Goal: Task Accomplishment & Management: Use online tool/utility

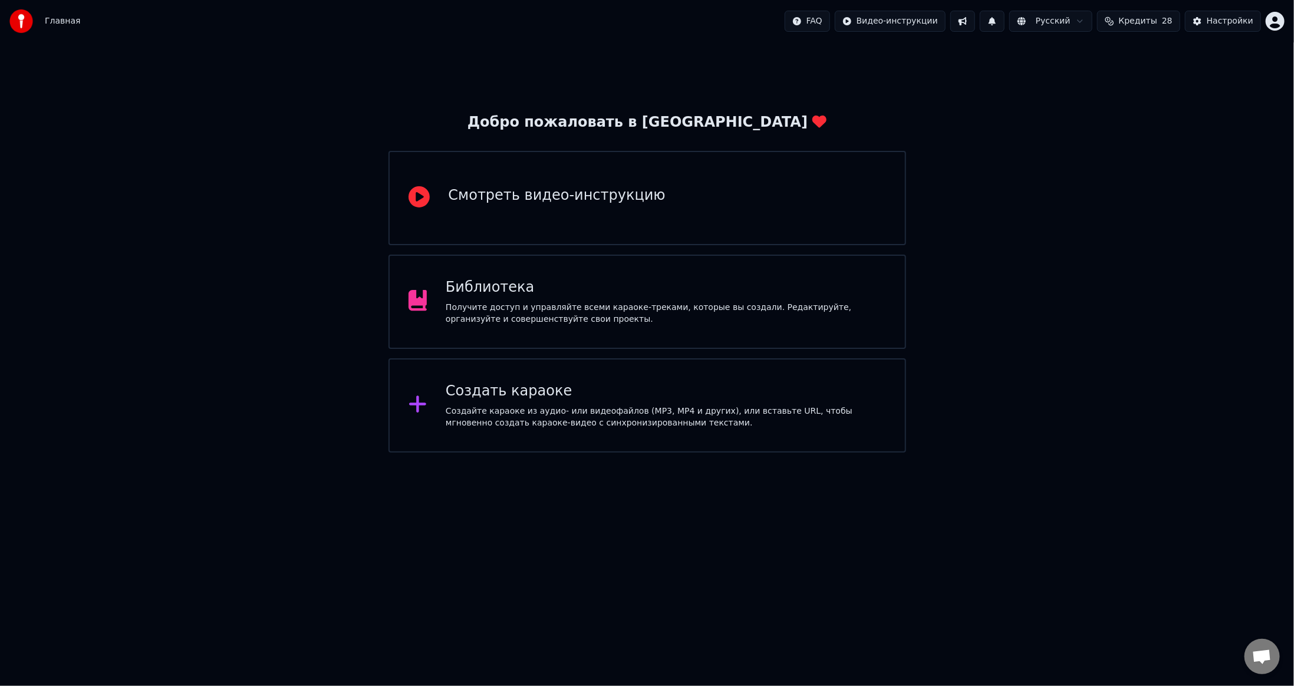
click at [297, 310] on div "Добро пожаловать в Youka Смотреть видео-инструкцию Библиотека Получите доступ и…" at bounding box center [647, 247] width 1294 height 410
click at [534, 309] on div "Получите доступ и управляйте всеми караоке-треками, которые вы создали. Редакти…" at bounding box center [666, 314] width 441 height 24
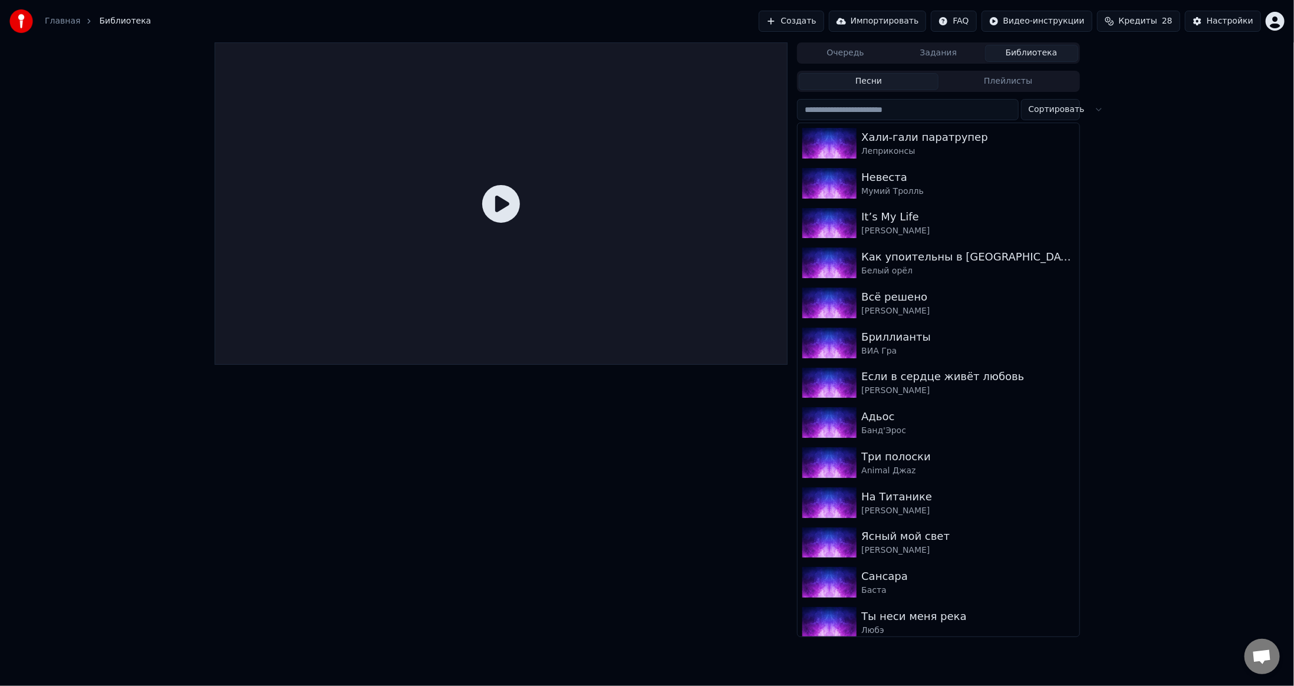
click at [822, 31] on button "Создать" at bounding box center [791, 21] width 65 height 21
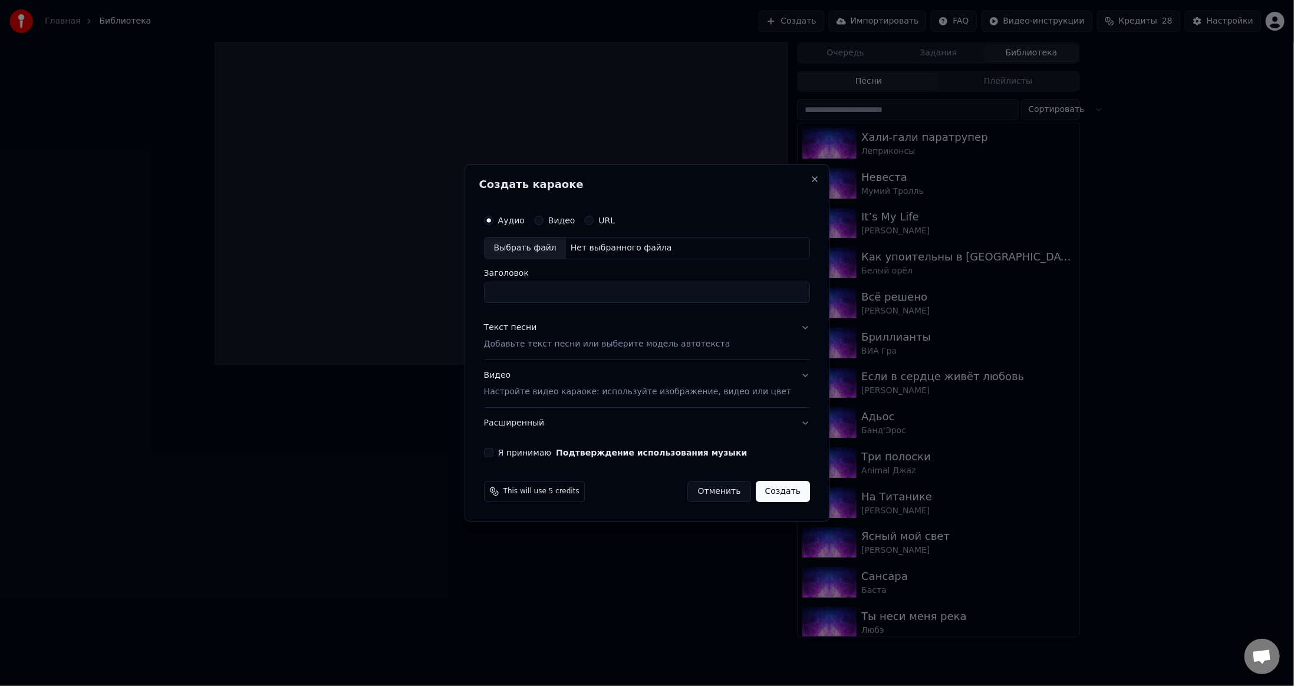
click at [548, 251] on div "Выбрать файл" at bounding box center [525, 248] width 81 height 21
drag, startPoint x: 517, startPoint y: 293, endPoint x: 486, endPoint y: 295, distance: 30.8
click at [484, 295] on div "**********" at bounding box center [647, 343] width 365 height 357
click at [562, 297] on input "*******" at bounding box center [647, 292] width 326 height 21
type input "**********"
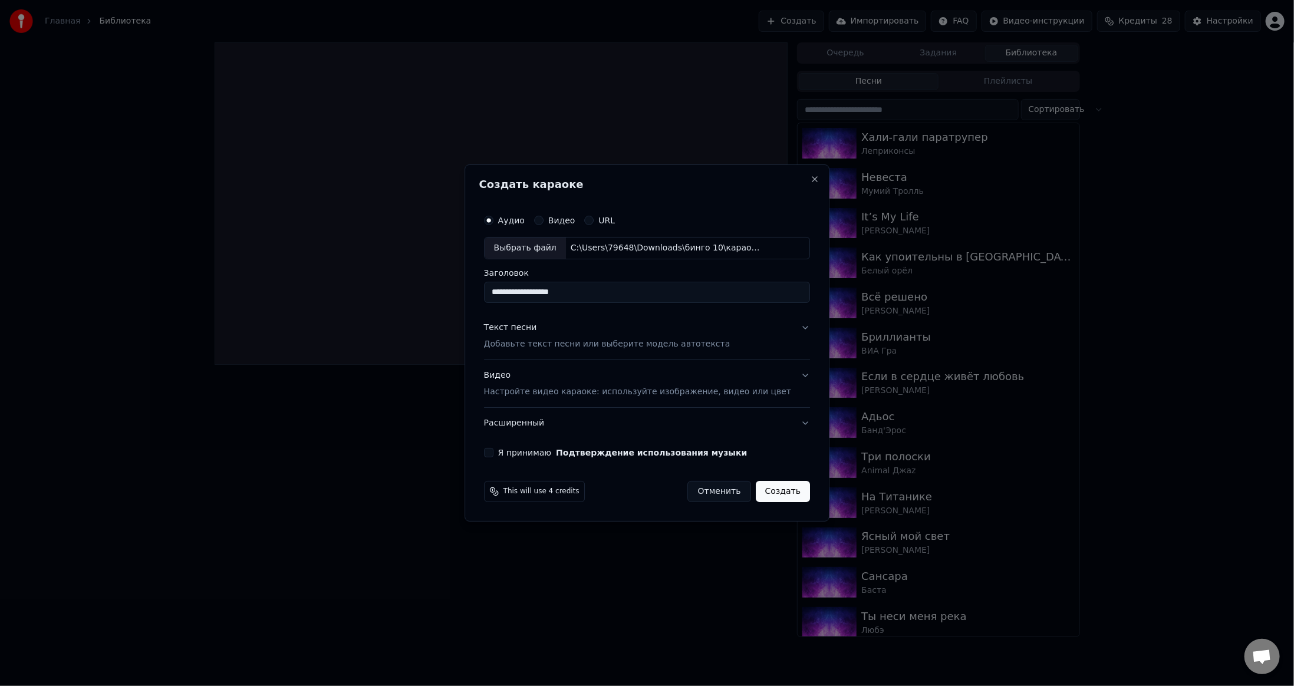
click at [755, 338] on button "Текст песни Добавьте текст песни или выберите модель автотекста" at bounding box center [647, 336] width 326 height 47
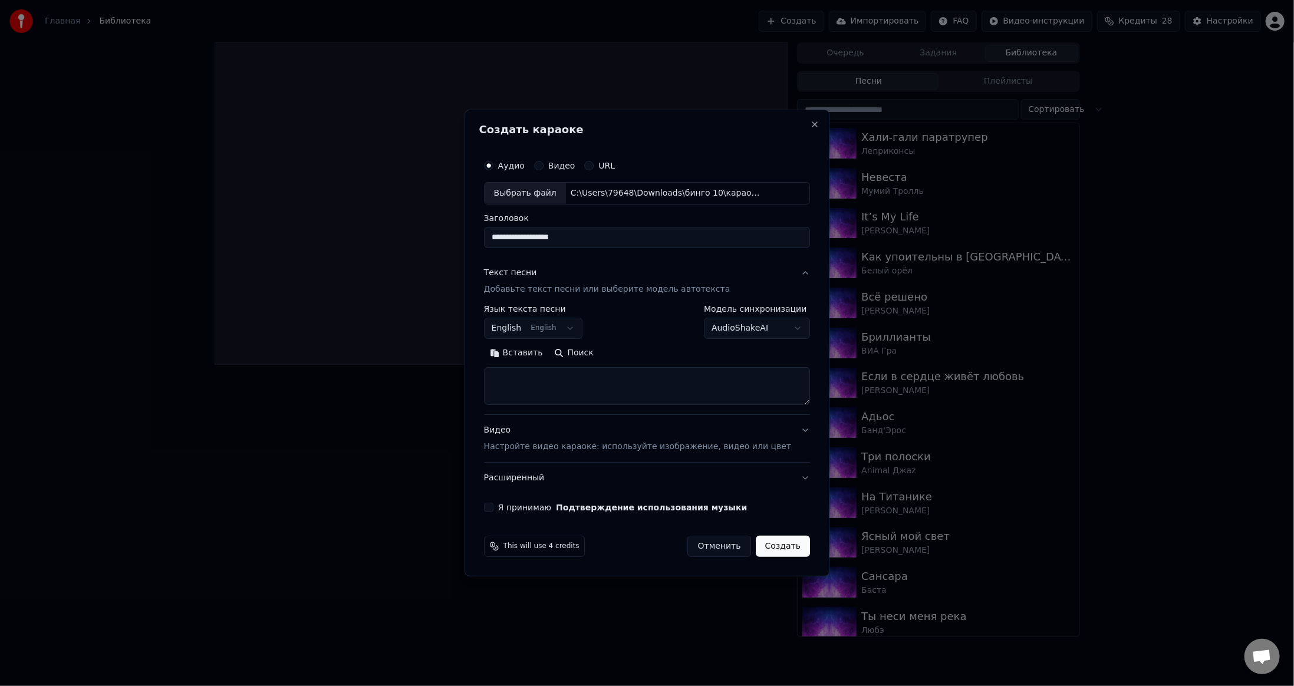
click at [552, 334] on button "English English" at bounding box center [533, 328] width 99 height 21
select select "**"
click at [585, 353] on button "Поиск" at bounding box center [574, 353] width 51 height 19
type textarea "**********"
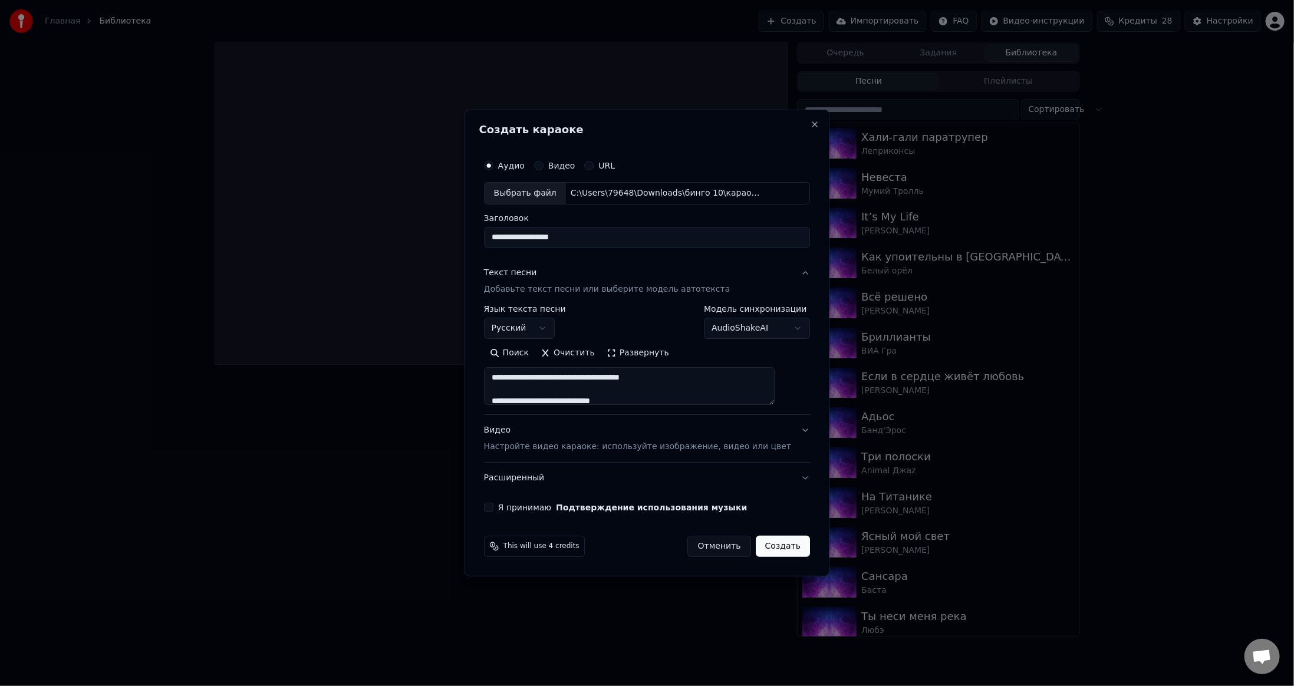
scroll to position [561, 0]
click at [645, 361] on button "Развернуть" at bounding box center [638, 353] width 74 height 19
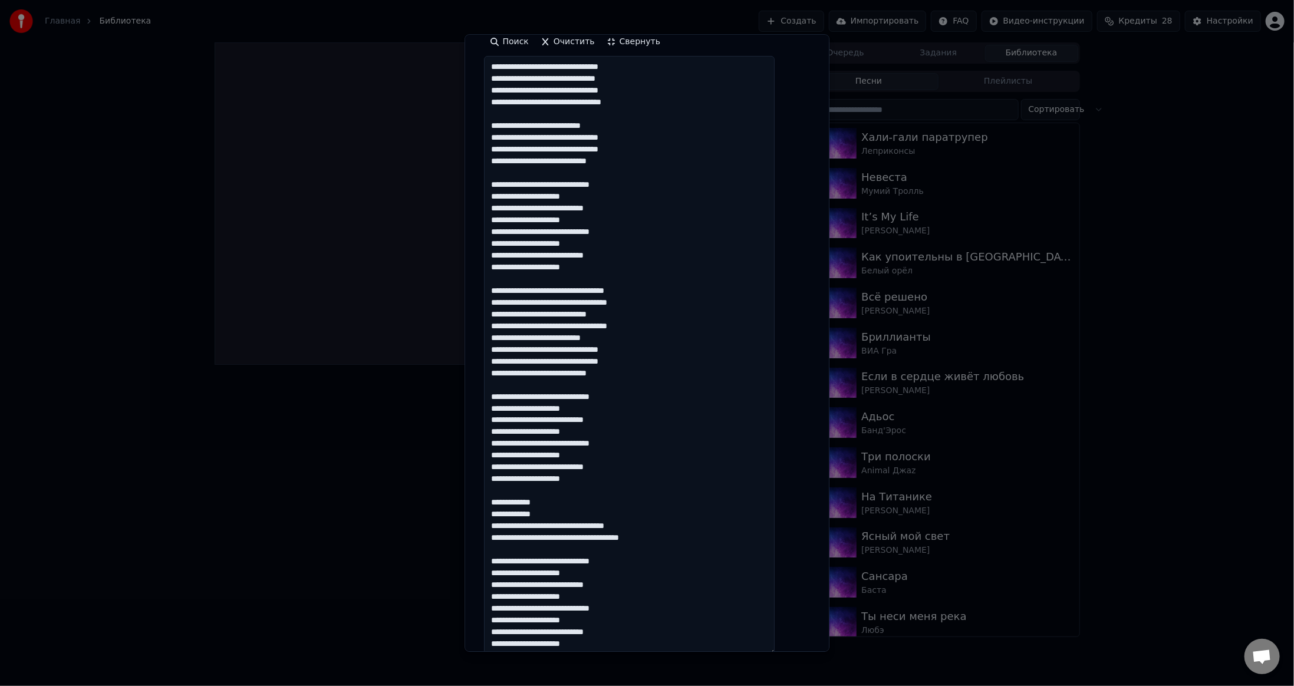
scroll to position [409, 0]
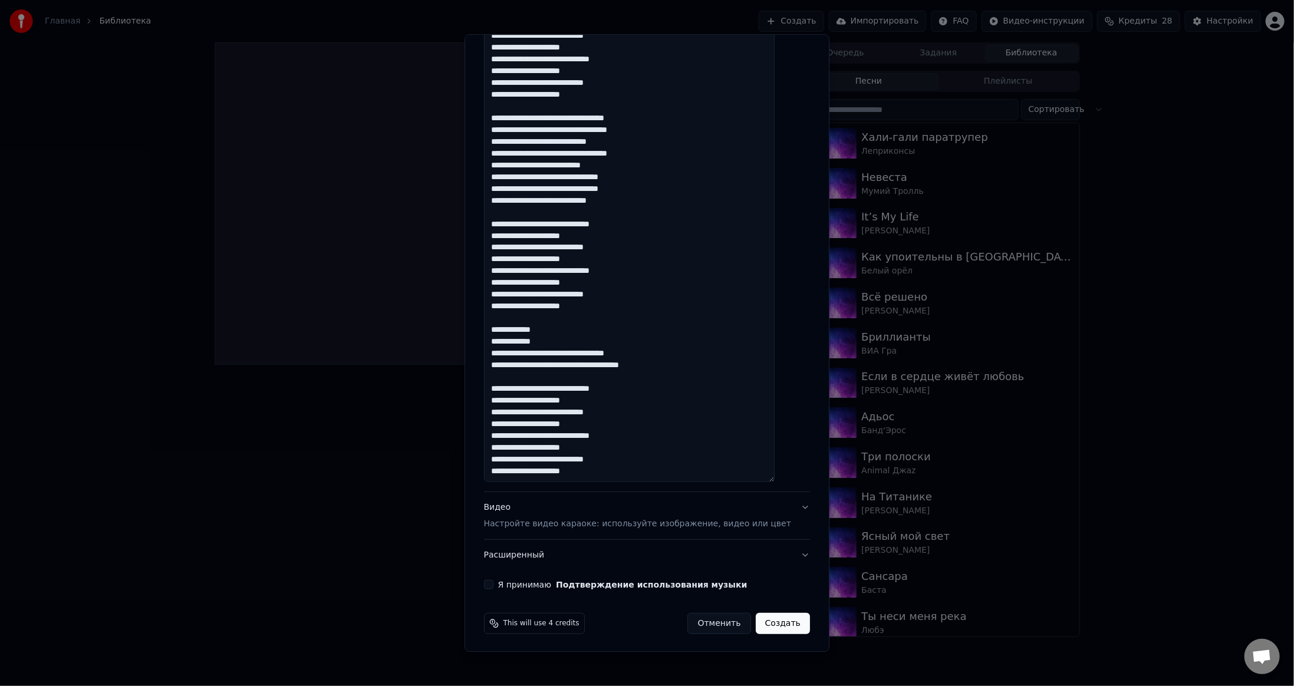
click at [494, 584] on button "Я принимаю Подтверждение использования музыки" at bounding box center [488, 584] width 9 height 9
click at [776, 505] on button "Видео Настройте видео караоке: используйте изображение, видео или цвет" at bounding box center [647, 515] width 326 height 47
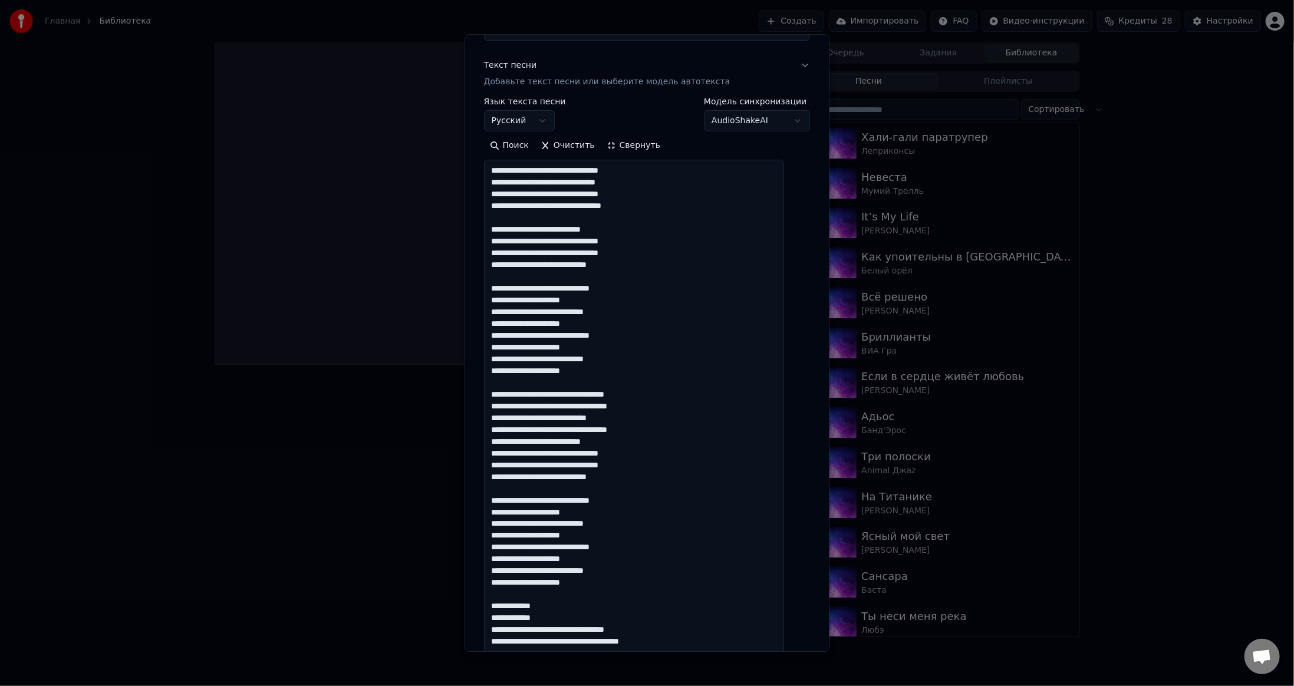
scroll to position [22, 0]
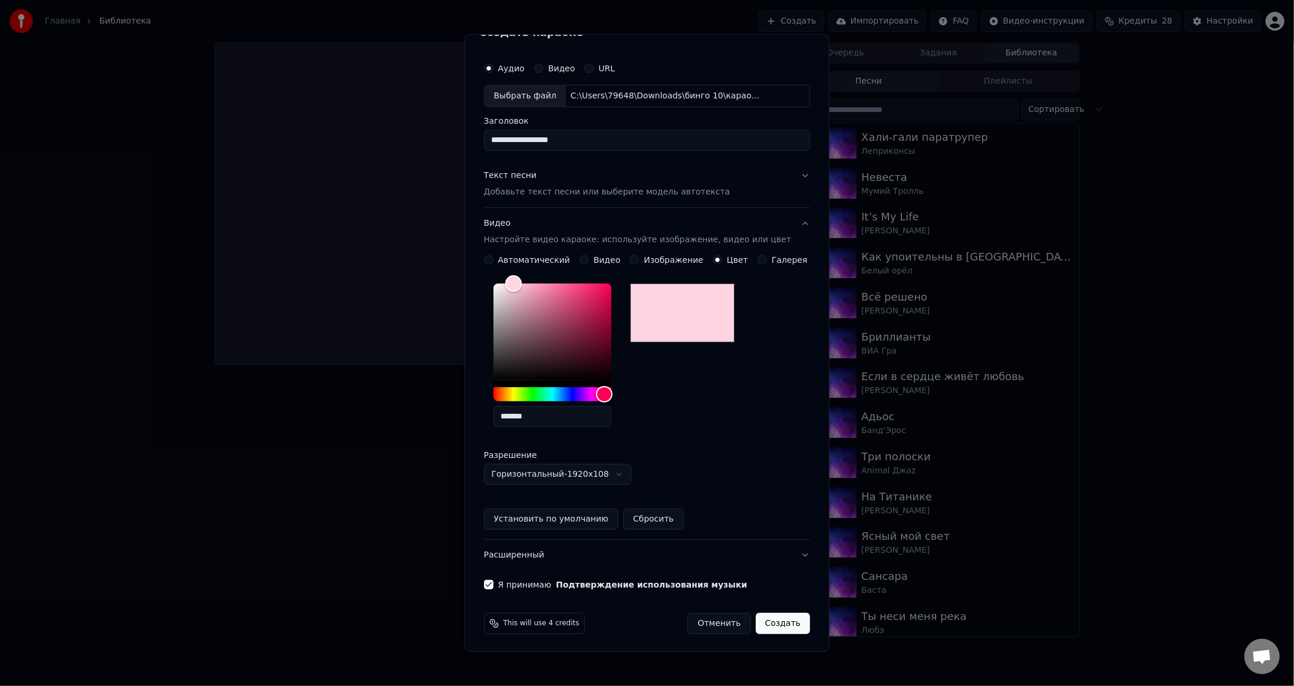
click at [770, 623] on button "Создать" at bounding box center [783, 623] width 54 height 21
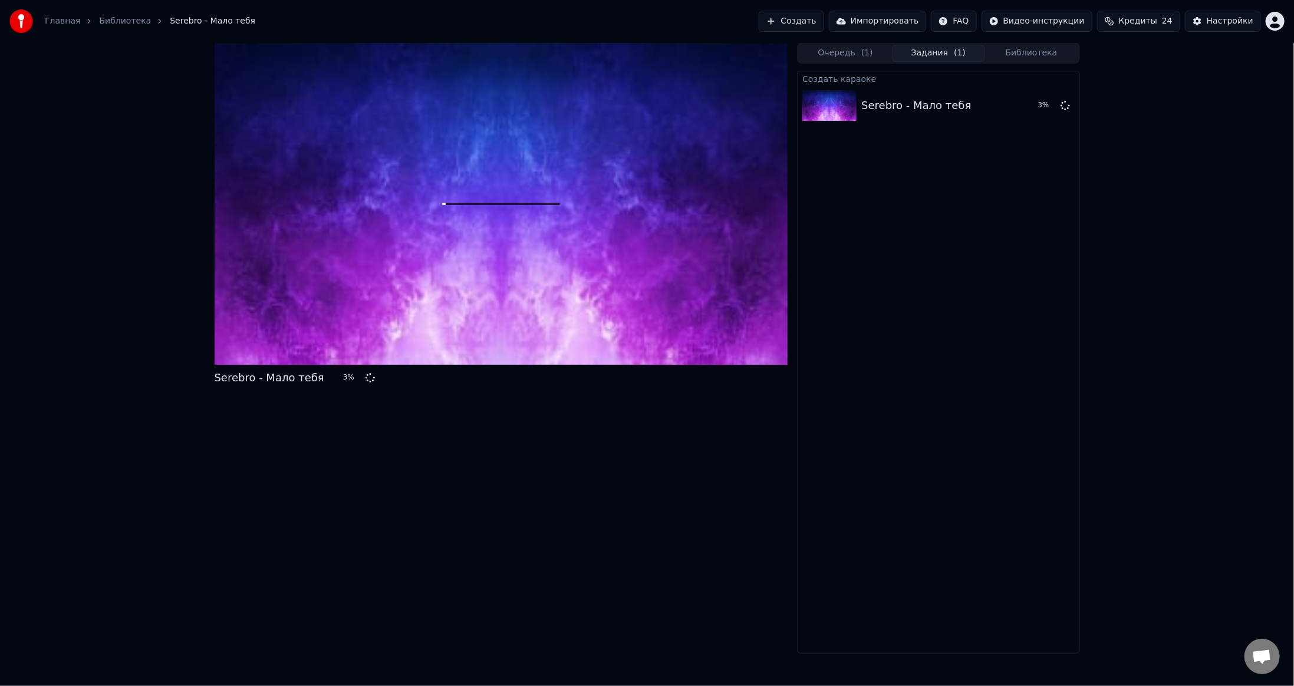
drag, startPoint x: 323, startPoint y: 555, endPoint x: 344, endPoint y: 550, distance: 21.9
click at [323, 555] on div "Serebro - Мало тебя 3 %" at bounding box center [502, 348] width 574 height 612
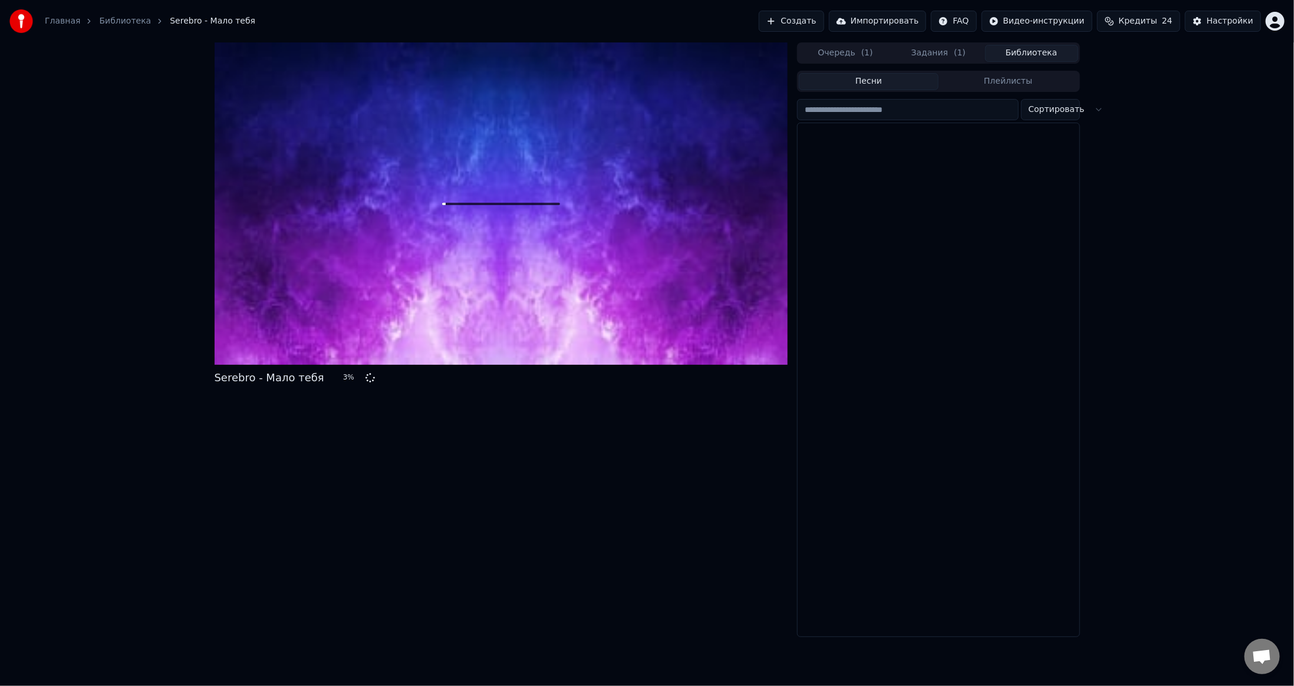
click at [1018, 57] on button "Библиотека" at bounding box center [1031, 53] width 93 height 17
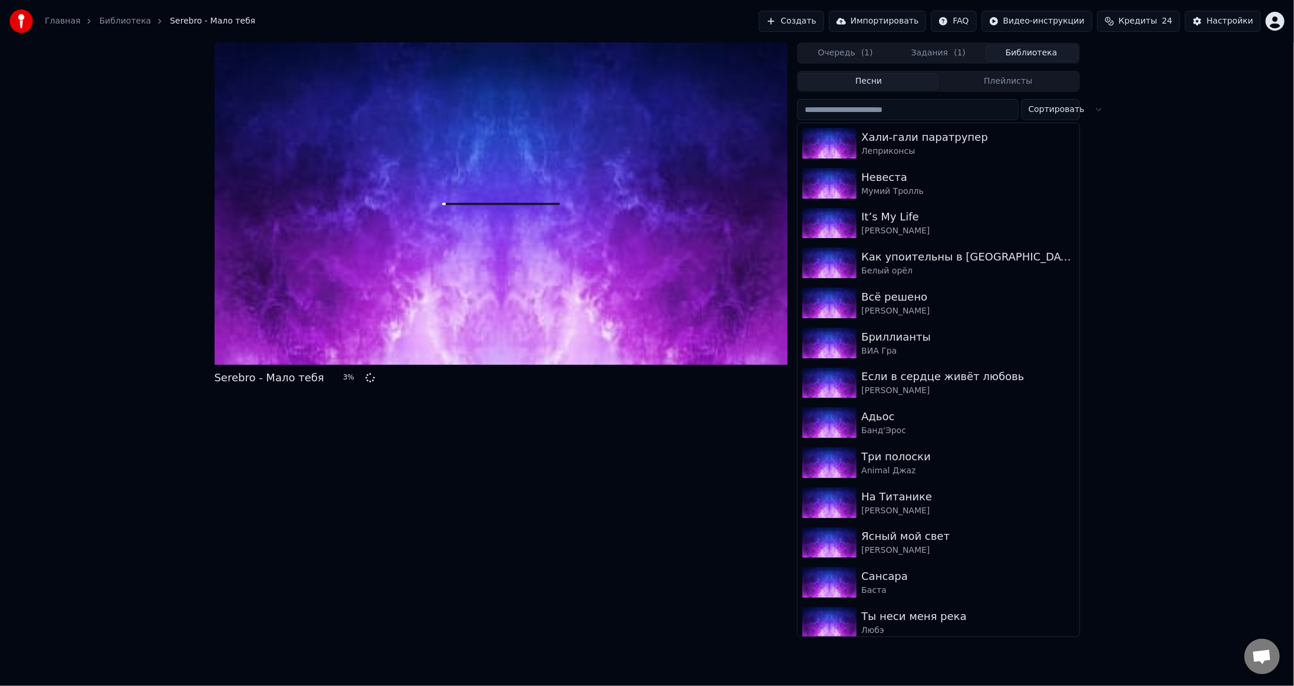
click at [912, 112] on input "search" at bounding box center [907, 109] width 221 height 21
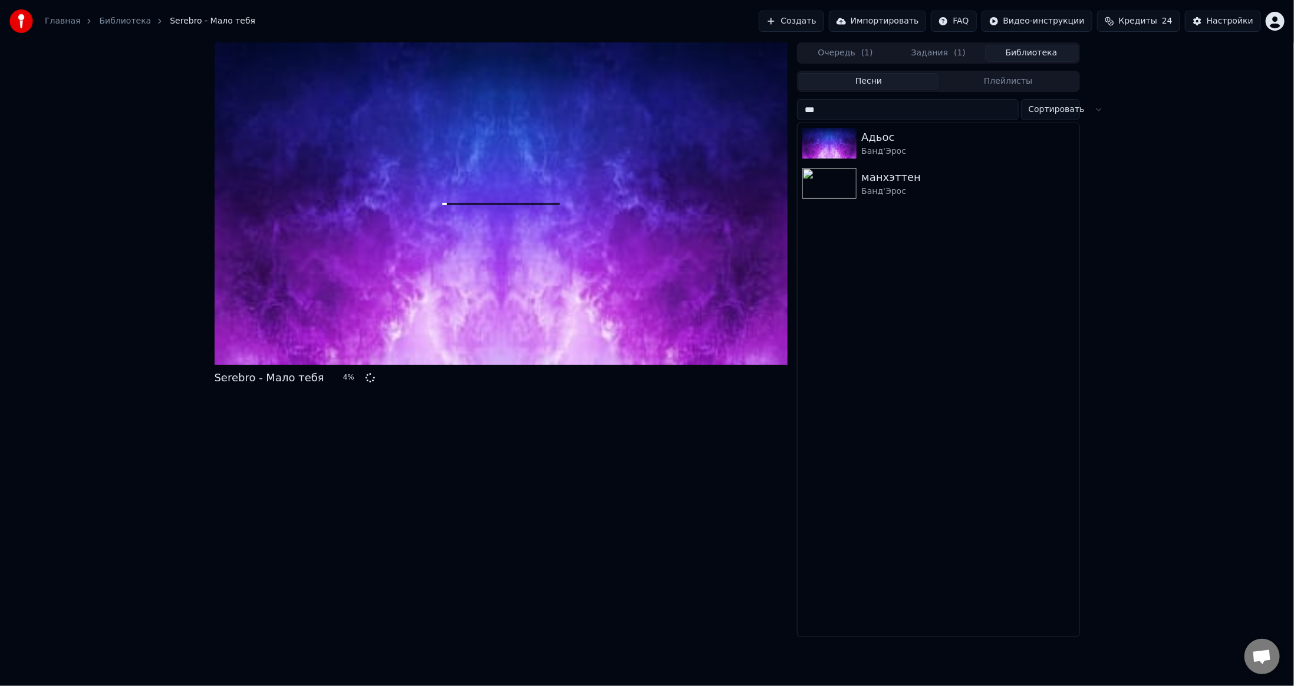
type input "***"
drag, startPoint x: 354, startPoint y: 534, endPoint x: 495, endPoint y: 497, distance: 146.3
click at [354, 534] on div "Serebro - Мало тебя 35 %" at bounding box center [502, 339] width 574 height 595
click at [824, 24] on button "Создать" at bounding box center [791, 21] width 65 height 21
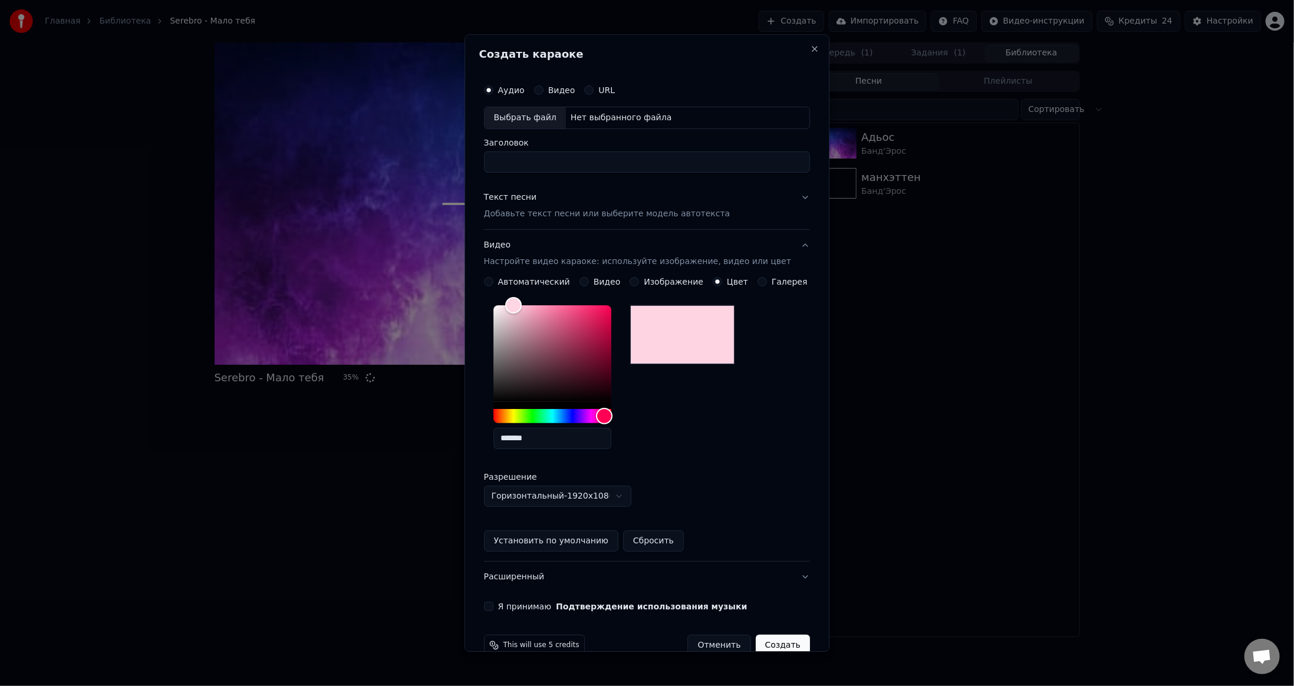
click at [524, 110] on div "Выбрать файл" at bounding box center [525, 117] width 81 height 21
drag, startPoint x: 512, startPoint y: 160, endPoint x: 479, endPoint y: 162, distance: 33.0
click at [480, 161] on div "**********" at bounding box center [647, 343] width 365 height 618
click at [576, 166] on input "*******" at bounding box center [647, 162] width 326 height 21
click at [543, 162] on input "**********" at bounding box center [647, 162] width 326 height 21
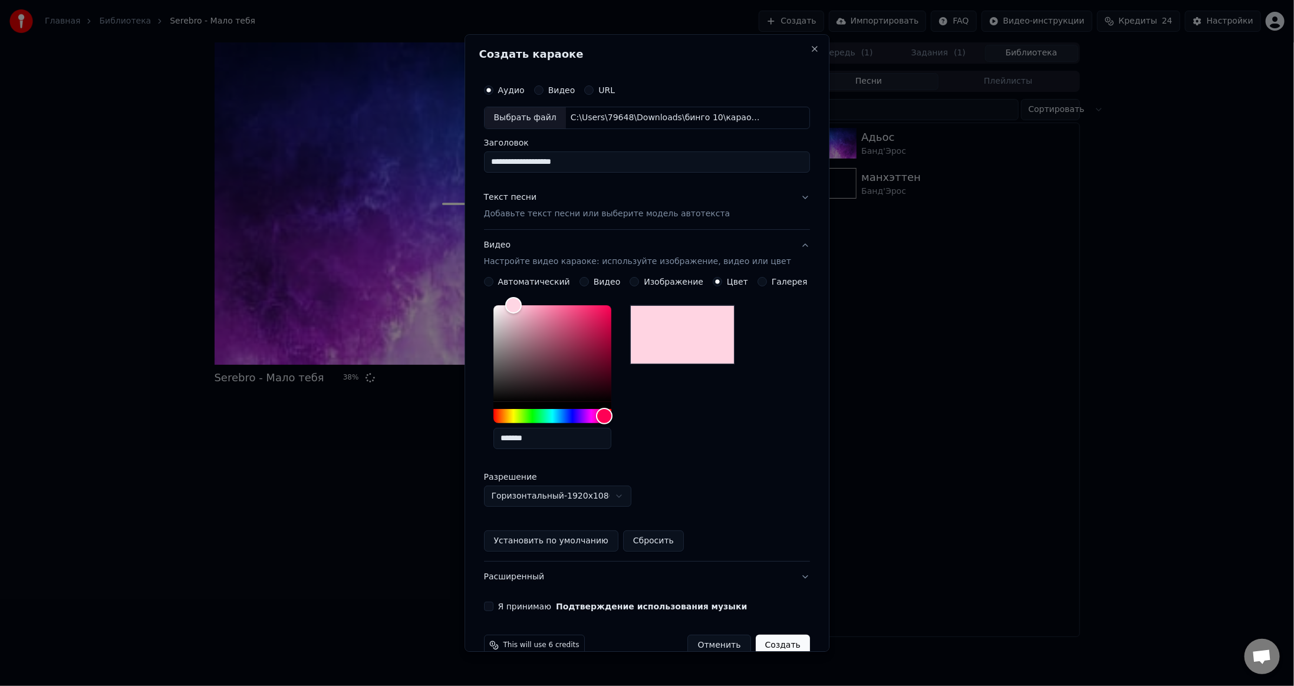
type input "**********"
drag, startPoint x: 658, startPoint y: 191, endPoint x: 689, endPoint y: 229, distance: 49.1
click at [659, 192] on div "Текст песни Добавьте текст песни или выберите модель автотекста" at bounding box center [607, 206] width 247 height 28
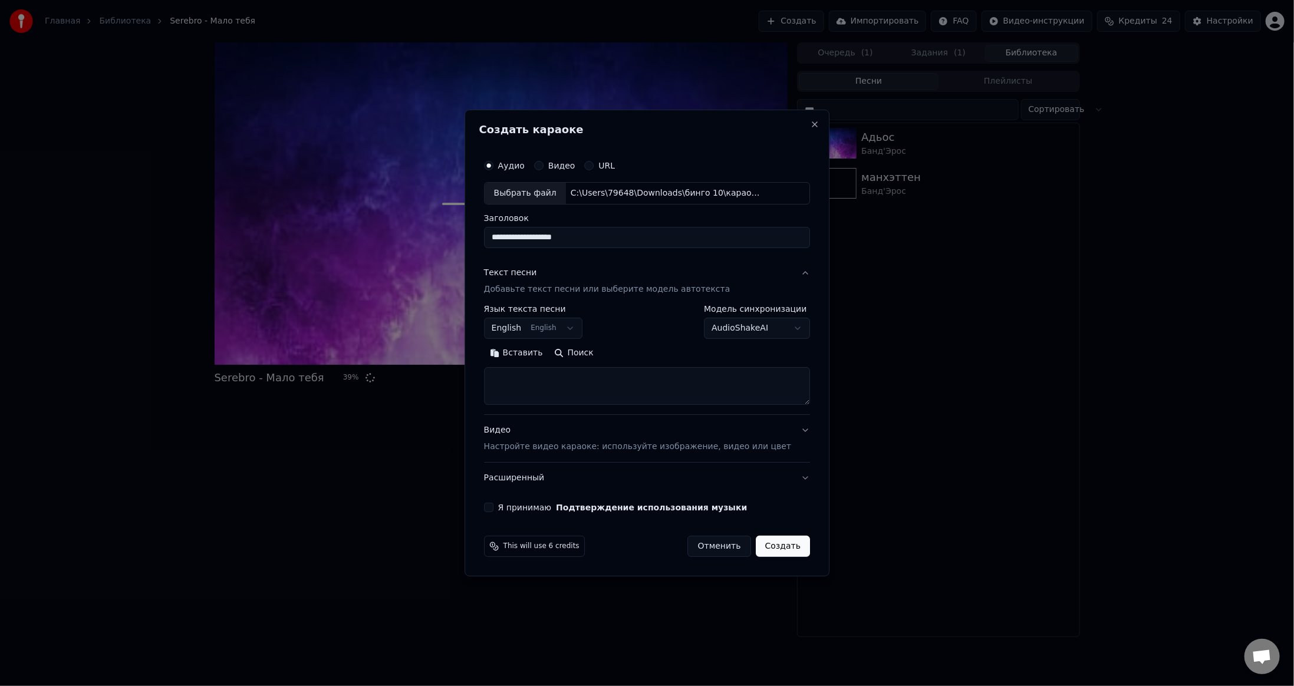
click at [546, 327] on body "**********" at bounding box center [647, 343] width 1294 height 686
click at [538, 322] on body "**********" at bounding box center [647, 343] width 1294 height 686
select select "**"
click at [545, 385] on textarea at bounding box center [647, 386] width 326 height 38
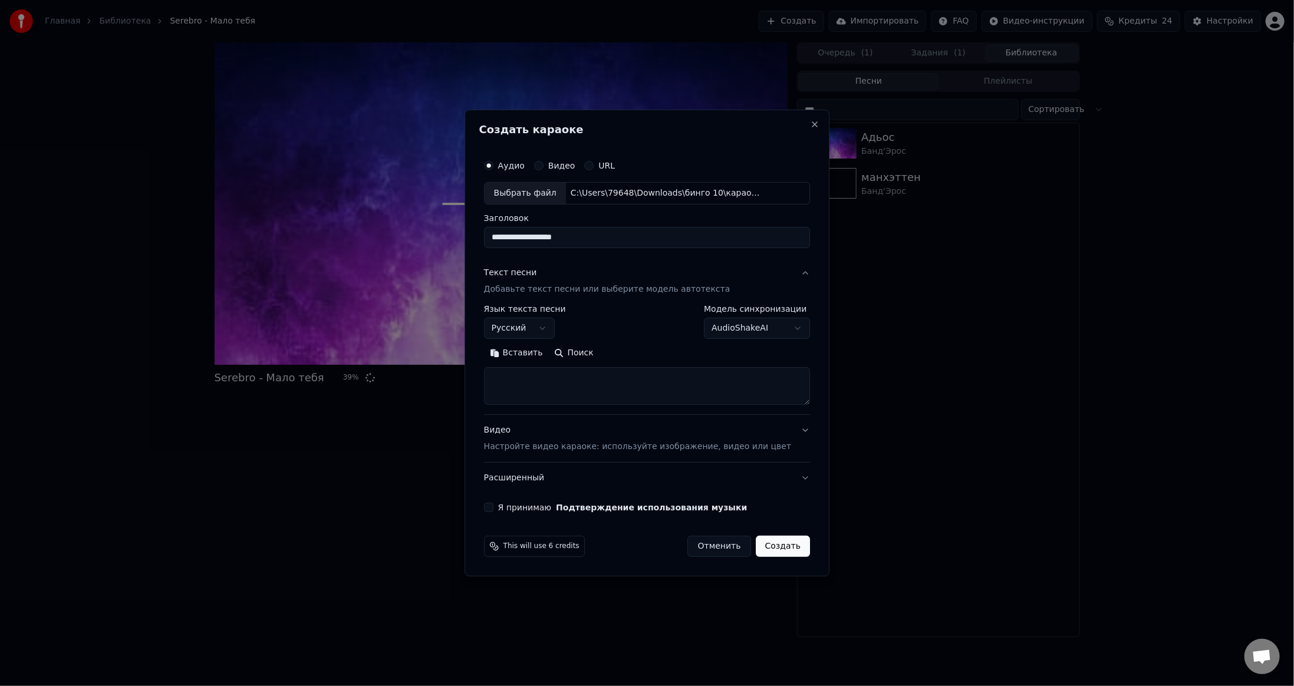
paste textarea "**********"
type textarea "**********"
click at [550, 427] on div "Видео Настройте видео караоке: используйте изображение, видео или цвет" at bounding box center [637, 439] width 307 height 28
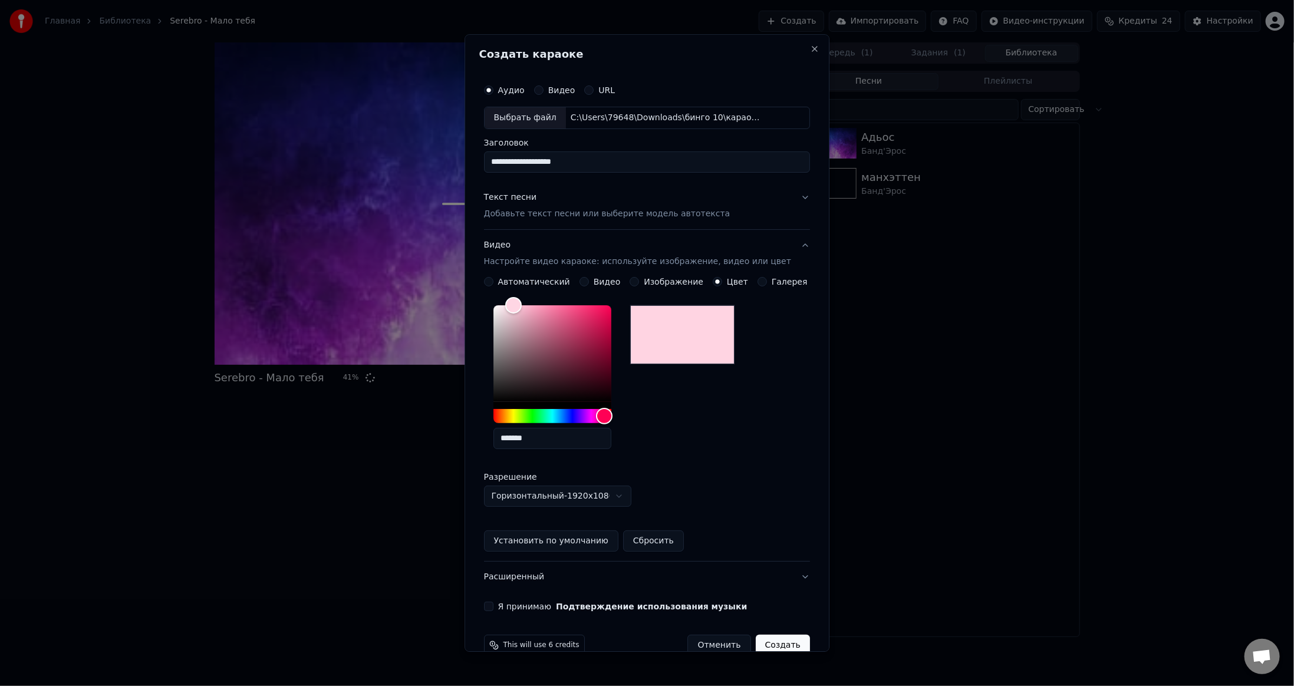
click at [494, 606] on button "Я принимаю Подтверждение использования музыки" at bounding box center [488, 606] width 9 height 9
click at [777, 642] on button "Создать" at bounding box center [783, 645] width 54 height 21
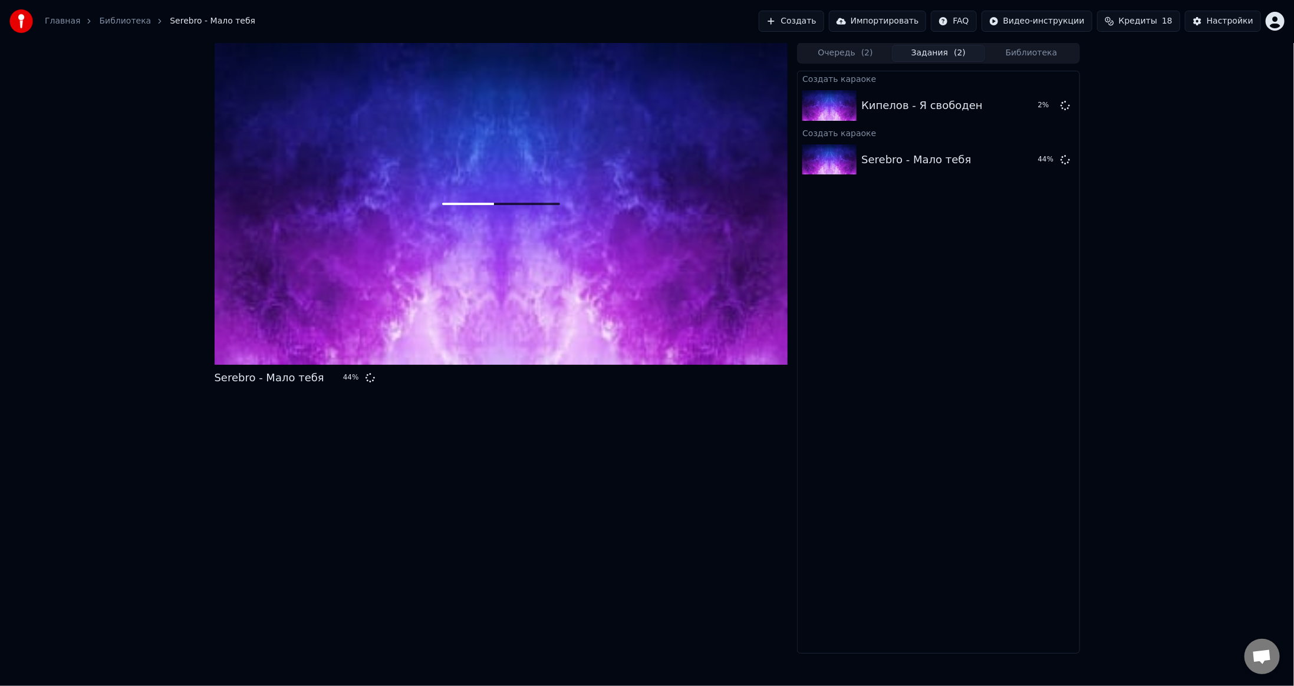
drag, startPoint x: 595, startPoint y: 483, endPoint x: 754, endPoint y: 317, distance: 229.8
click at [595, 483] on div "Serebro - Мало тебя 44 %" at bounding box center [502, 348] width 574 height 612
click at [1017, 51] on button "Библиотека" at bounding box center [1031, 53] width 93 height 17
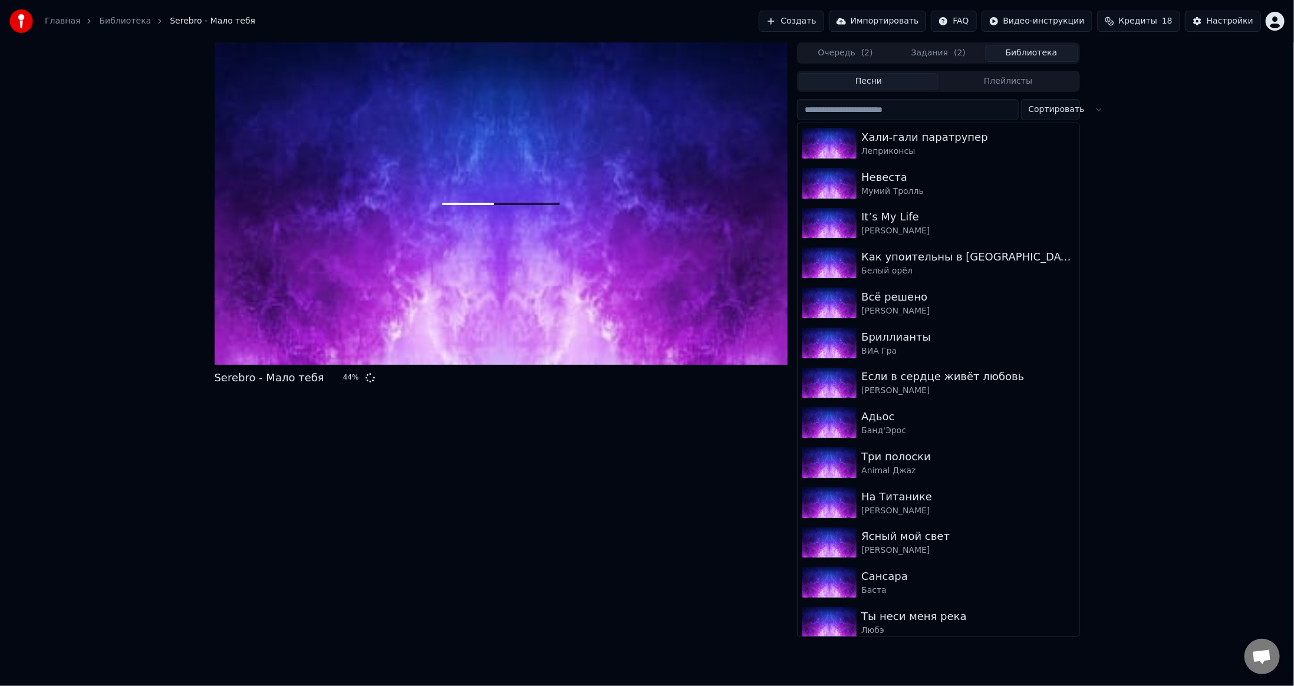
click at [919, 110] on input "search" at bounding box center [907, 109] width 221 height 21
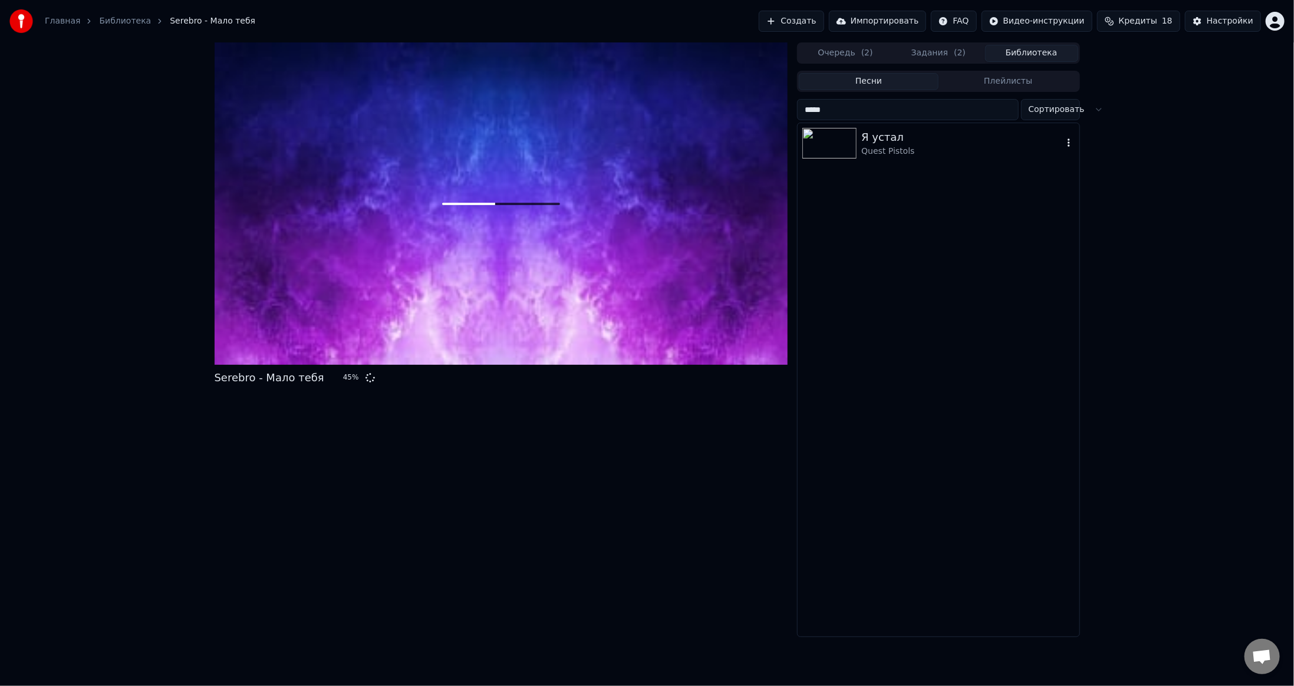
type input "*****"
drag, startPoint x: 817, startPoint y: 142, endPoint x: 842, endPoint y: 170, distance: 37.7
click at [818, 142] on img at bounding box center [830, 143] width 54 height 31
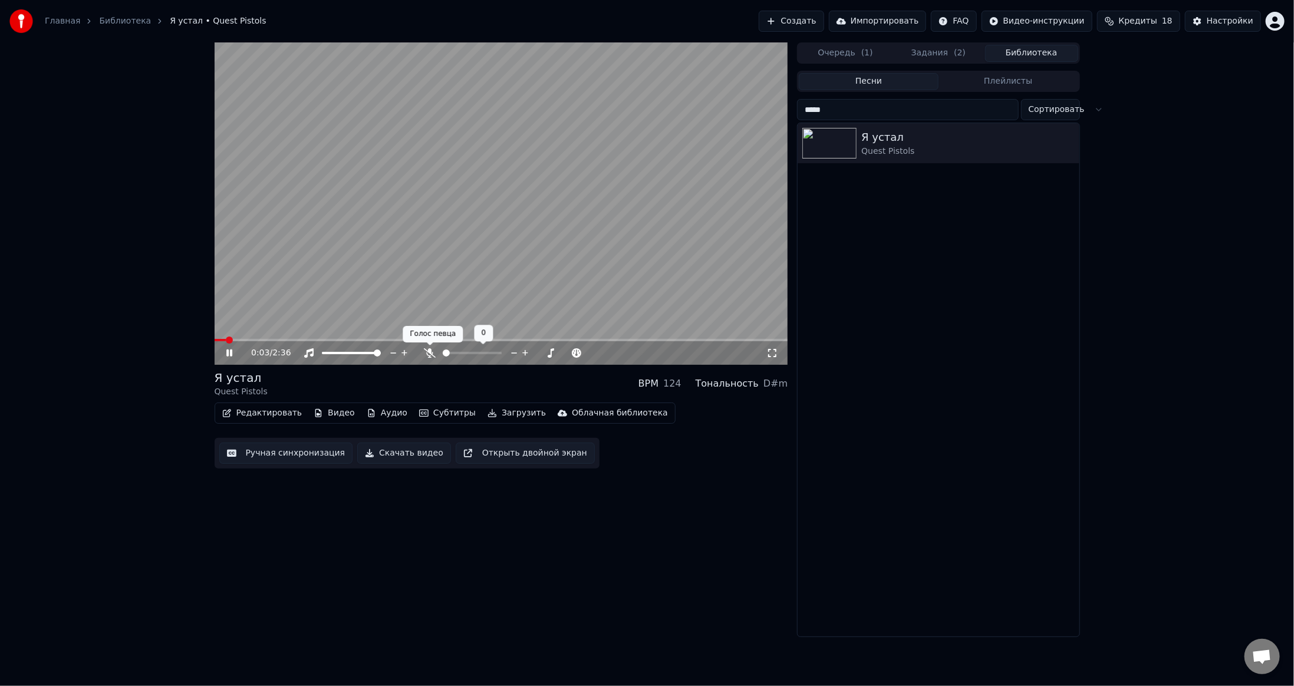
click at [432, 357] on icon at bounding box center [430, 353] width 12 height 9
click at [547, 224] on video at bounding box center [502, 203] width 574 height 323
click at [939, 57] on button "Задания ( 2 )" at bounding box center [938, 53] width 93 height 17
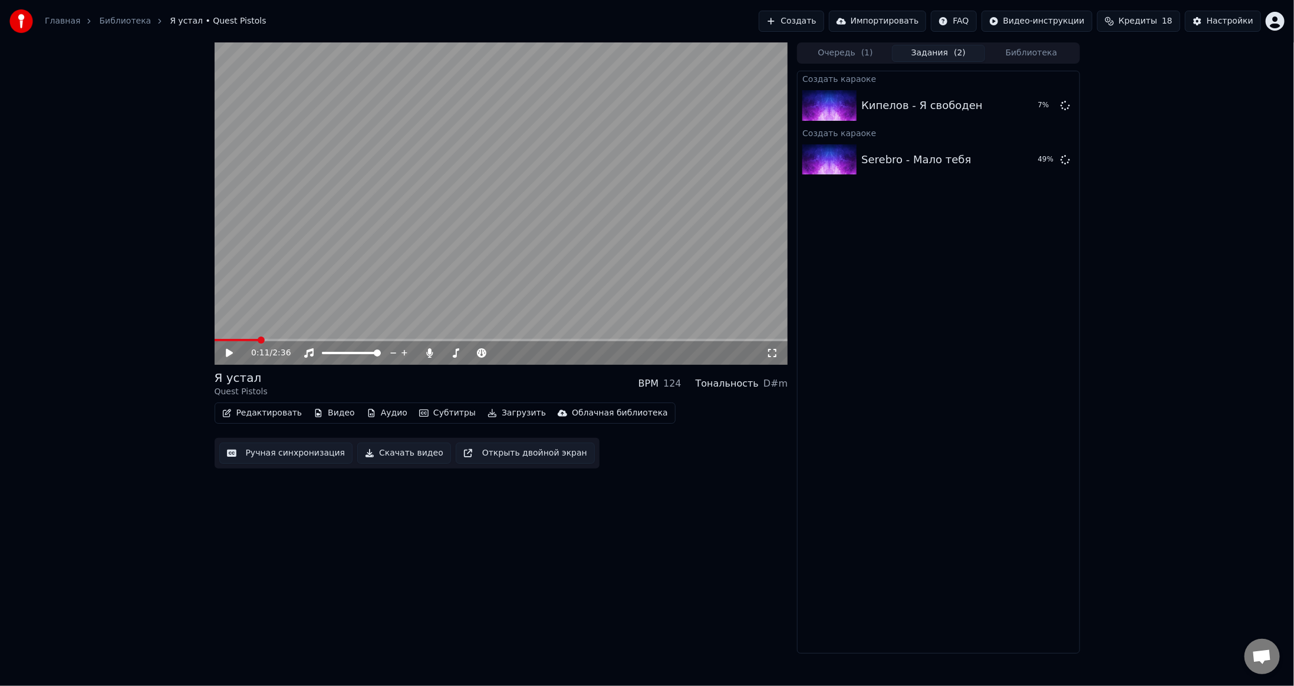
click at [852, 50] on button "Очередь ( 1 )" at bounding box center [845, 53] width 93 height 17
click at [925, 51] on button "Задания ( 1 )" at bounding box center [938, 53] width 93 height 17
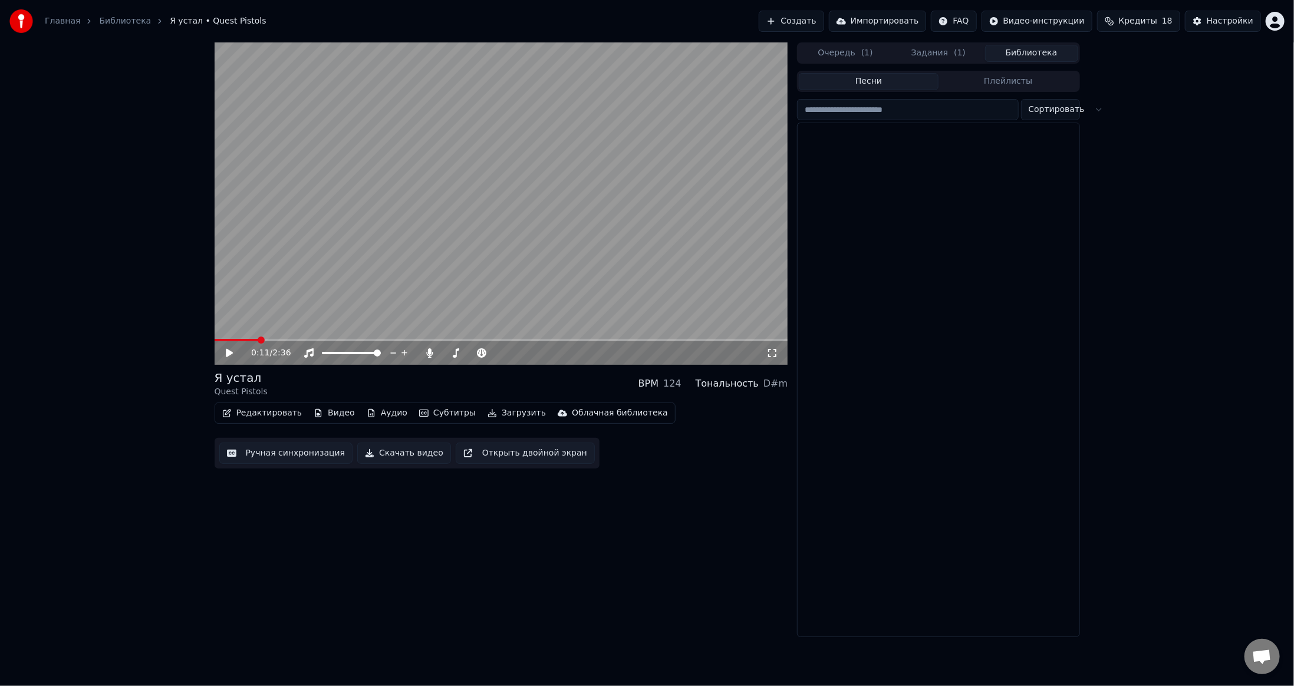
click at [1025, 50] on button "Библиотека" at bounding box center [1031, 53] width 93 height 17
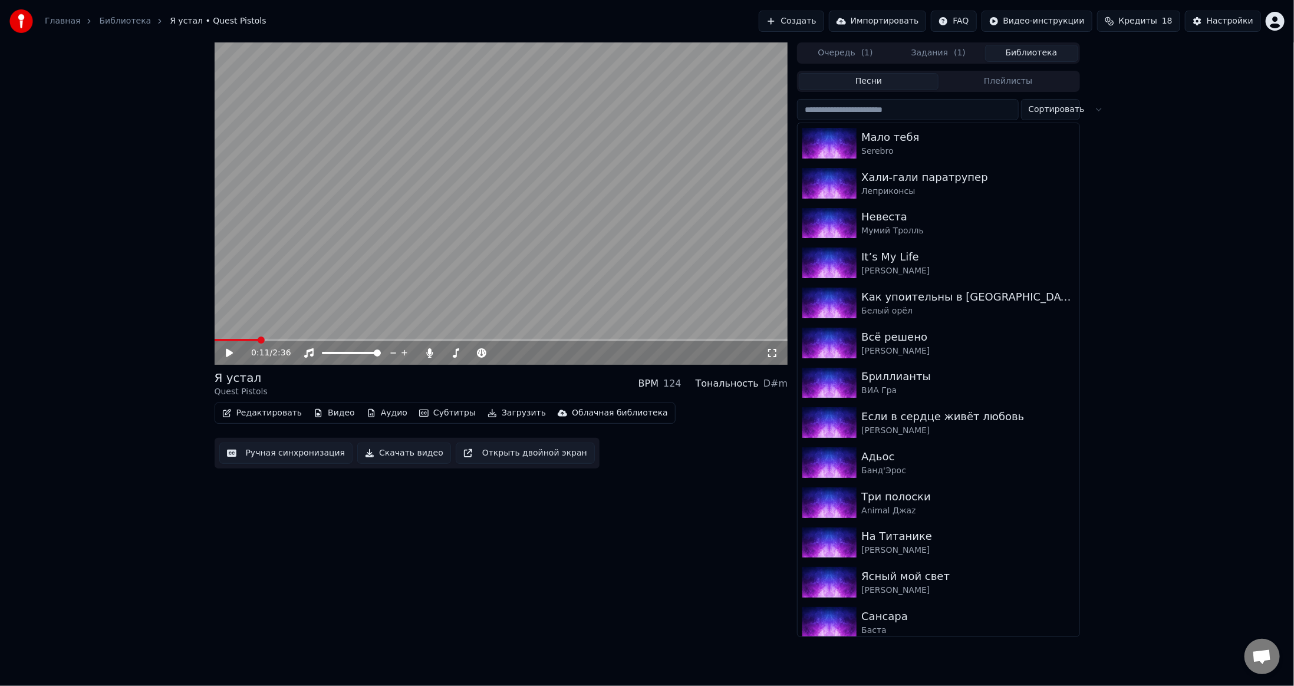
drag, startPoint x: 905, startPoint y: 662, endPoint x: 921, endPoint y: 611, distance: 53.3
click at [905, 662] on div "Главная Библиотека Я устал • Quest Pistols Создать Импортировать FAQ Видео-инст…" at bounding box center [647, 343] width 1294 height 686
click at [896, 110] on input "search" at bounding box center [907, 109] width 221 height 21
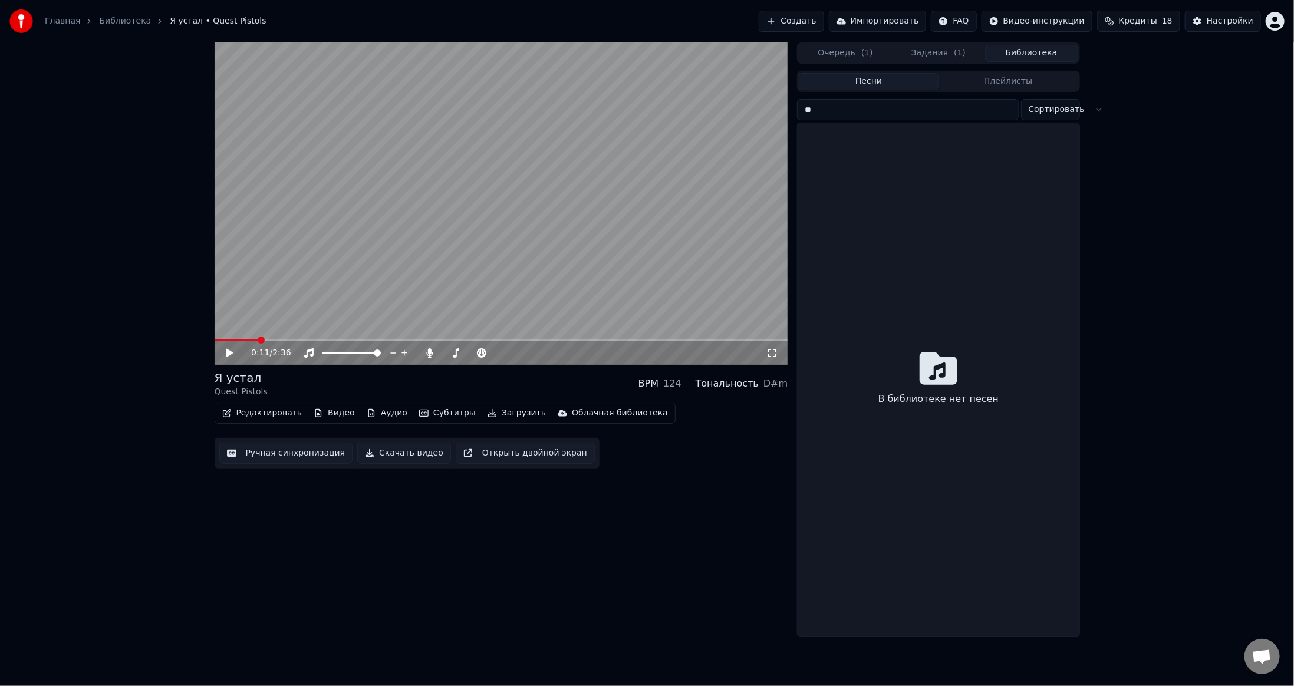
type input "*"
type input "*********"
drag, startPoint x: 854, startPoint y: 109, endPoint x: 775, endPoint y: 153, distance: 89.8
click at [751, 125] on div "0:11 / 2:36 Я устал Quest Pistols BPM 124 Тональность D#m Редактировать Видео А…" at bounding box center [647, 339] width 885 height 595
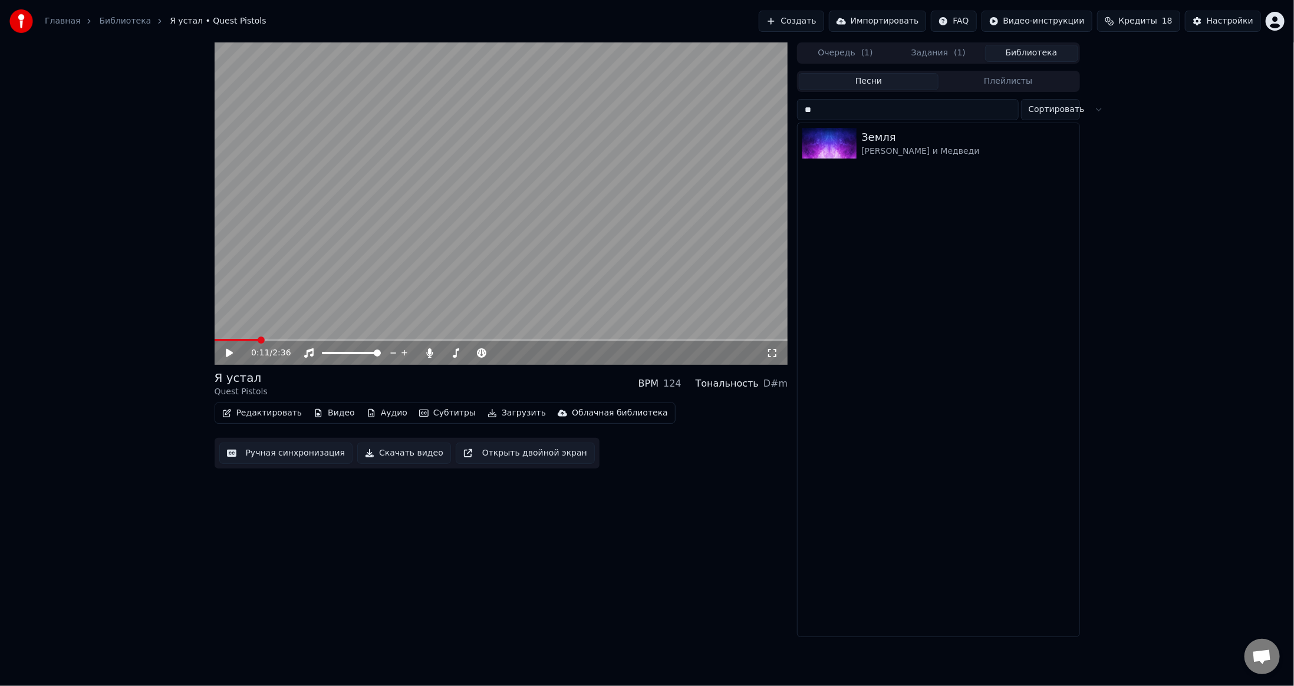
type input "*"
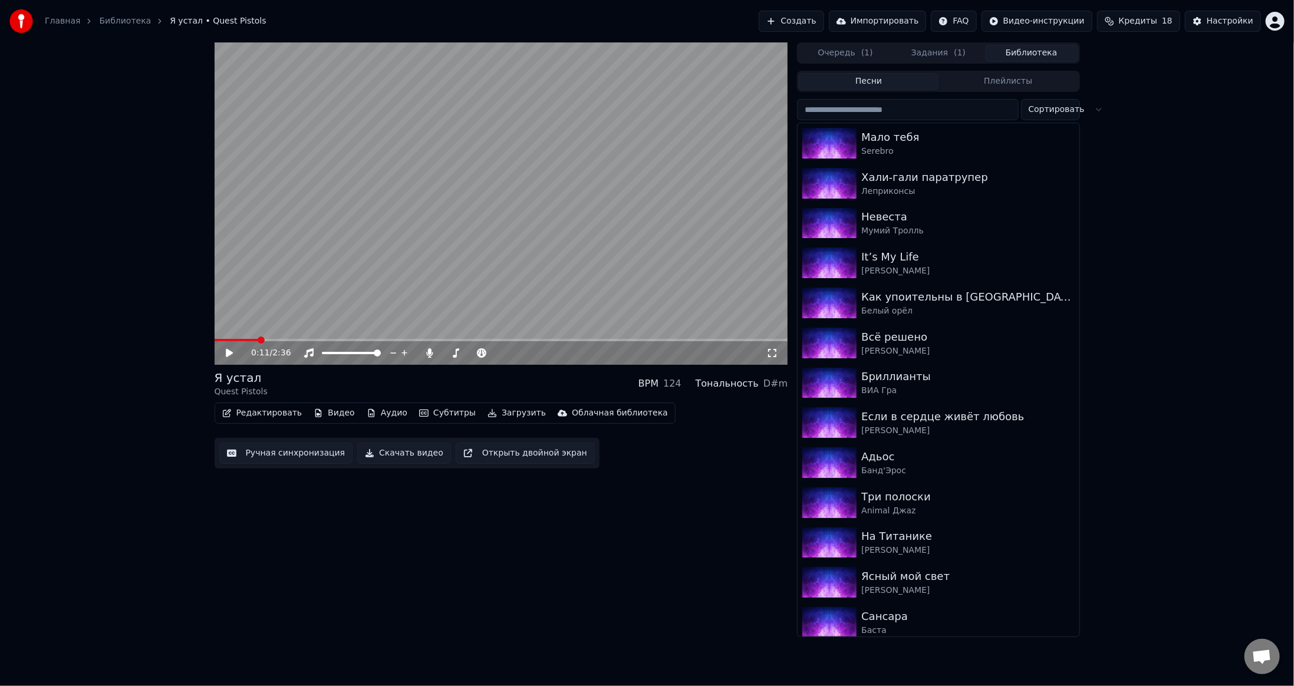
click at [313, 595] on div "0:11 / 2:36 Я устал Quest Pistols BPM 124 Тональность D#m Редактировать Видео А…" at bounding box center [502, 339] width 574 height 595
click at [810, 20] on button "Создать" at bounding box center [791, 21] width 65 height 21
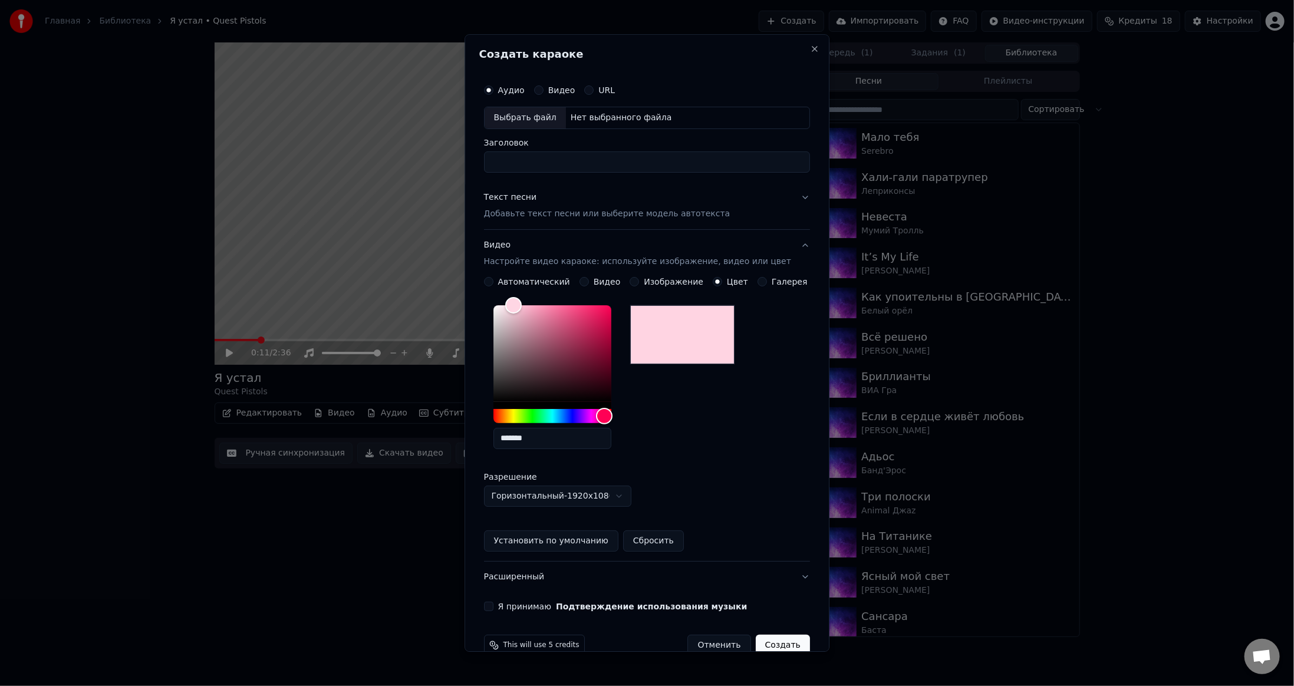
click at [530, 120] on div "Выбрать файл" at bounding box center [525, 117] width 81 height 21
drag, startPoint x: 512, startPoint y: 163, endPoint x: 454, endPoint y: 209, distance: 74.2
click at [446, 167] on body "Главная Библиотека Я устал • Quest Pistols Создать Импортировать FAQ Видео-инст…" at bounding box center [647, 343] width 1294 height 686
drag, startPoint x: 576, startPoint y: 162, endPoint x: 587, endPoint y: 159, distance: 10.9
click at [577, 162] on input "**********" at bounding box center [647, 162] width 326 height 21
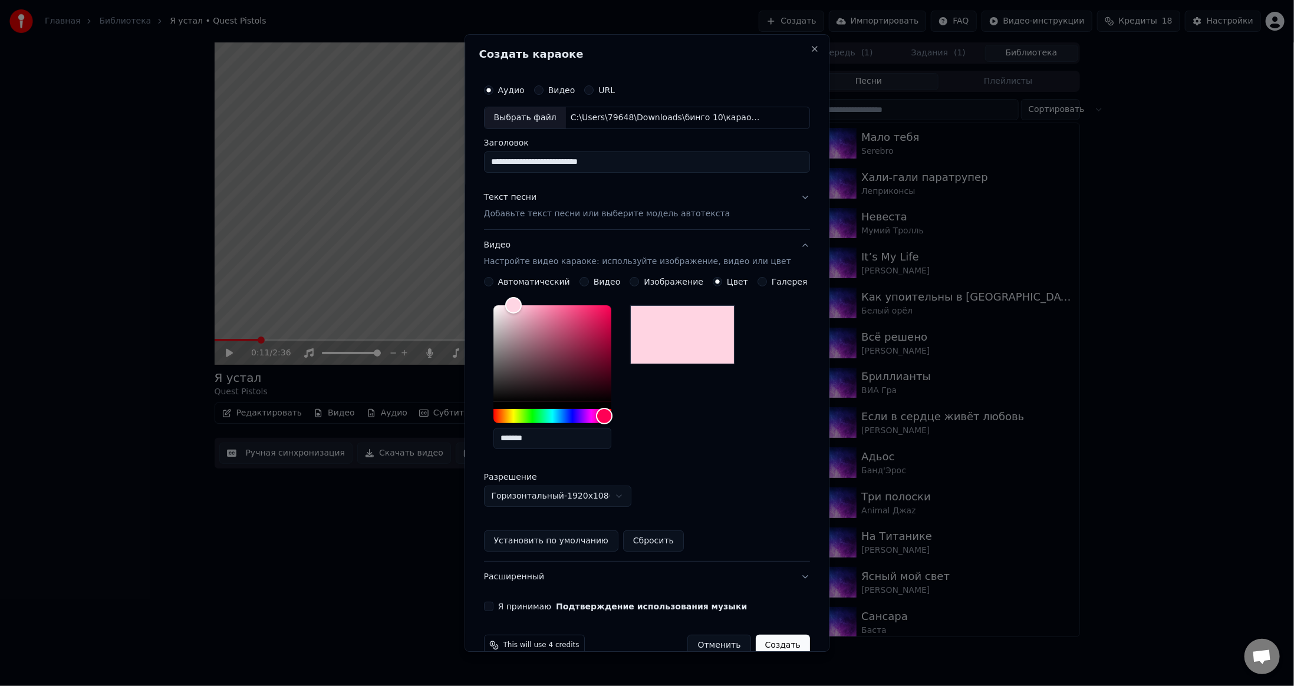
type input "**********"
click at [702, 192] on div "Текст песни Добавьте текст песни или выберите модель автотекста" at bounding box center [607, 206] width 247 height 28
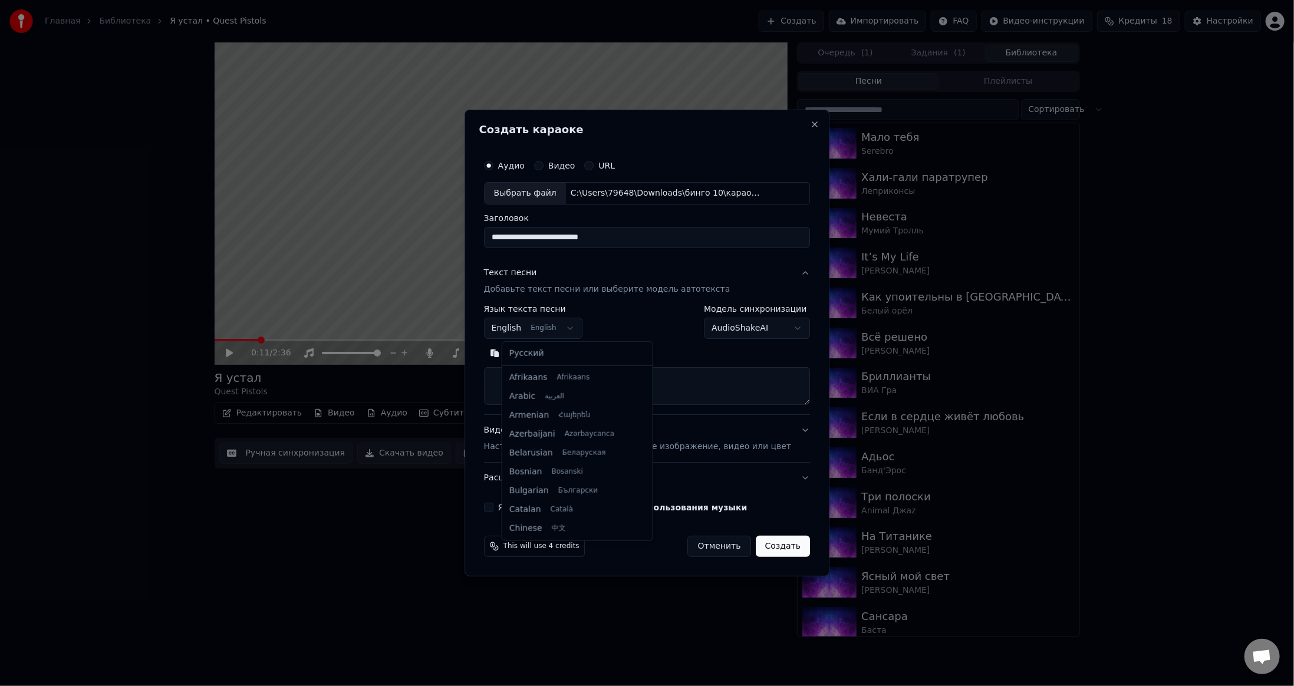
click at [556, 321] on body "Главная Библиотека Я устал • Quest Pistols Создать Импортировать FAQ Видео-инст…" at bounding box center [647, 343] width 1294 height 686
select select "**"
drag, startPoint x: 537, startPoint y: 355, endPoint x: 528, endPoint y: 375, distance: 21.9
click at [528, 374] on textarea at bounding box center [647, 386] width 326 height 38
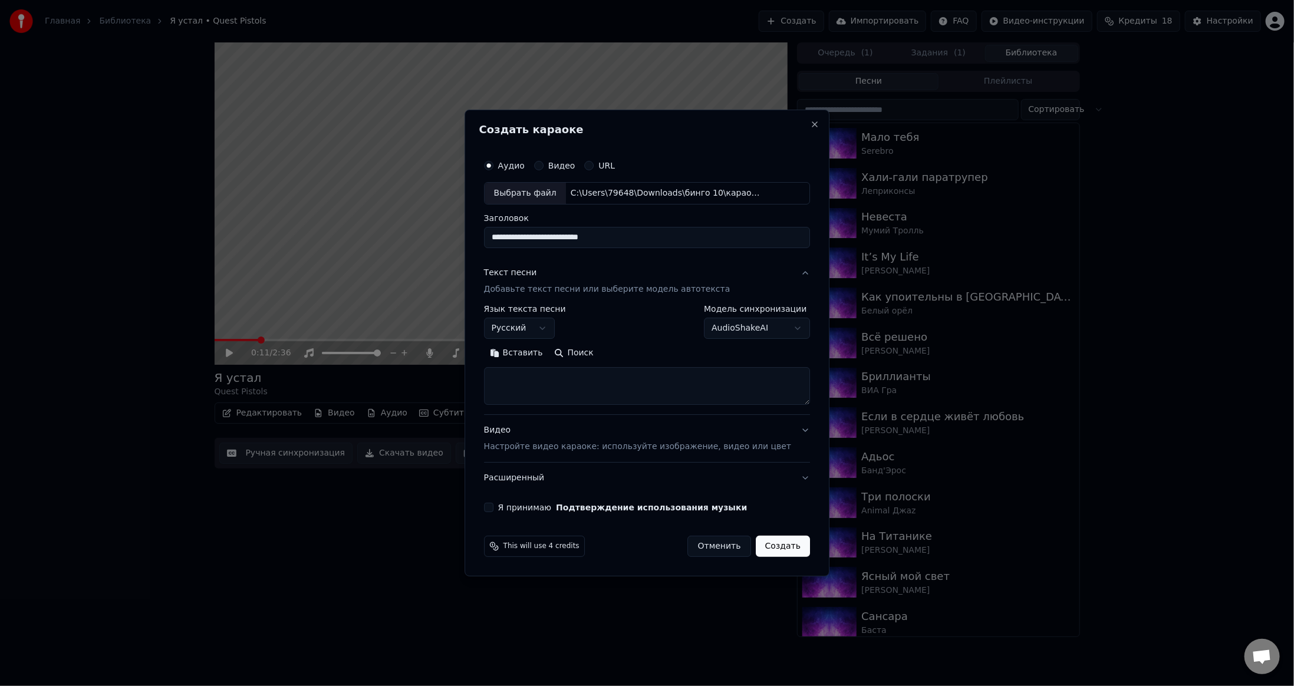
paste textarea "**********"
type textarea "**********"
click at [648, 438] on div "Видео Настройте видео караоке: используйте изображение, видео или цвет" at bounding box center [637, 439] width 307 height 28
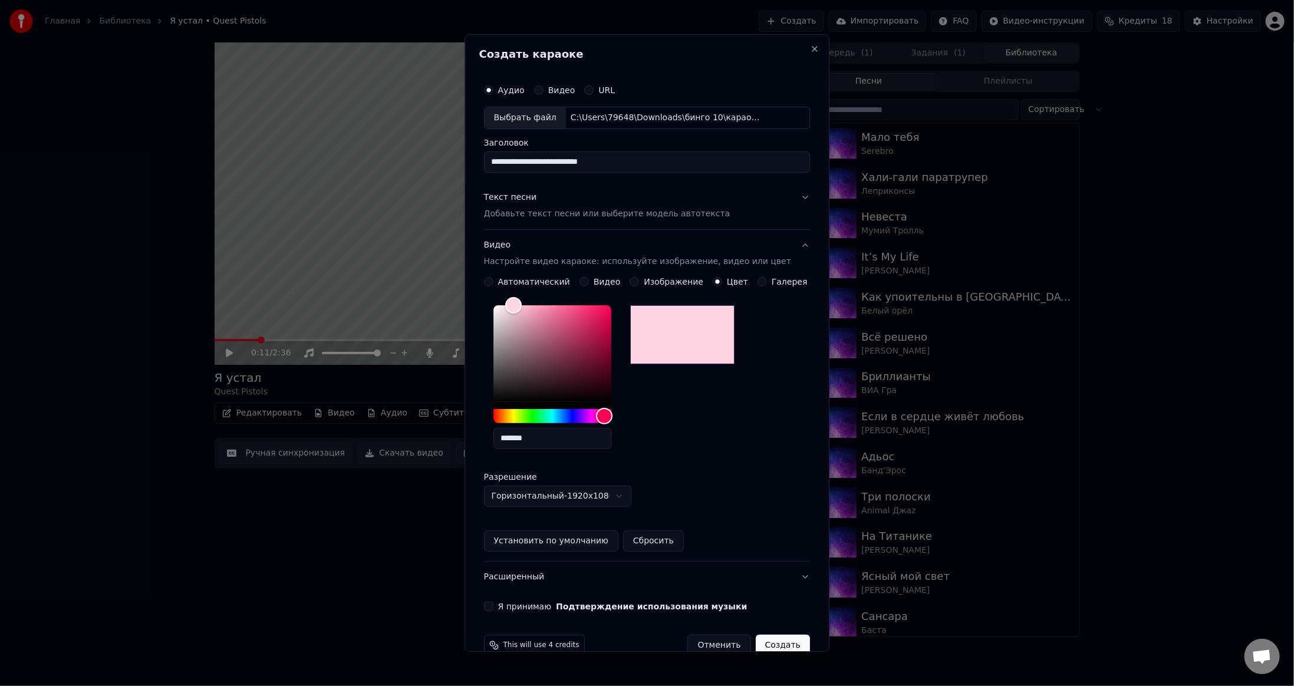
click at [494, 608] on button "Я принимаю Подтверждение использования музыки" at bounding box center [488, 606] width 9 height 9
click at [765, 645] on button "Создать" at bounding box center [783, 645] width 54 height 21
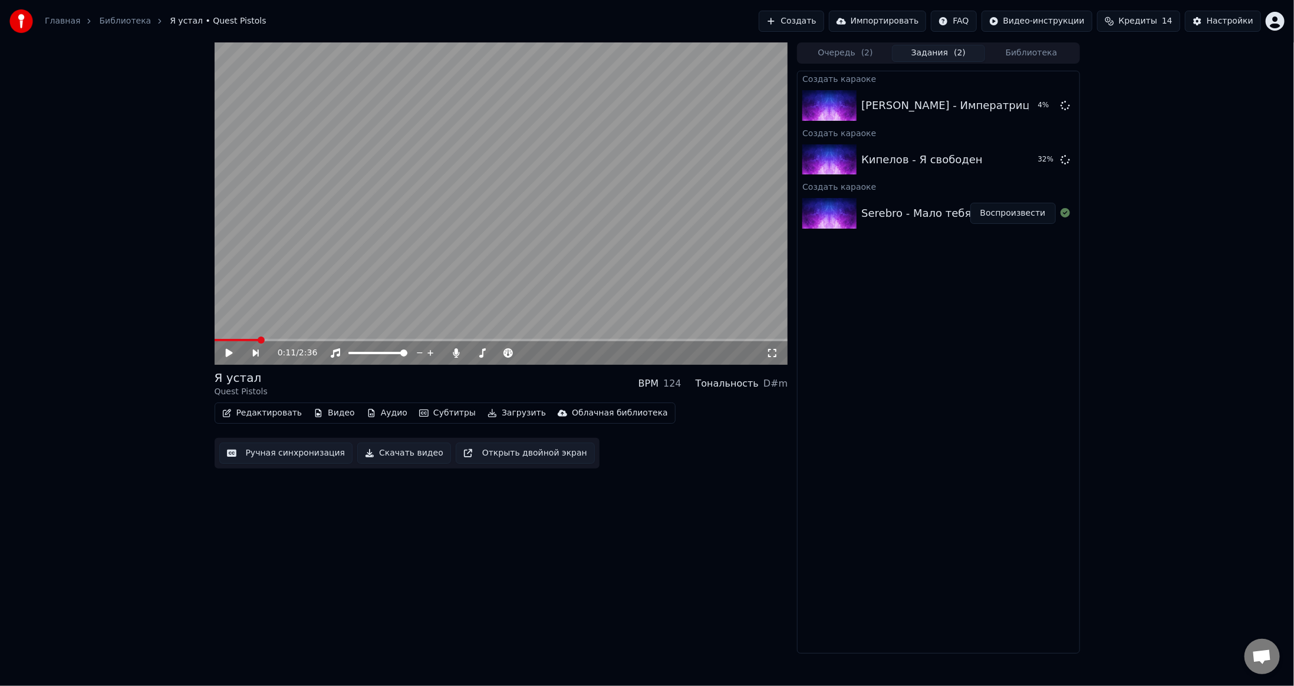
click at [570, 535] on div "0:11 / 2:36 Я устал Quest Pistols BPM 124 Тональность D#m Редактировать Видео А…" at bounding box center [502, 348] width 574 height 612
click at [836, 54] on button "Очередь ( 2 )" at bounding box center [845, 53] width 93 height 17
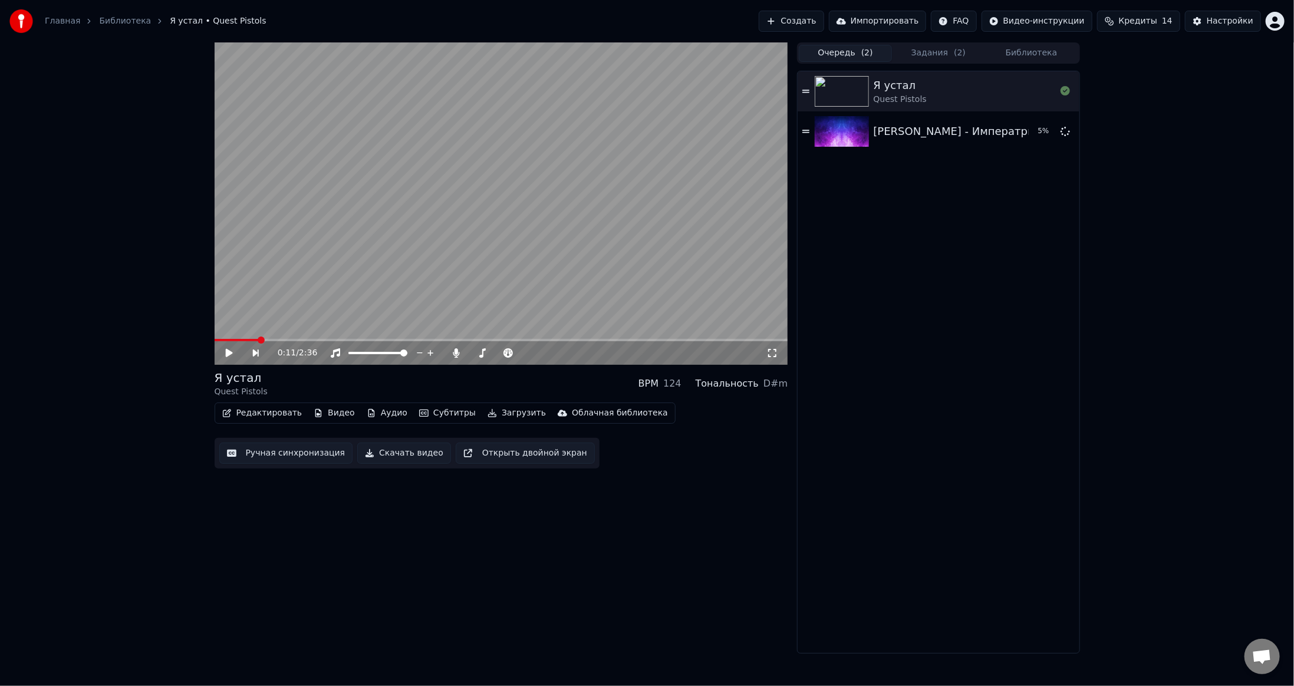
click at [1015, 45] on button "Библиотека" at bounding box center [1031, 53] width 93 height 17
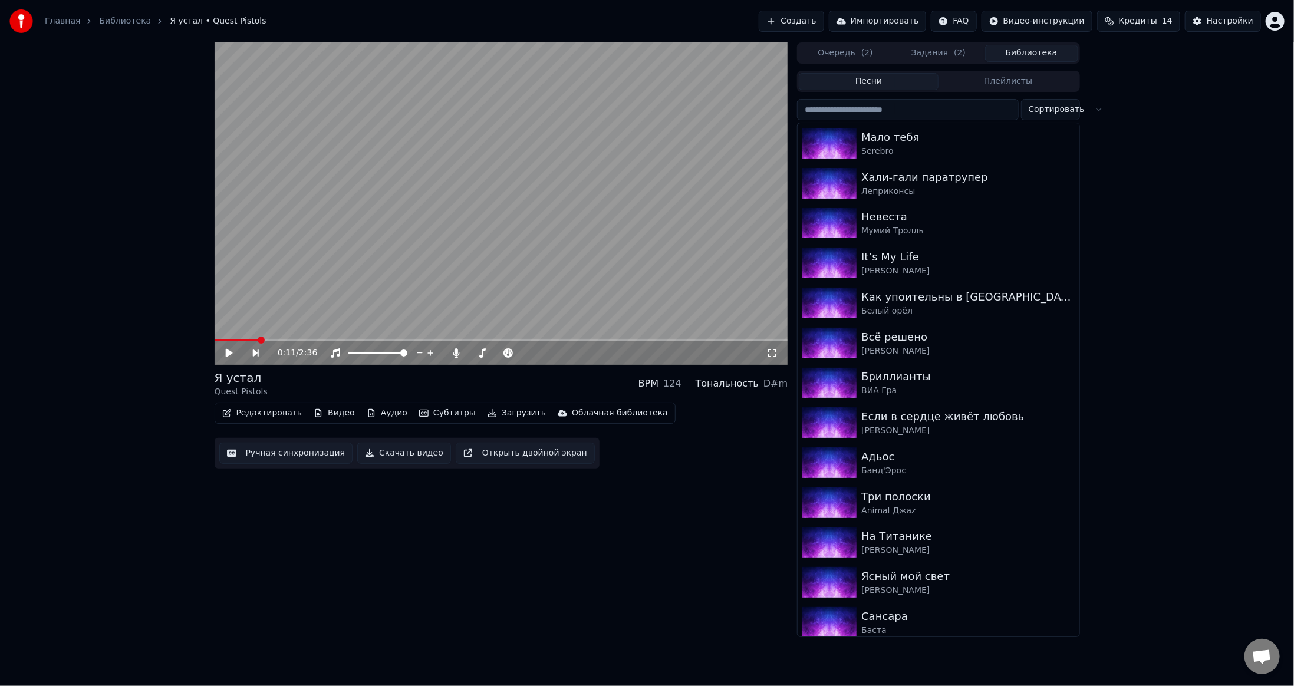
click at [865, 109] on input "search" at bounding box center [907, 109] width 221 height 21
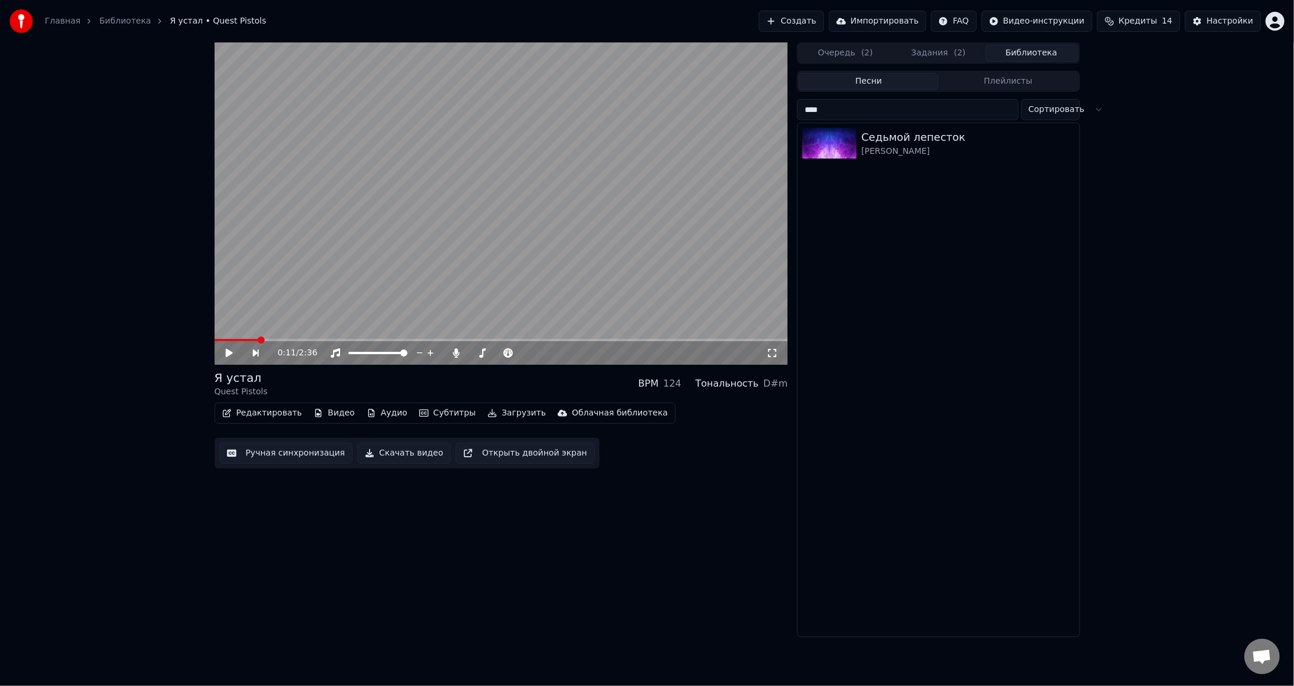
type input "****"
drag, startPoint x: 937, startPoint y: 354, endPoint x: 867, endPoint y: 445, distance: 114.3
click at [937, 357] on div "Седьмой лепесток [PERSON_NAME]" at bounding box center [938, 380] width 281 height 514
click at [1005, 107] on input "****" at bounding box center [907, 109] width 221 height 21
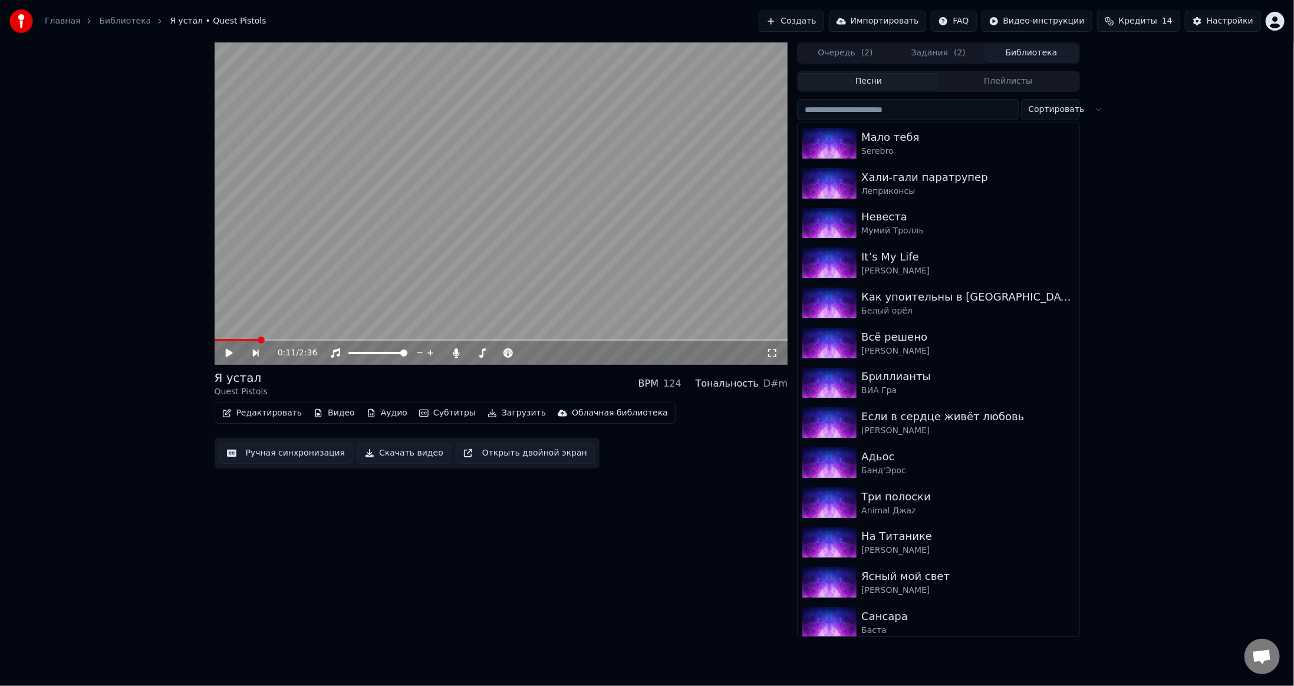
click at [1001, 80] on button "Плейлисты" at bounding box center [1009, 81] width 140 height 17
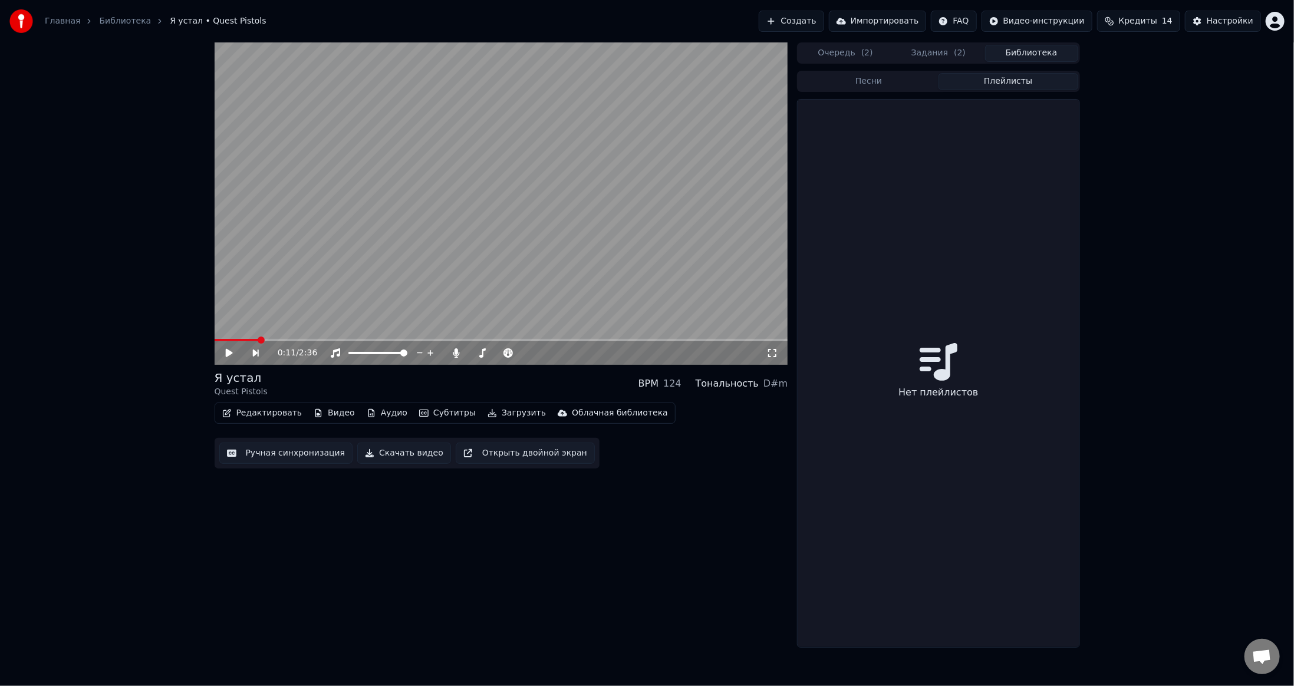
click at [870, 81] on button "Песни" at bounding box center [869, 81] width 140 height 17
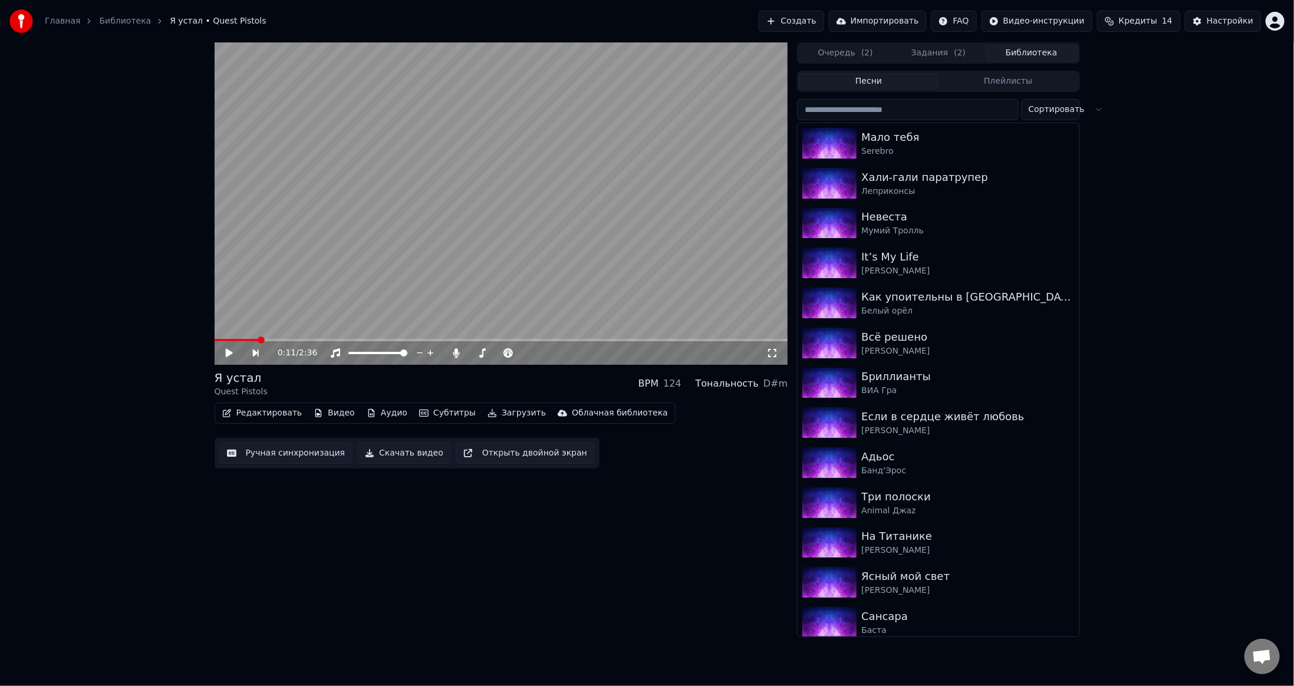
click at [856, 54] on button "Очередь ( 2 )" at bounding box center [845, 53] width 93 height 17
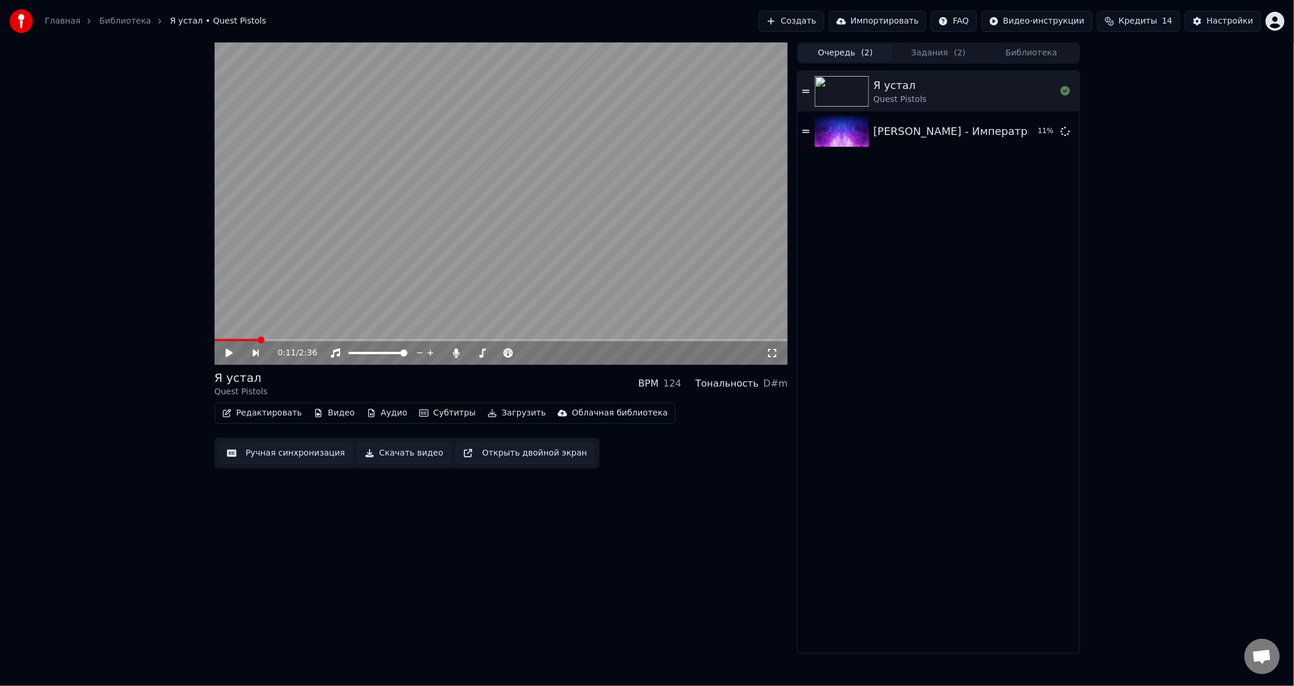
click at [917, 53] on button "Задания ( 2 )" at bounding box center [938, 53] width 93 height 17
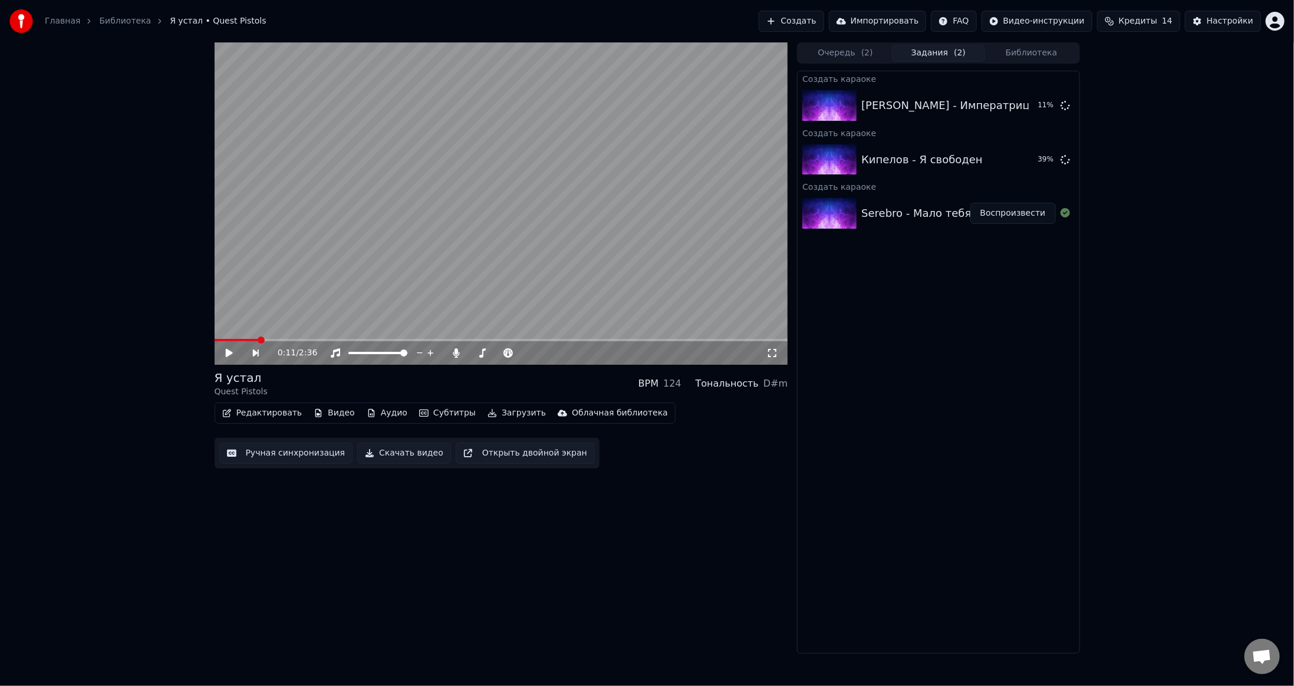
click at [1014, 213] on button "Воспроизвести" at bounding box center [1014, 213] width 86 height 21
click at [453, 235] on video at bounding box center [502, 203] width 574 height 323
click at [425, 414] on button "Субтитры" at bounding box center [448, 413] width 66 height 17
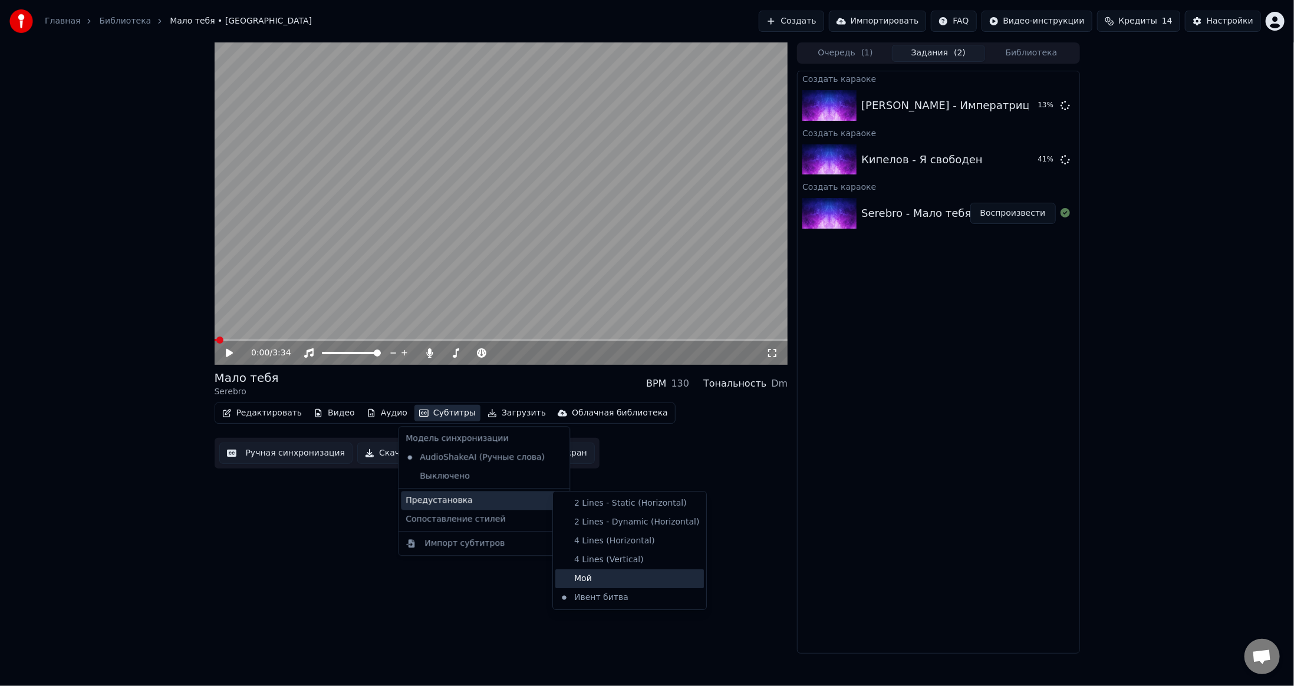
click at [589, 582] on div "Мой" at bounding box center [630, 579] width 149 height 19
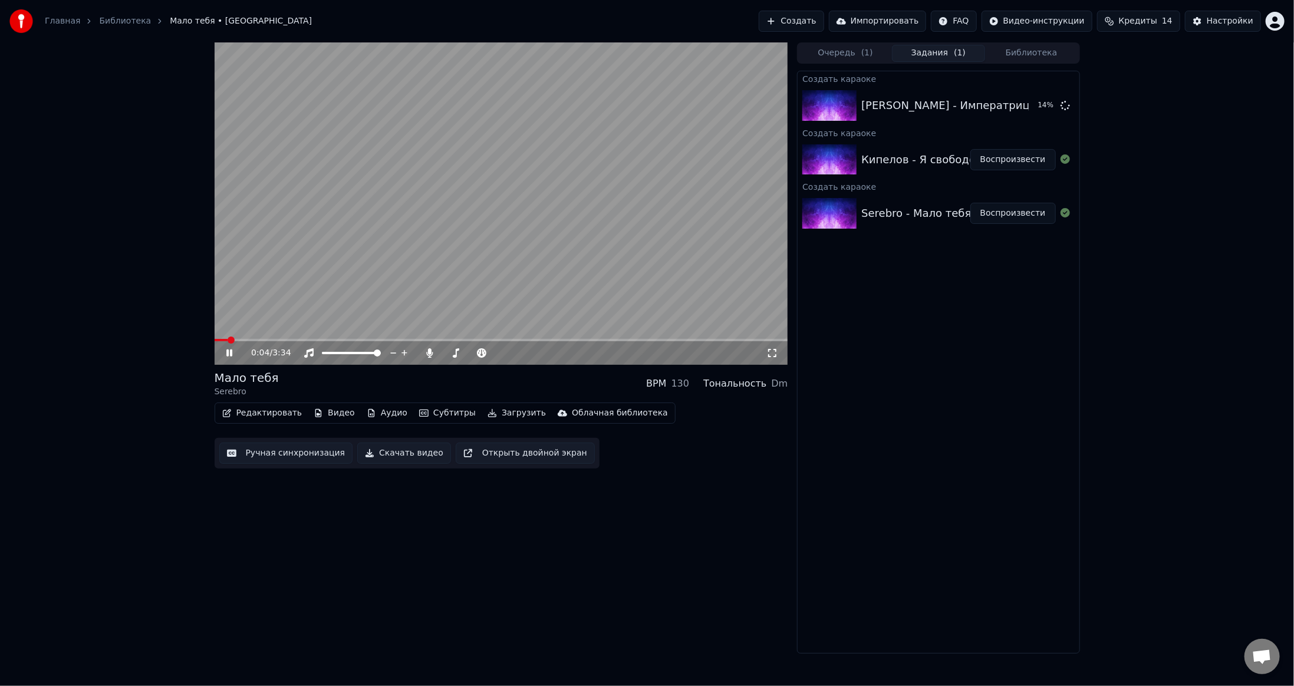
click at [432, 230] on video at bounding box center [502, 203] width 574 height 323
click at [1208, 22] on button "Настройки" at bounding box center [1223, 21] width 76 height 21
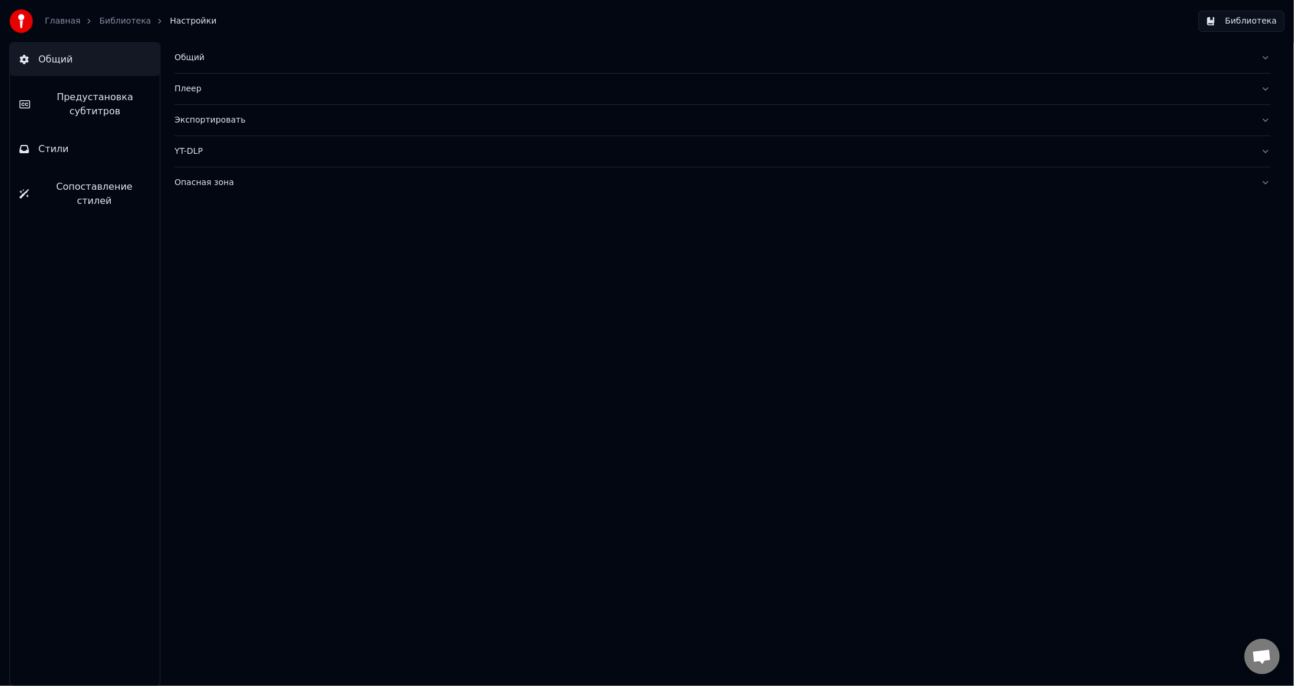
click at [86, 107] on span "Предустановка субтитров" at bounding box center [95, 104] width 111 height 28
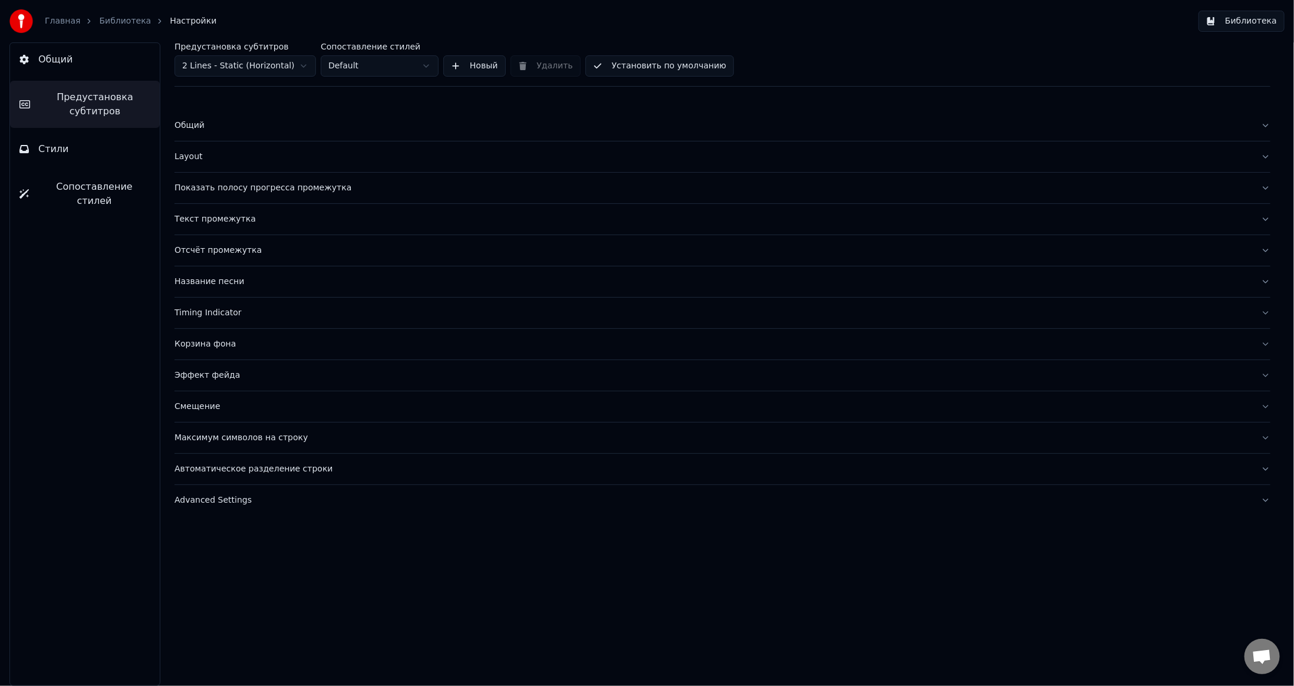
click at [67, 149] on button "Стили" at bounding box center [85, 149] width 150 height 33
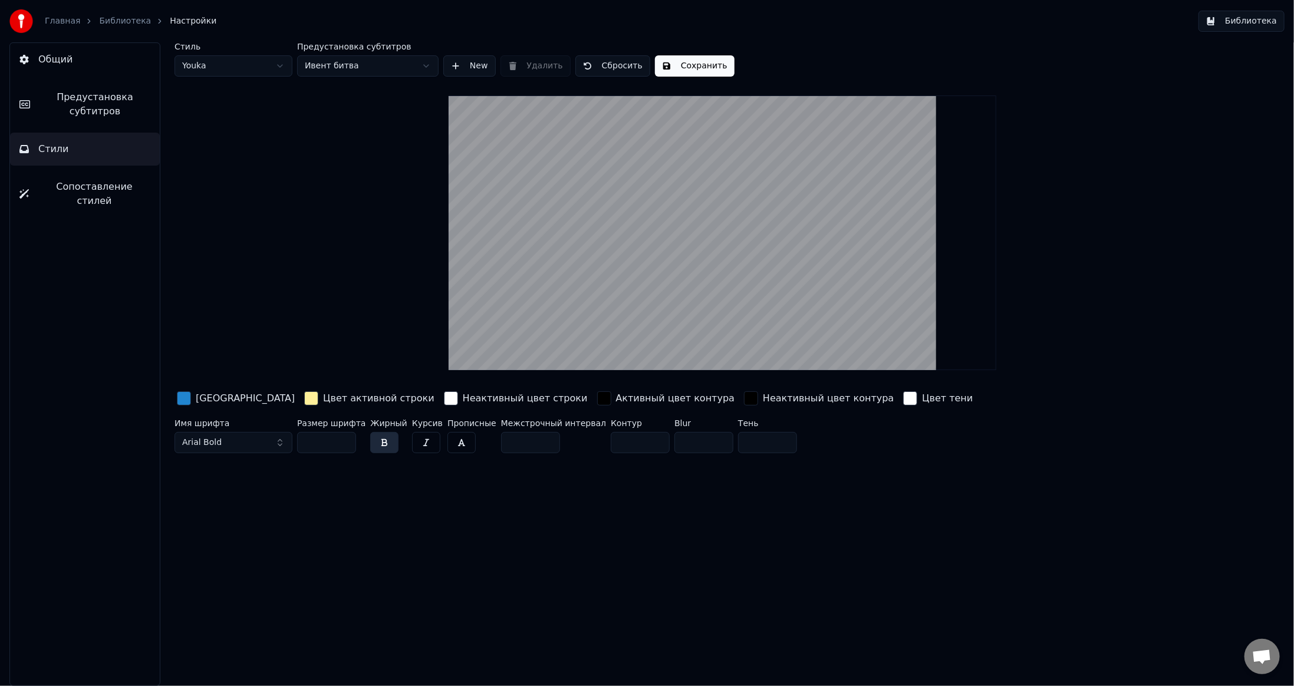
click at [251, 67] on html "Главная Библиотека Настройки Библиотека Общий Предустановка субтитров Стили Соп…" at bounding box center [647, 343] width 1294 height 686
type input "**"
type input "*"
click at [374, 68] on html "Главная Библиотека Настройки Библиотека Общий Предустановка субтитров Стили Соп…" at bounding box center [647, 343] width 1294 height 686
click at [616, 62] on button "Сохранить" at bounding box center [616, 65] width 80 height 21
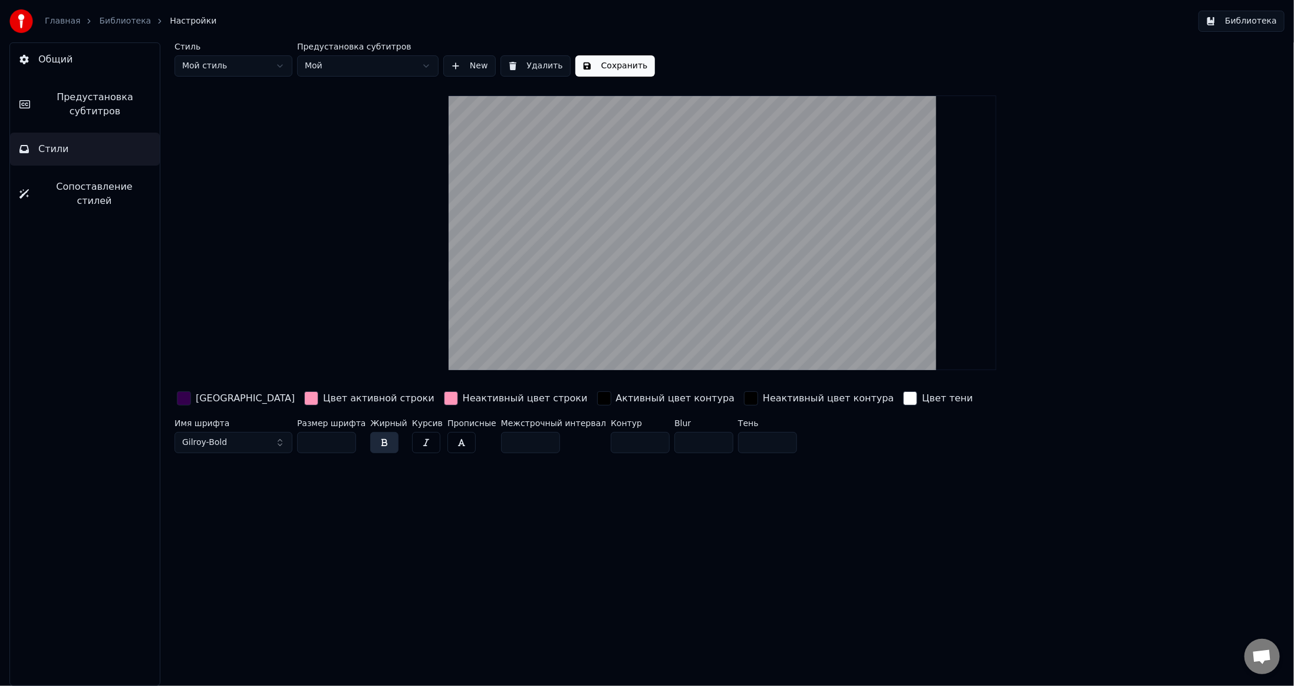
click at [1253, 24] on button "Библиотека" at bounding box center [1242, 21] width 86 height 21
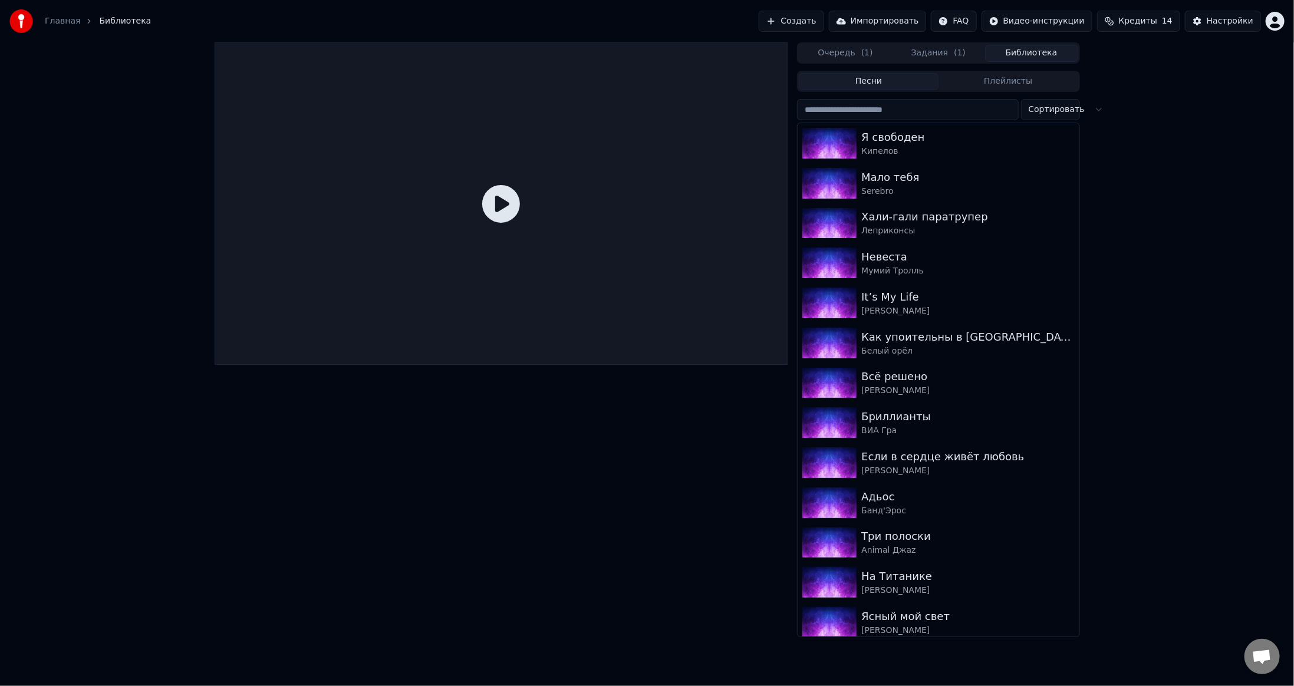
click at [928, 57] on button "Задания ( 1 )" at bounding box center [938, 53] width 93 height 17
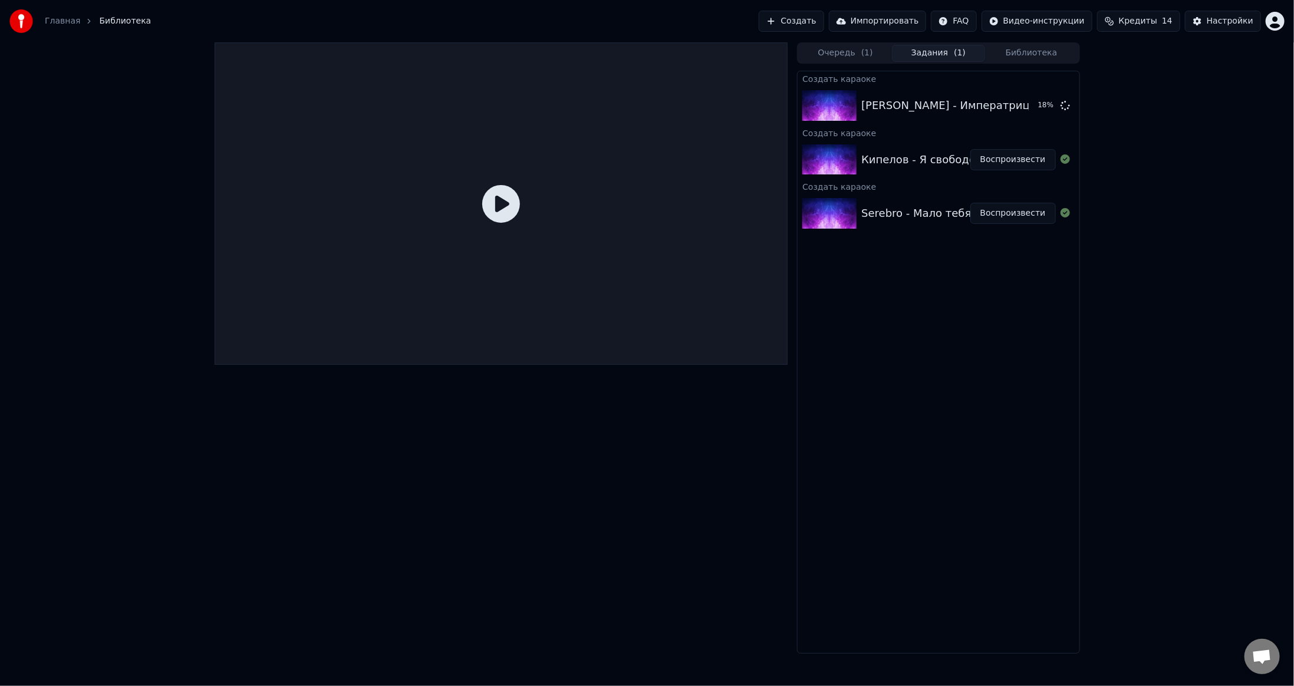
click at [1013, 222] on button "Воспроизвести" at bounding box center [1014, 213] width 86 height 21
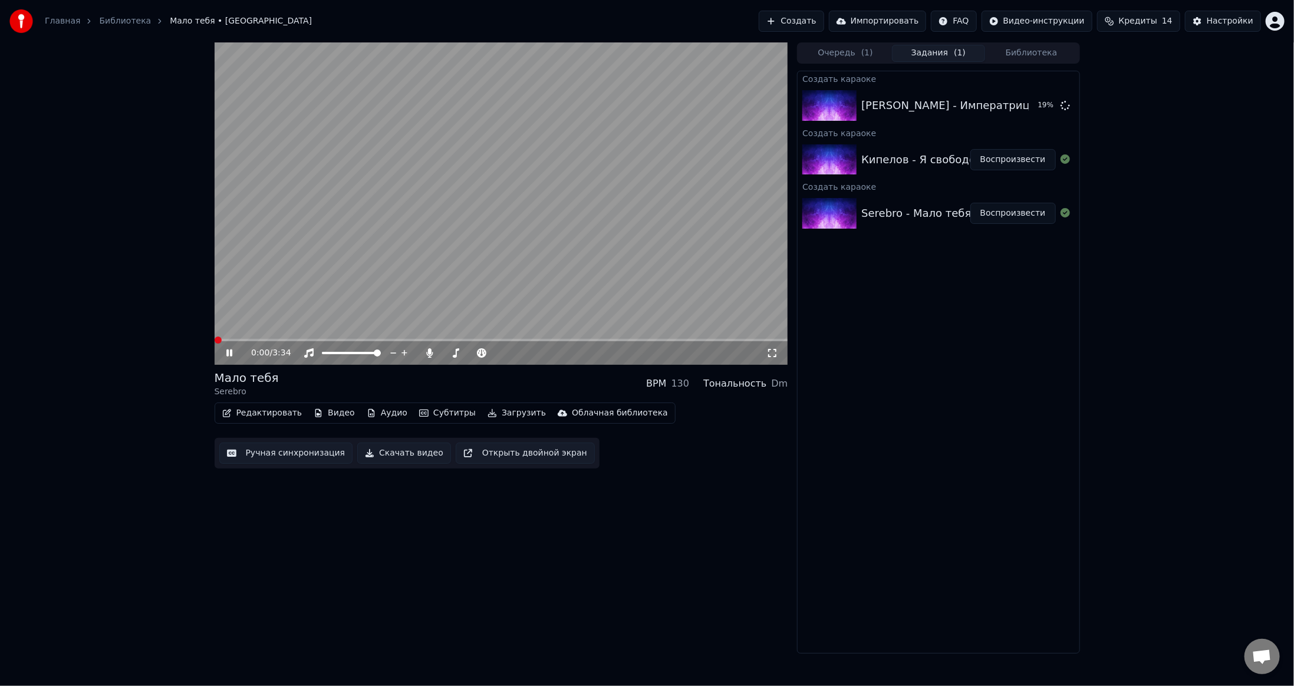
click at [500, 246] on video at bounding box center [502, 203] width 574 height 323
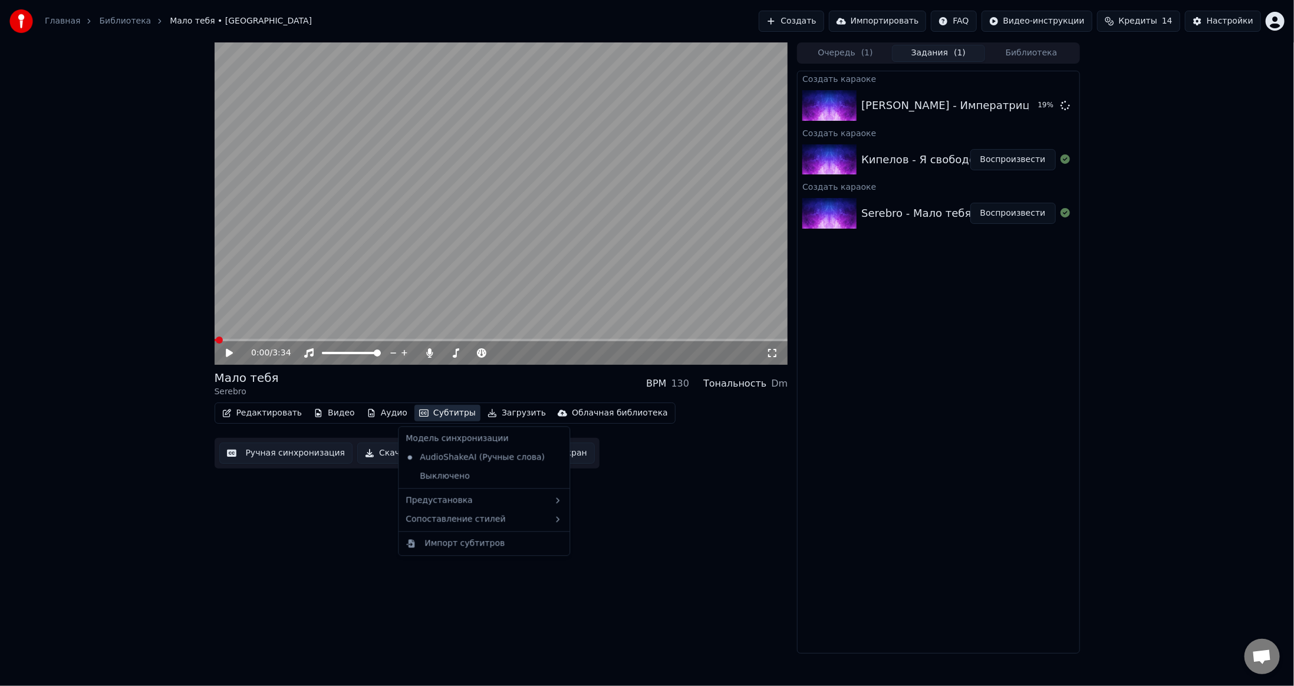
click at [443, 409] on button "Субтитры" at bounding box center [448, 413] width 66 height 17
click at [579, 534] on div "Мой" at bounding box center [591, 541] width 70 height 19
click at [430, 414] on button "Субтитры" at bounding box center [448, 413] width 66 height 17
click at [579, 258] on video at bounding box center [502, 203] width 574 height 323
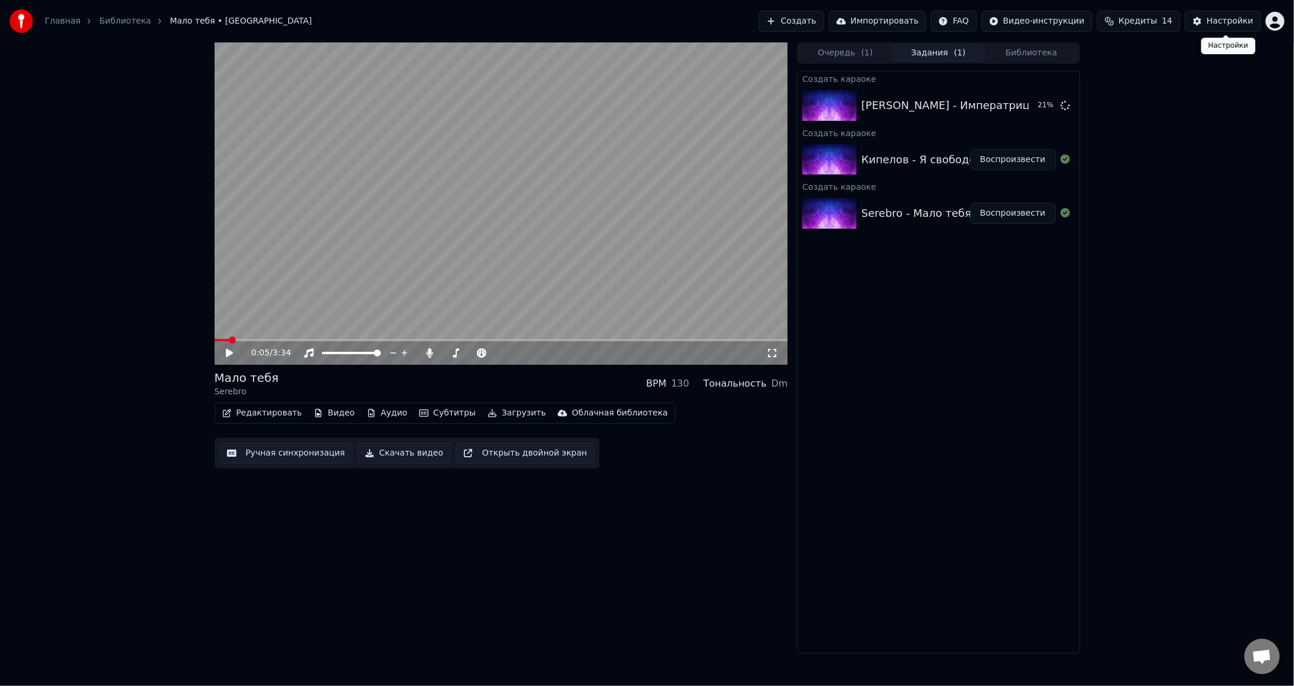
click at [1224, 22] on div "Настройки" at bounding box center [1230, 21] width 47 height 12
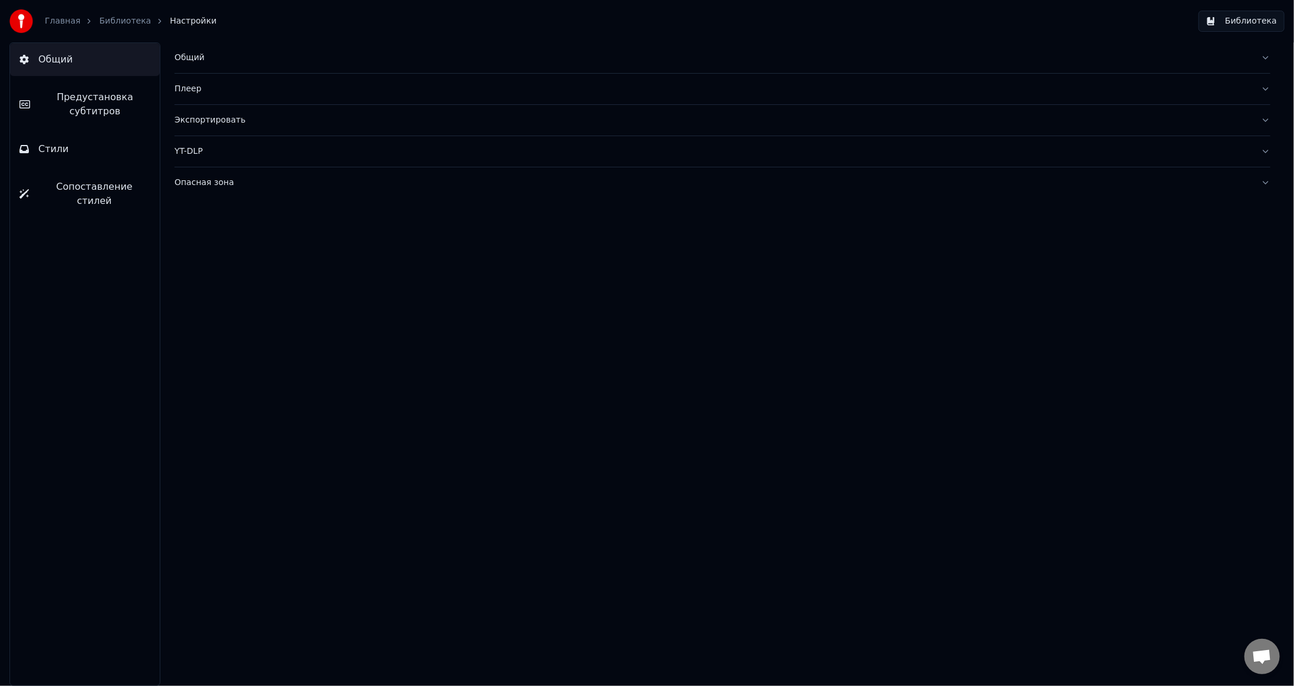
click at [51, 149] on span "Стили" at bounding box center [53, 149] width 31 height 14
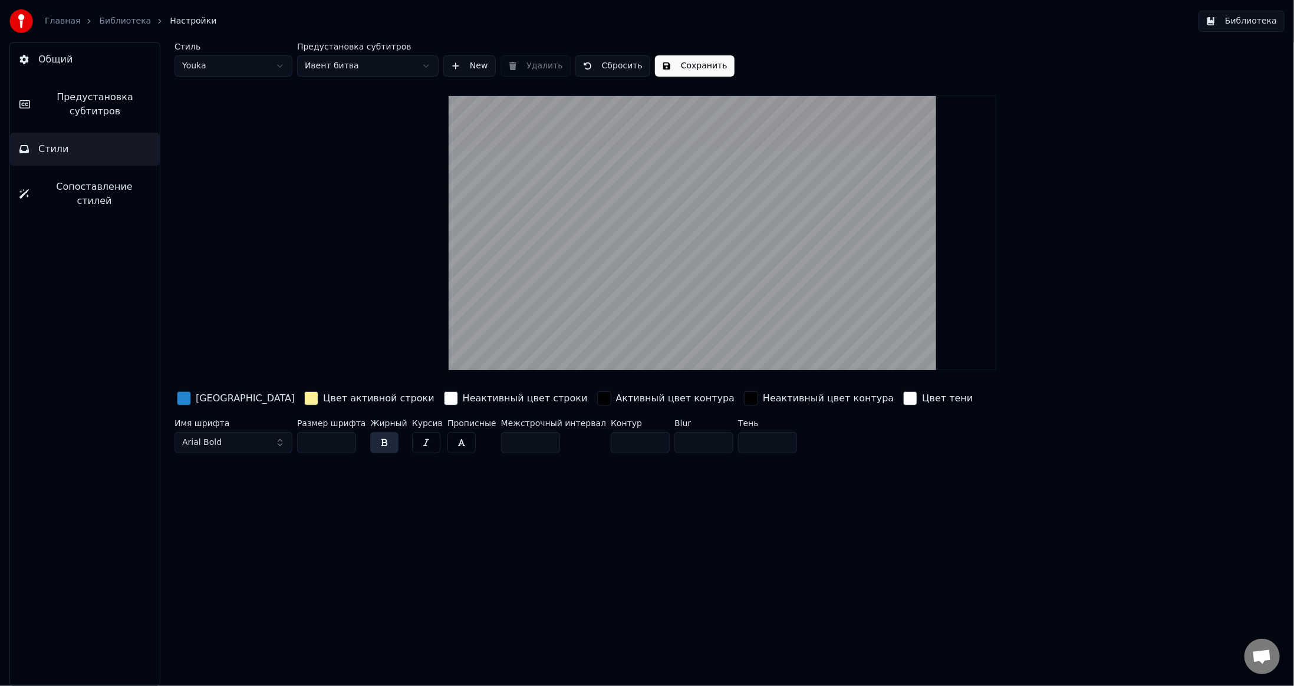
drag, startPoint x: 60, startPoint y: 180, endPoint x: 90, endPoint y: 195, distance: 33.8
click at [60, 182] on span "Сопоставление стилей" at bounding box center [94, 194] width 112 height 28
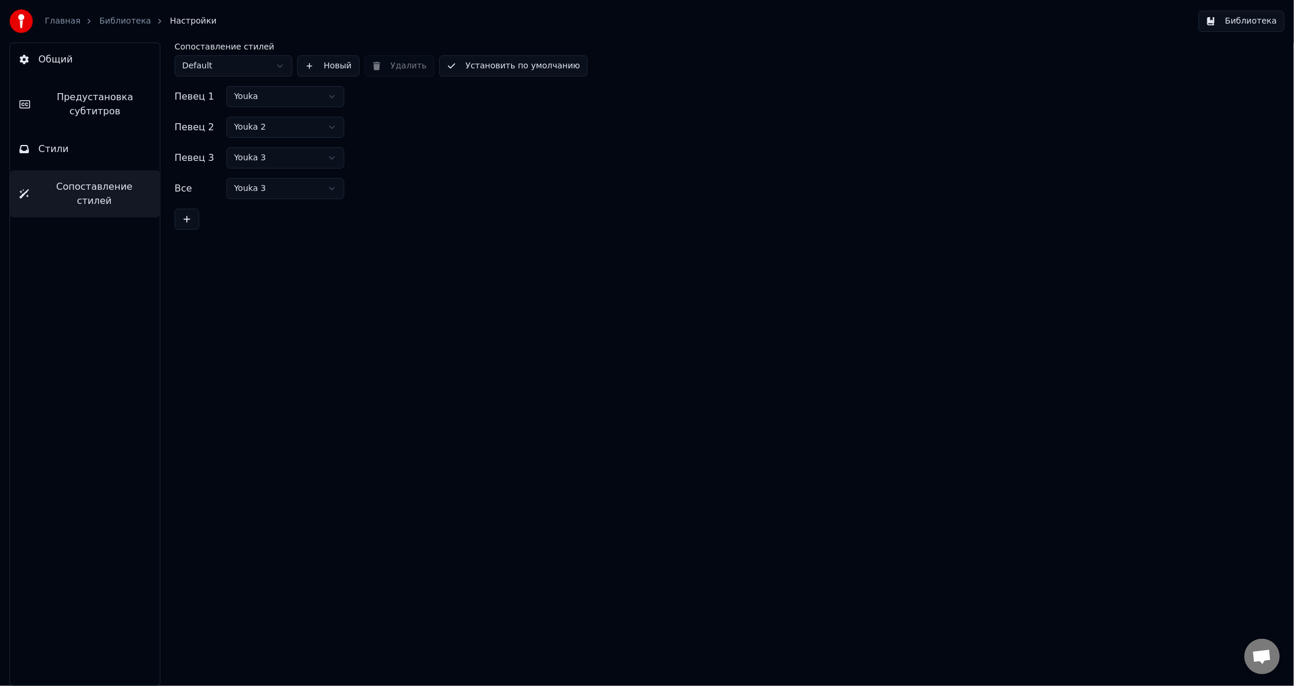
click at [235, 60] on html "Главная Библиотека Настройки Библиотека Общий Предустановка субтитров Стили Соп…" at bounding box center [647, 343] width 1294 height 686
click at [285, 93] on html "Главная Библиотека Настройки Библиотека Общий Предустановка субтитров Стили Соп…" at bounding box center [647, 343] width 1294 height 686
drag, startPoint x: 251, startPoint y: 176, endPoint x: 259, endPoint y: 177, distance: 8.3
click at [484, 62] on button "Установить по умолчанию" at bounding box center [513, 65] width 149 height 21
click at [1241, 22] on button "Библиотека" at bounding box center [1242, 21] width 86 height 21
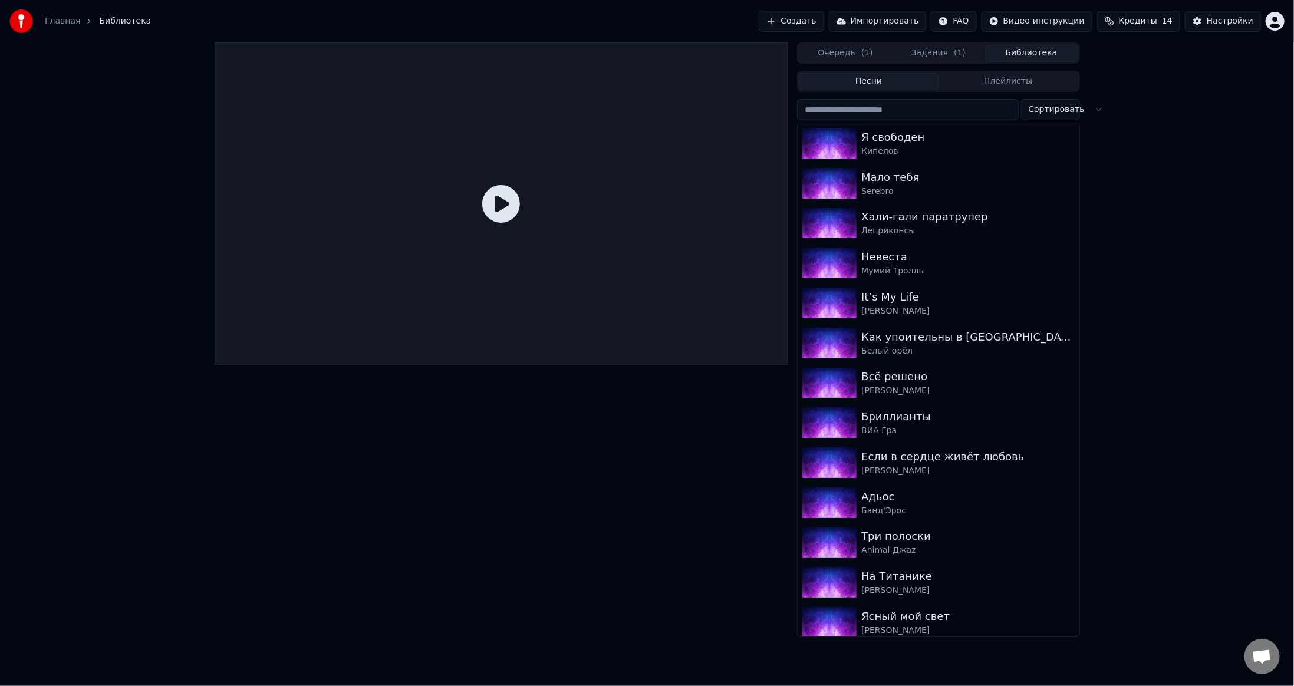
click at [942, 55] on button "Задания ( 1 )" at bounding box center [938, 53] width 93 height 17
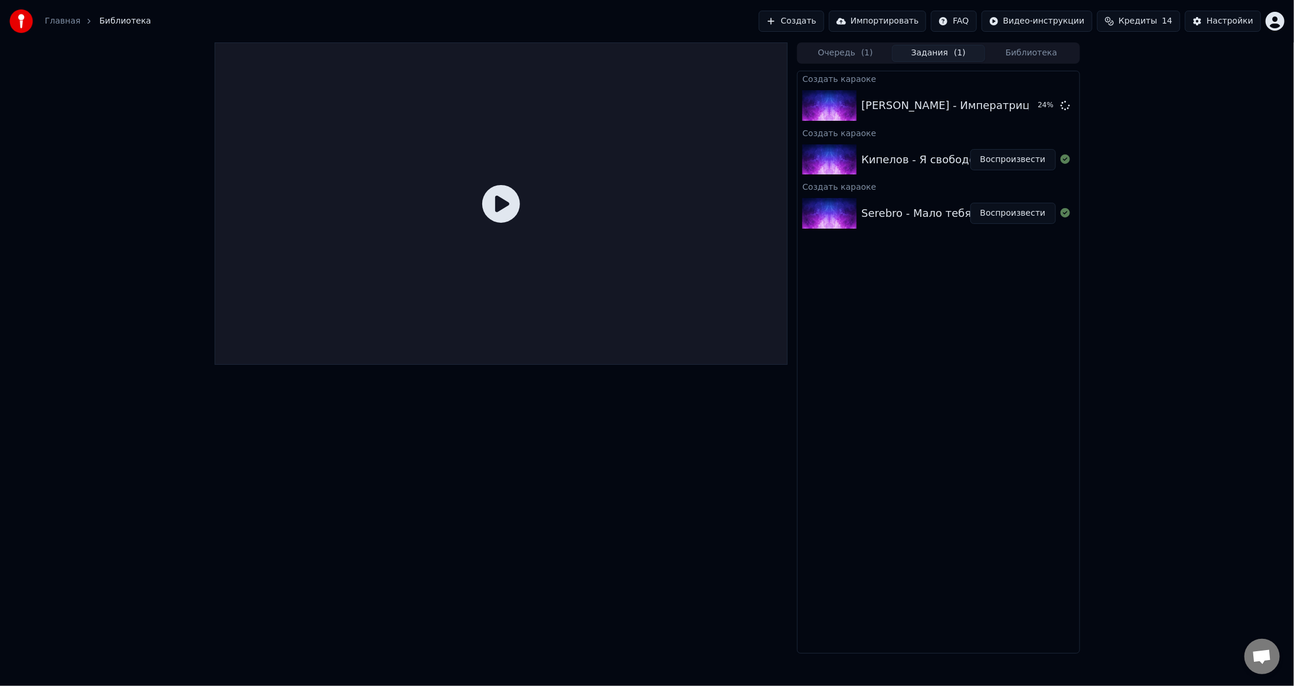
click at [1004, 208] on button "Воспроизвести" at bounding box center [1014, 213] width 86 height 21
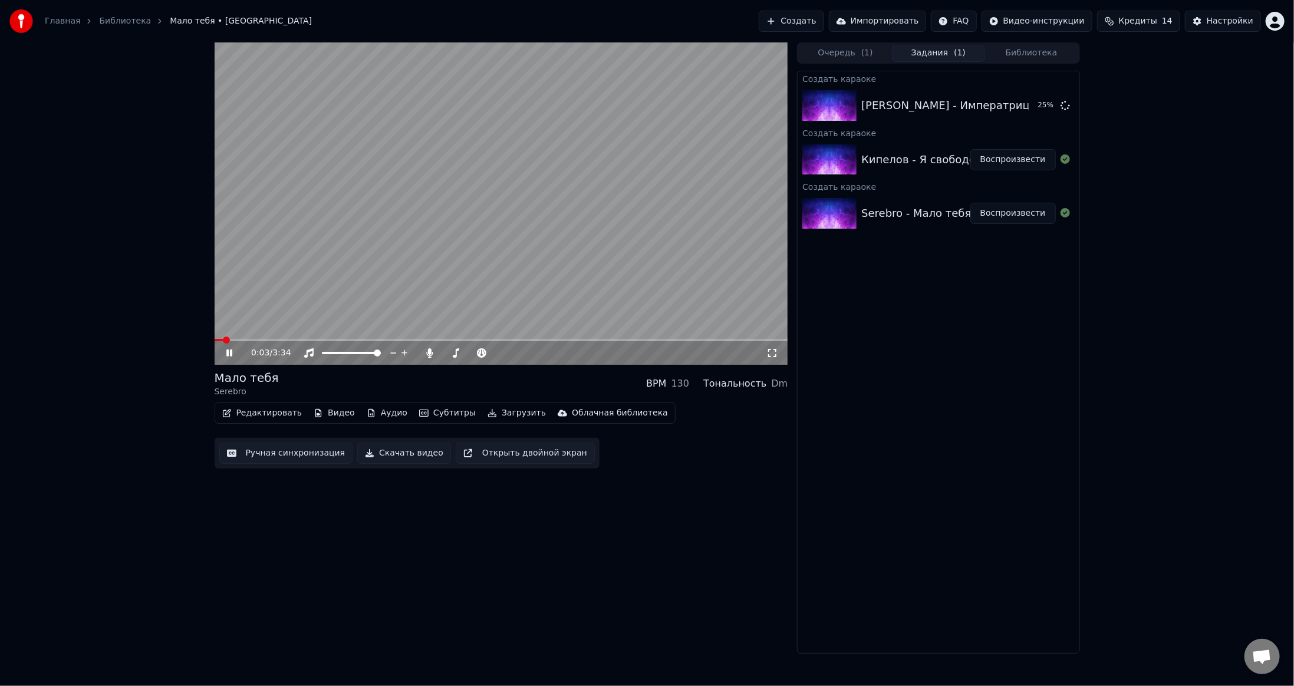
click at [550, 278] on video at bounding box center [502, 203] width 574 height 323
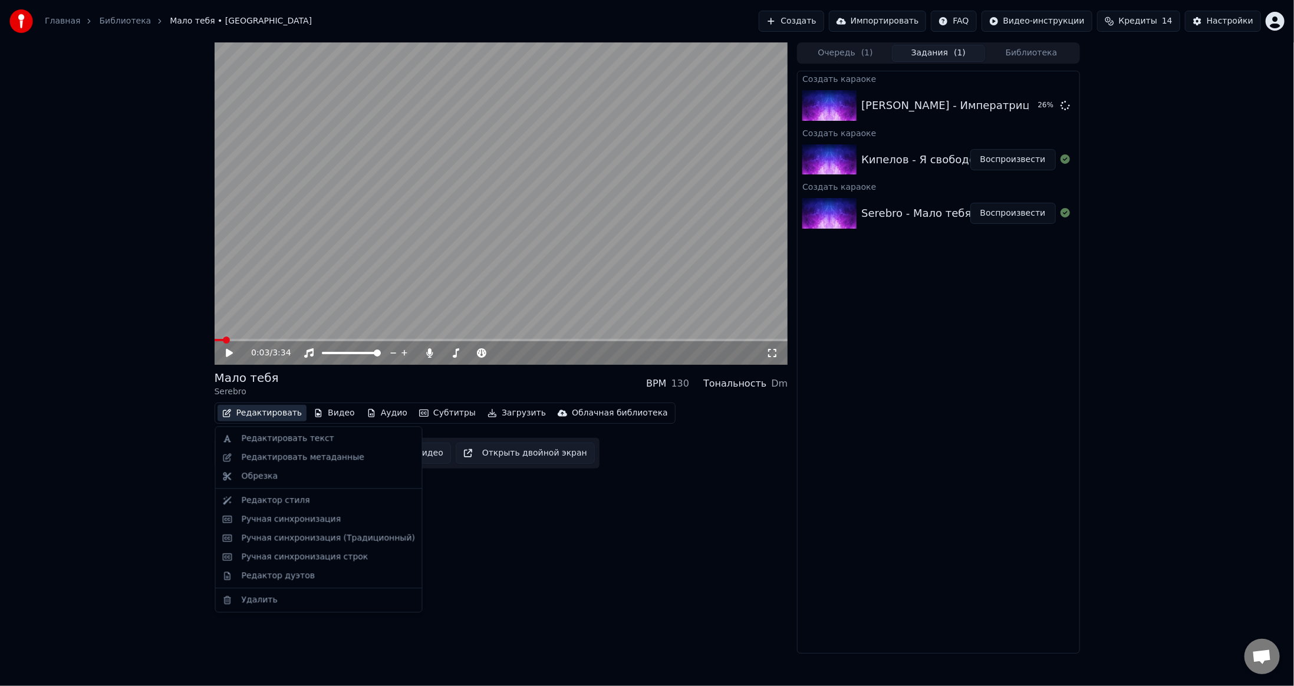
click at [263, 412] on button "Редактировать" at bounding box center [263, 413] width 90 height 17
click at [252, 499] on div "Редактор стиля" at bounding box center [276, 501] width 68 height 12
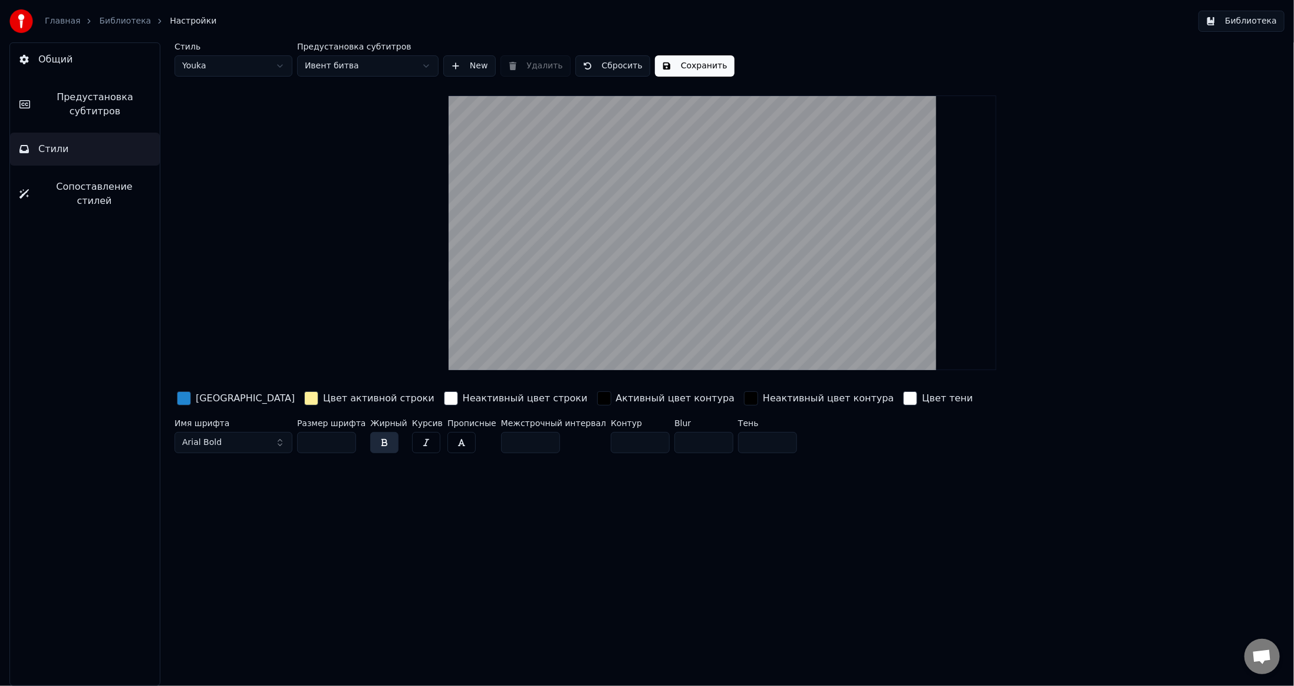
click at [101, 22] on link "Библиотека" at bounding box center [125, 21] width 52 height 12
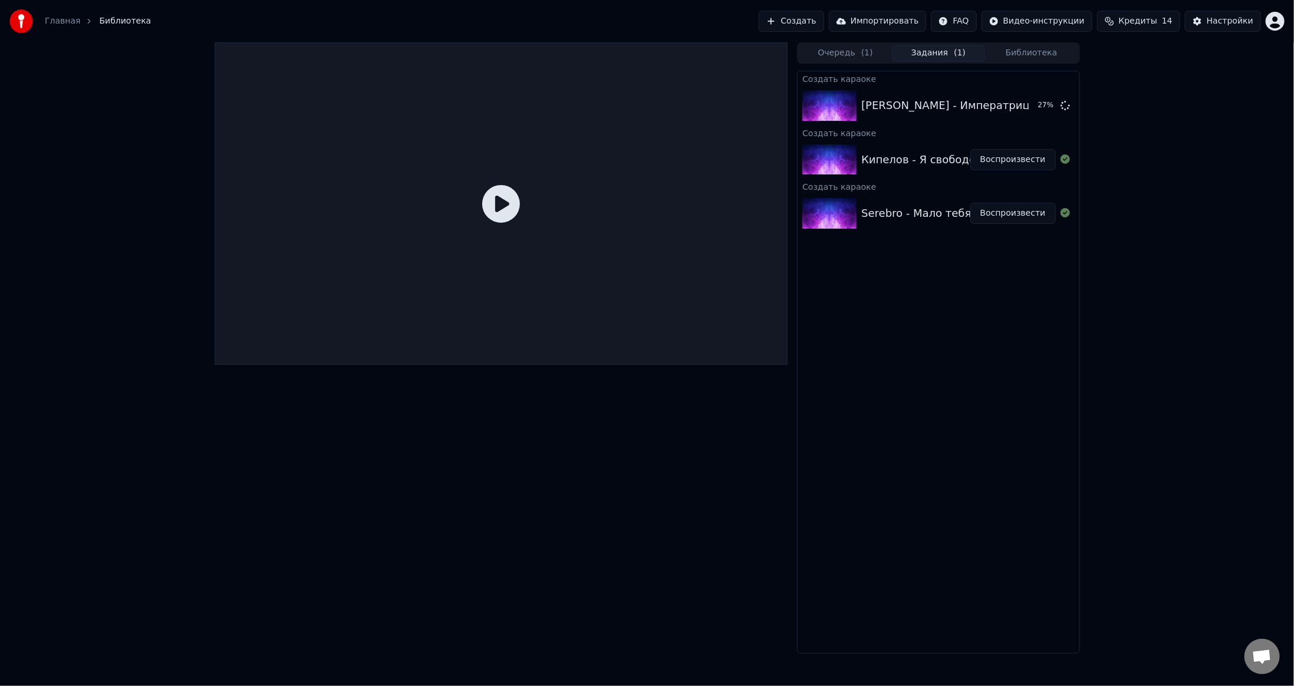
click at [999, 218] on button "Воспроизвести" at bounding box center [1014, 213] width 86 height 21
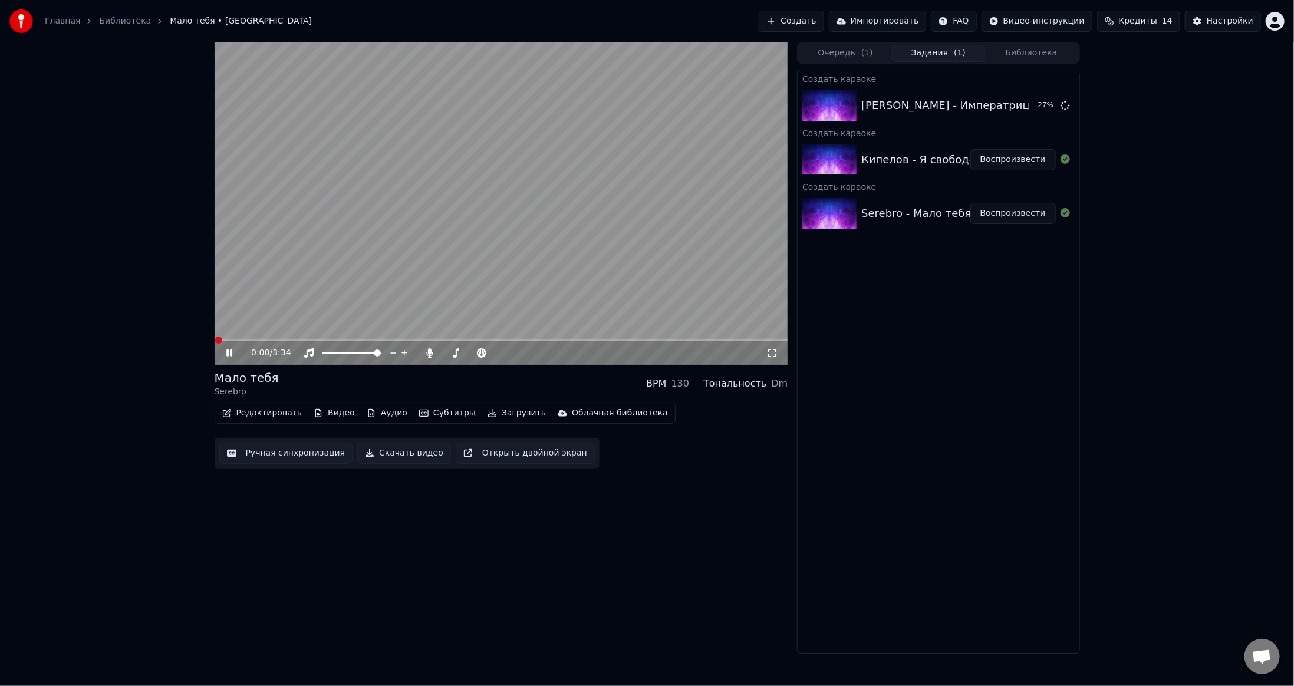
click at [243, 414] on button "Редактировать" at bounding box center [263, 413] width 90 height 17
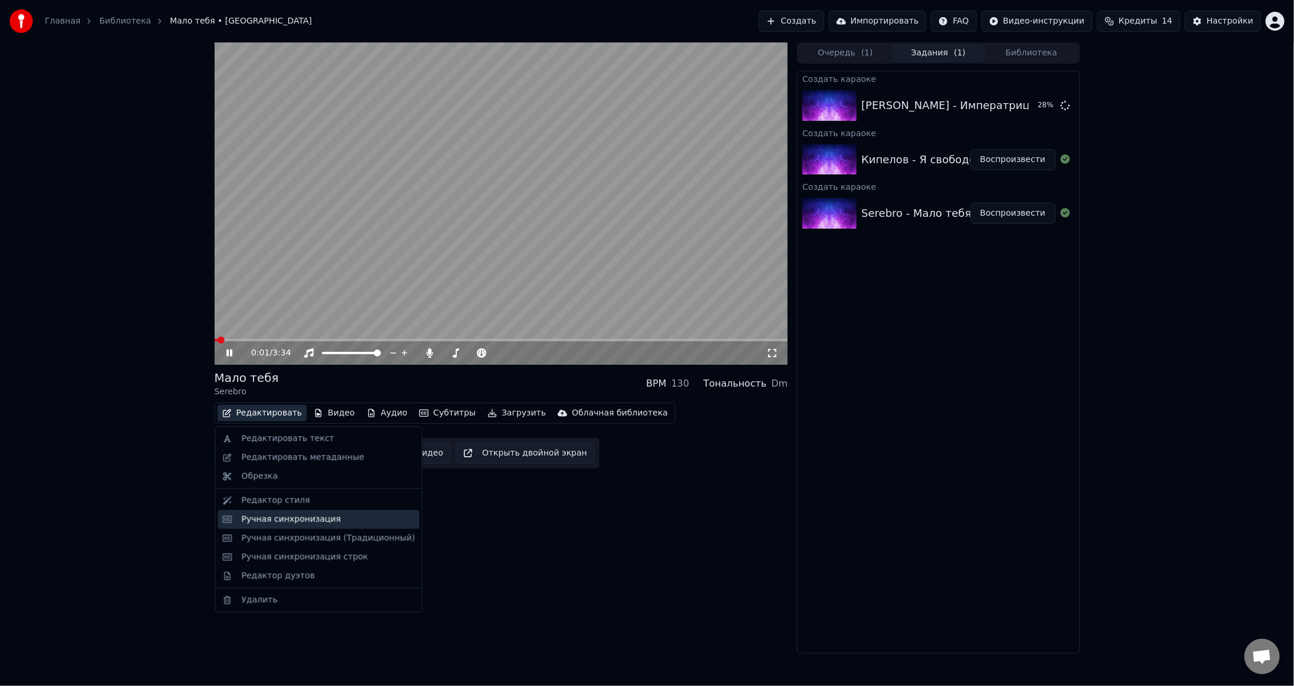
click at [296, 516] on div "Ручная синхронизация" at bounding box center [292, 520] width 100 height 12
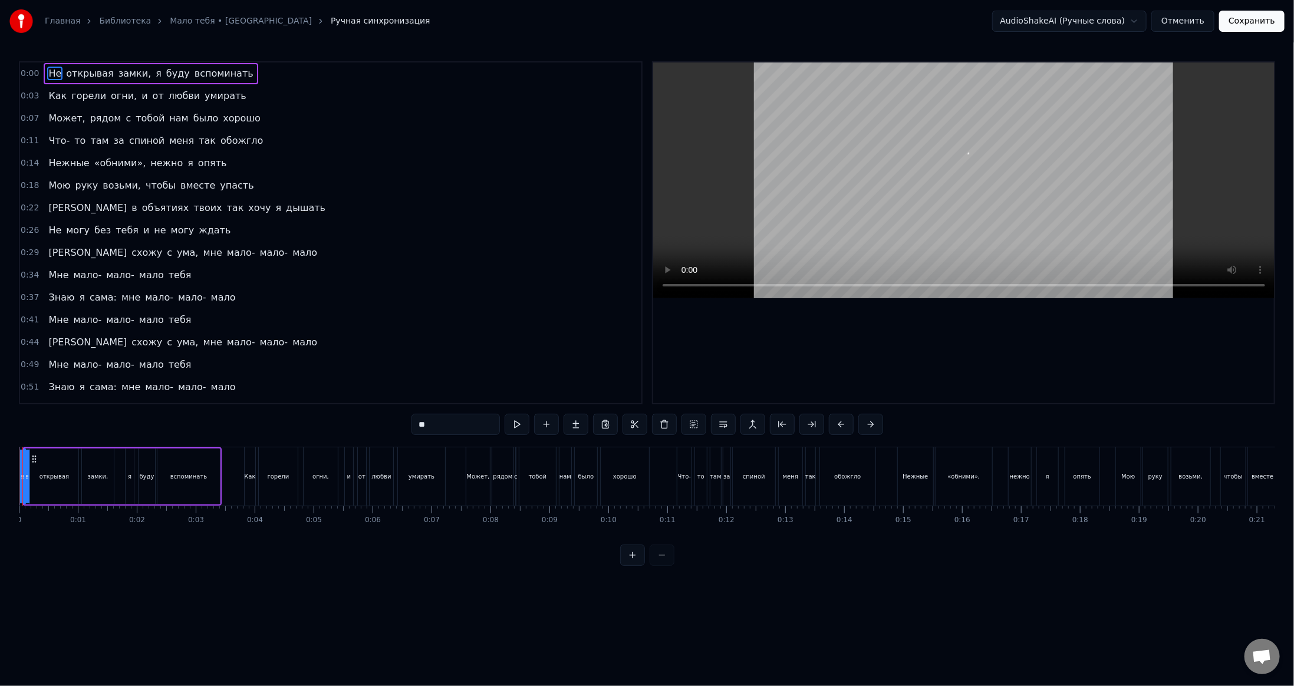
click at [932, 189] on video at bounding box center [964, 181] width 622 height 236
click at [45, 481] on div "открывая" at bounding box center [54, 477] width 48 height 56
type input "********"
drag, startPoint x: 32, startPoint y: 484, endPoint x: 44, endPoint y: 484, distance: 11.8
click at [50, 484] on div at bounding box center [49, 477] width 5 height 54
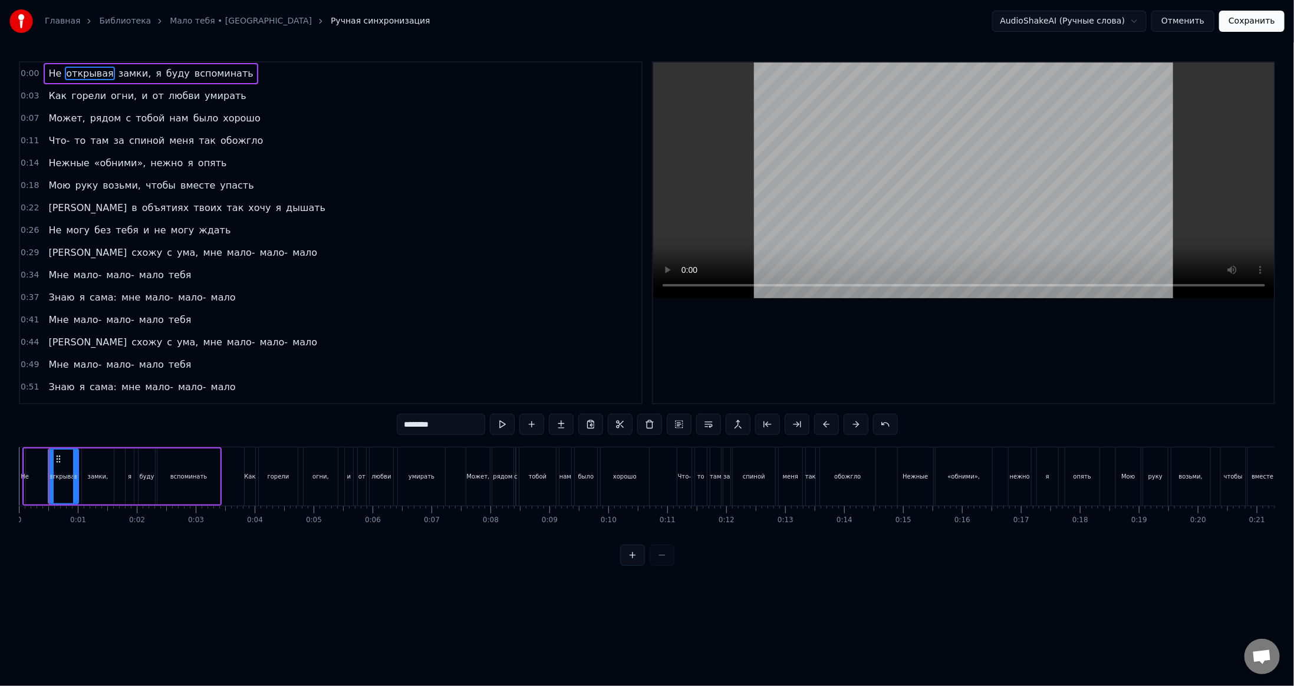
click at [22, 484] on div "Не открывая замки, я буду вспоминать" at bounding box center [121, 477] width 199 height 58
click at [24, 484] on div "Не" at bounding box center [24, 477] width 1 height 56
drag, startPoint x: 25, startPoint y: 484, endPoint x: 34, endPoint y: 485, distance: 8.3
click at [42, 485] on div "Не открывая замки, я буду вспоминать" at bounding box center [121, 477] width 199 height 58
click at [27, 484] on div "Не" at bounding box center [26, 477] width 1 height 56
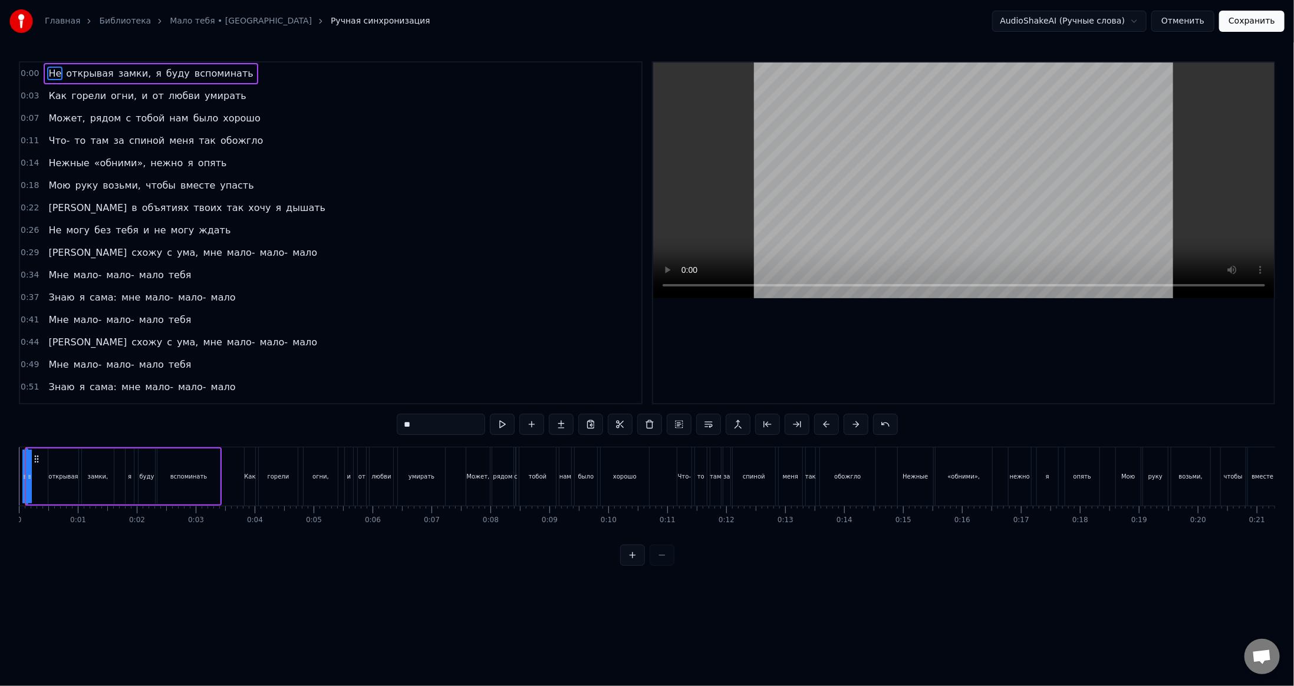
click at [32, 484] on div "Не открывая замки, я буду вспоминать" at bounding box center [123, 477] width 197 height 58
click at [26, 480] on div "Не" at bounding box center [26, 476] width 8 height 9
drag, startPoint x: 24, startPoint y: 480, endPoint x: 44, endPoint y: 481, distance: 19.5
click at [44, 481] on icon at bounding box center [42, 476] width 5 height 9
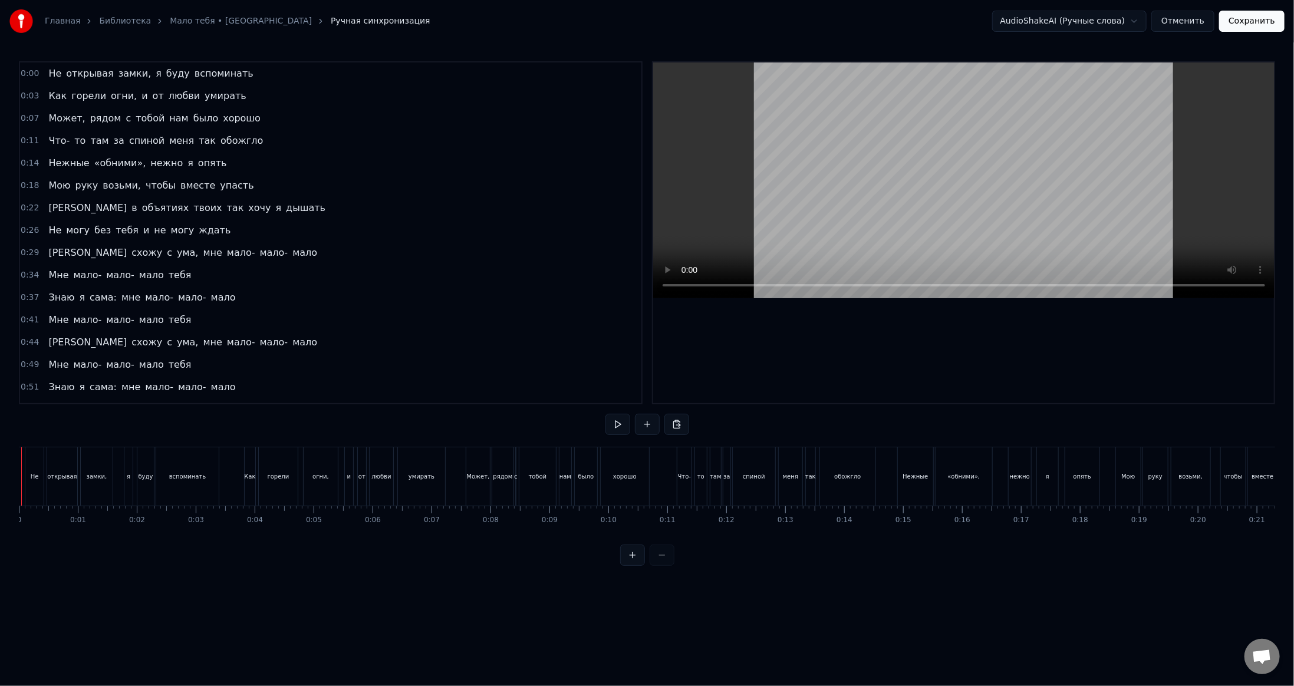
click at [920, 184] on video at bounding box center [964, 181] width 622 height 236
click at [90, 485] on div "замки," at bounding box center [97, 477] width 32 height 58
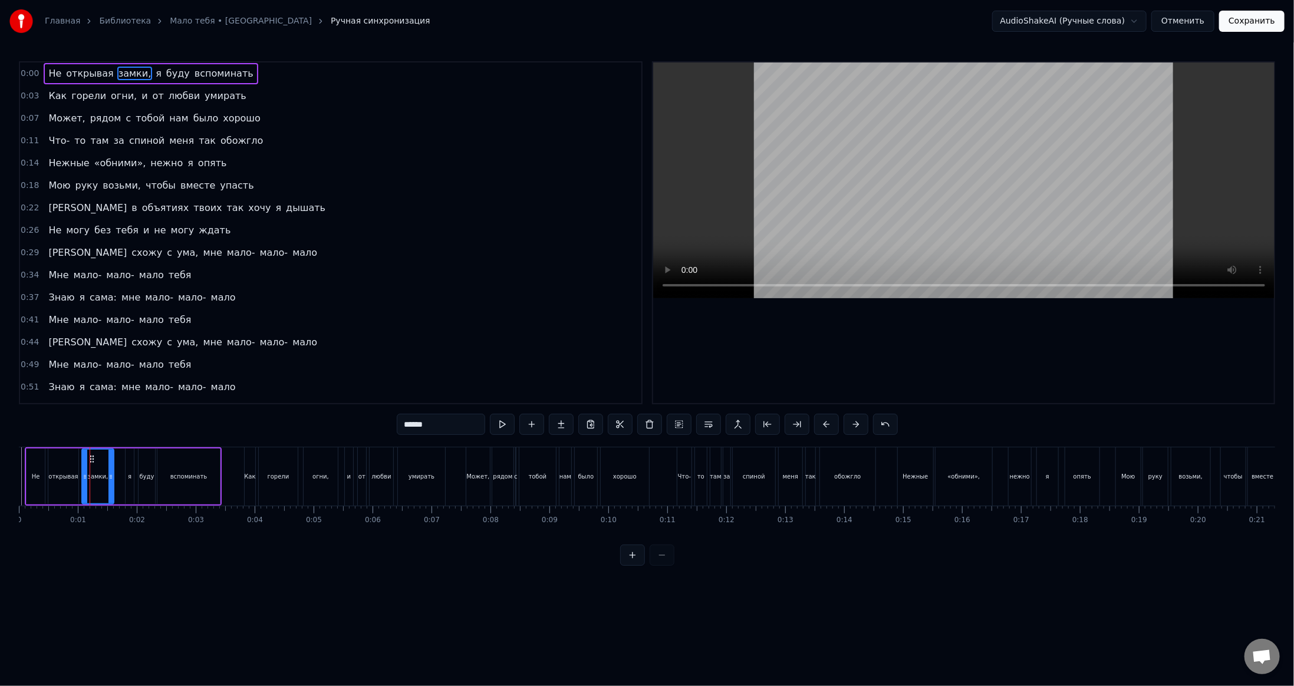
click at [52, 484] on div "открывая" at bounding box center [63, 477] width 30 height 56
click at [54, 484] on div at bounding box center [56, 477] width 5 height 54
click at [38, 485] on div "Не" at bounding box center [36, 477] width 18 height 56
drag, startPoint x: 34, startPoint y: 461, endPoint x: 43, endPoint y: 462, distance: 8.9
click at [44, 462] on circle at bounding box center [44, 462] width 1 height 1
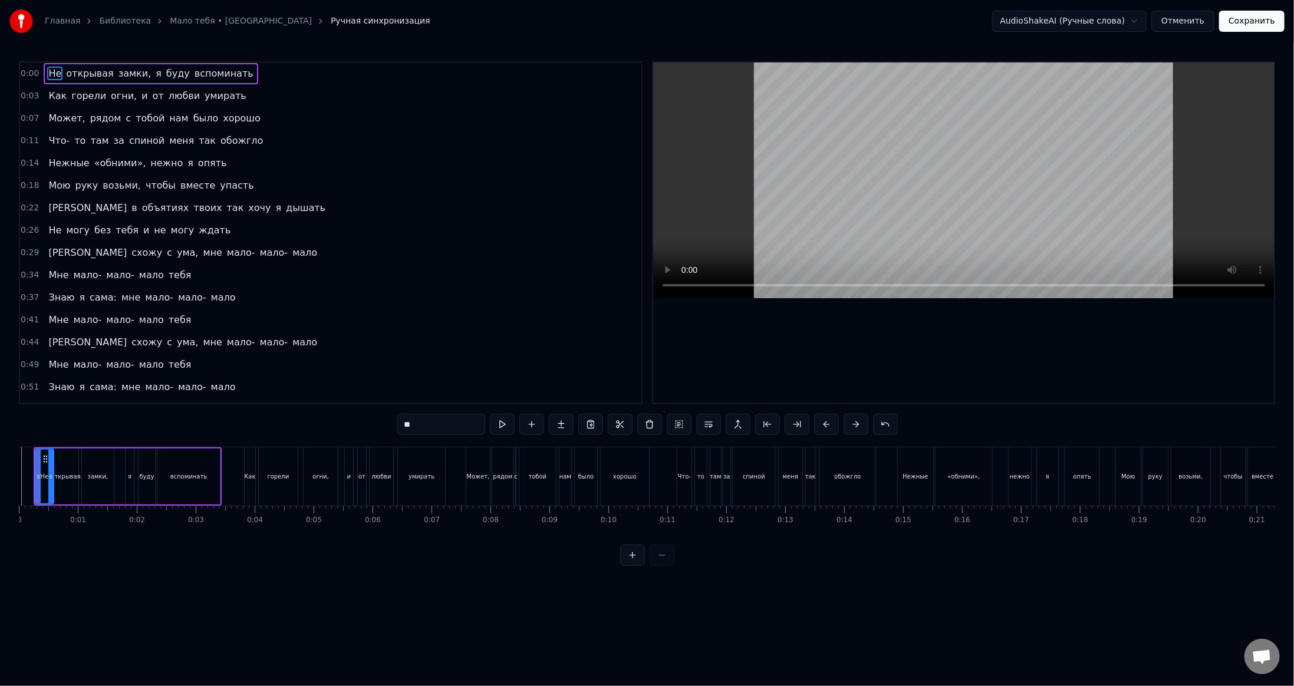
click at [17, 480] on div "Главная Библиотека Мало тебя • Serebro Ручная синхронизация AudioShakeAI (Ручны…" at bounding box center [647, 283] width 1294 height 566
click at [788, 199] on video at bounding box center [964, 181] width 622 height 236
click at [998, 214] on video at bounding box center [964, 181] width 622 height 236
click at [954, 477] on div "«обними»," at bounding box center [964, 476] width 32 height 9
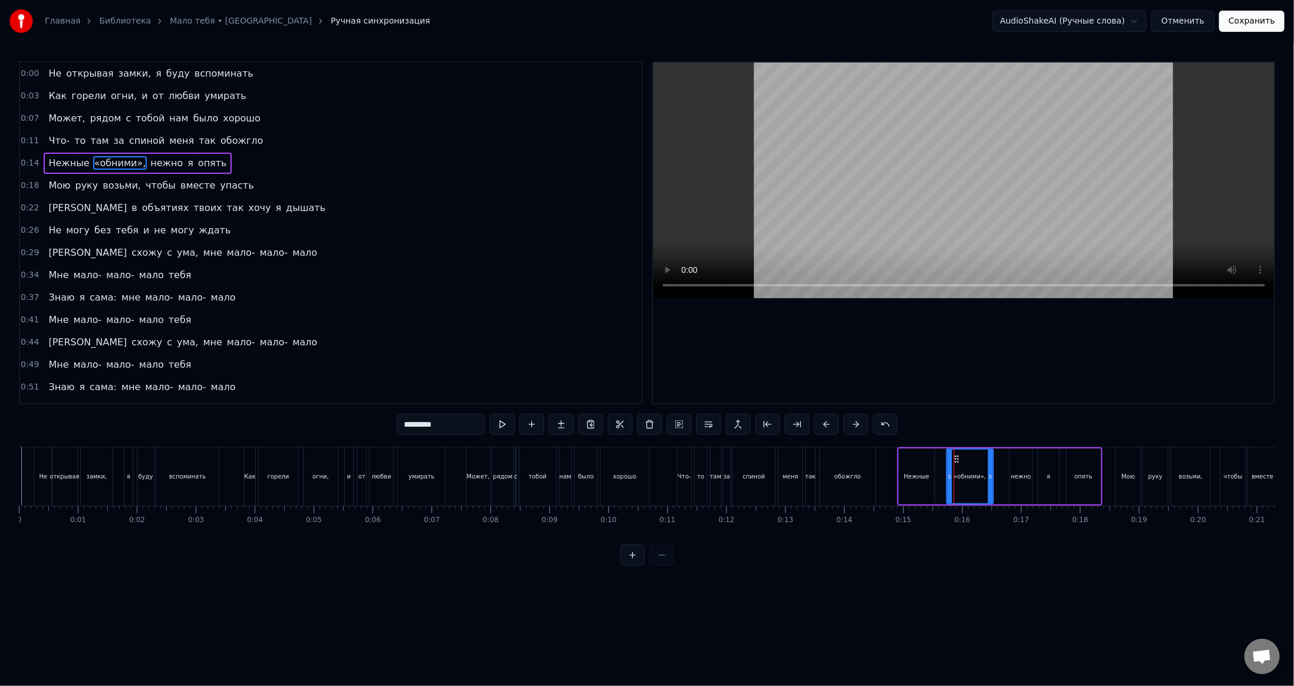
drag, startPoint x: 939, startPoint y: 479, endPoint x: 949, endPoint y: 480, distance: 10.0
click at [949, 480] on icon at bounding box center [950, 476] width 5 height 9
click at [923, 483] on div "Нежные" at bounding box center [916, 477] width 35 height 56
type input "******"
drag, startPoint x: 931, startPoint y: 481, endPoint x: 938, endPoint y: 481, distance: 6.5
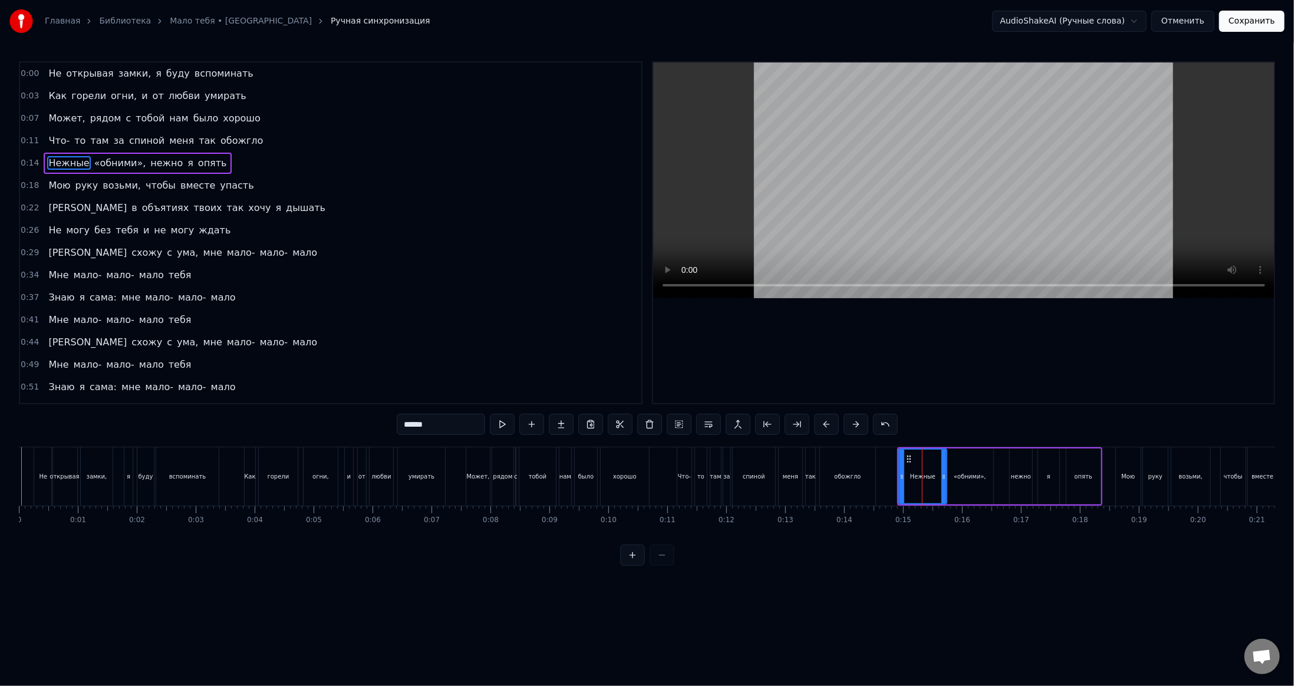
click at [944, 481] on icon at bounding box center [944, 476] width 5 height 9
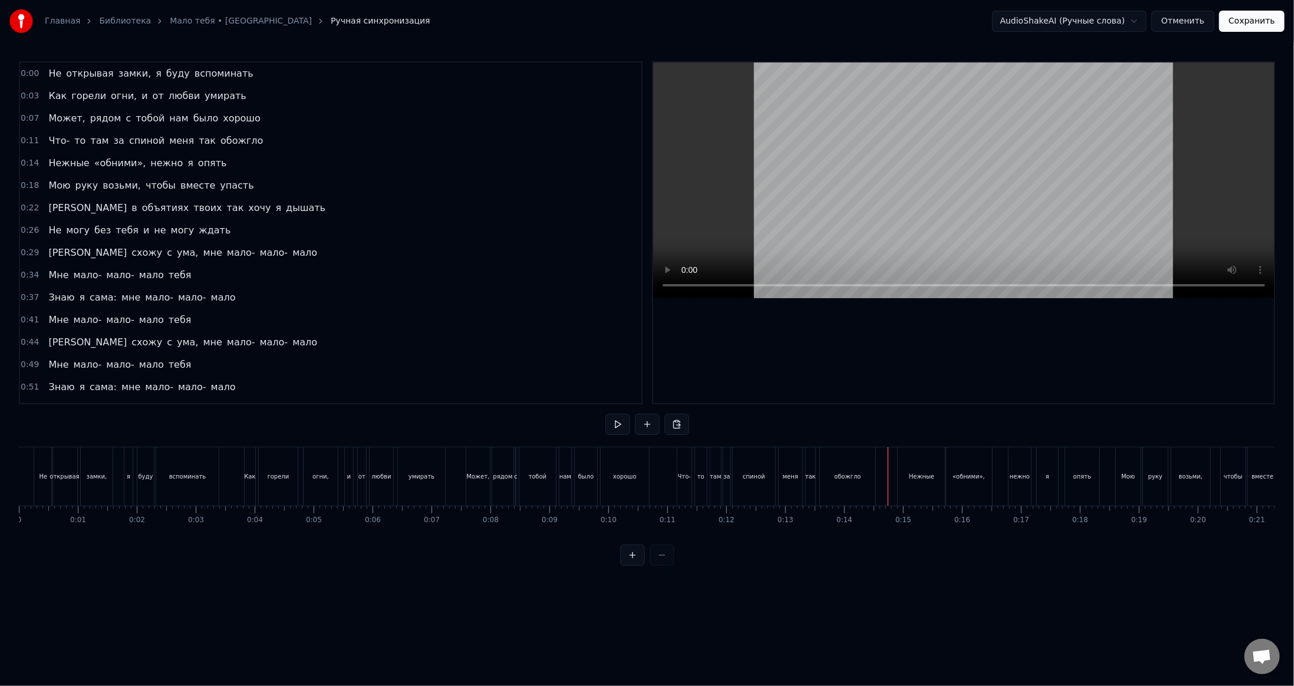
click at [928, 167] on video at bounding box center [964, 181] width 622 height 236
click at [1103, 167] on video at bounding box center [964, 181] width 622 height 236
click at [388, 481] on div "тебя" at bounding box center [482, 477] width 921 height 58
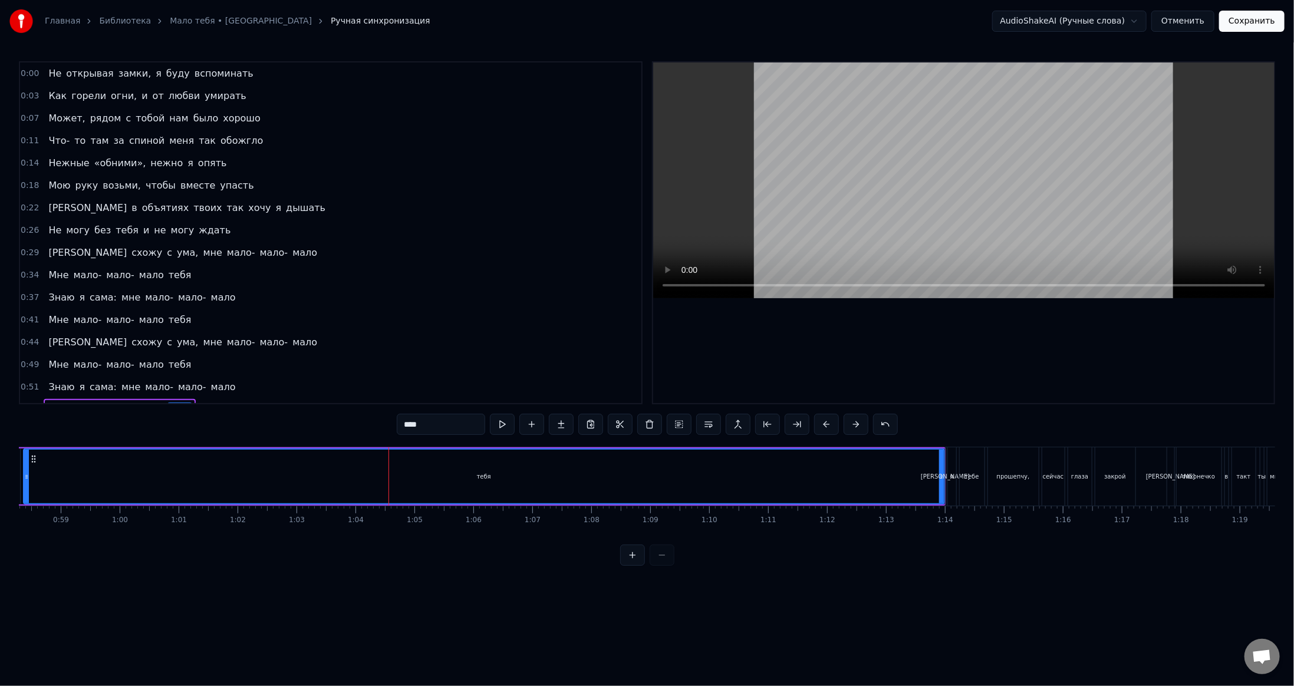
scroll to position [163, 0]
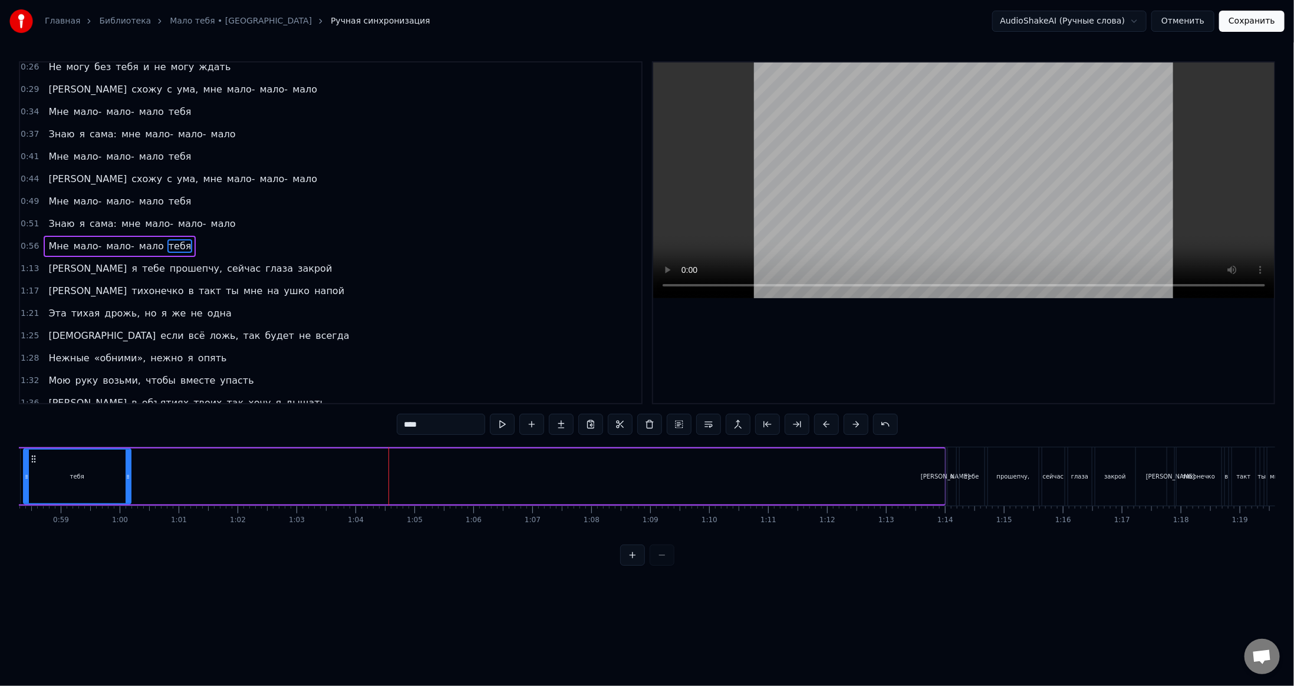
drag, startPoint x: 939, startPoint y: 477, endPoint x: 129, endPoint y: 531, distance: 812.6
click at [125, 530] on div "Не открывая замки, я буду вспоминать Как горели огни, и от любви умирать Может,…" at bounding box center [647, 491] width 1257 height 88
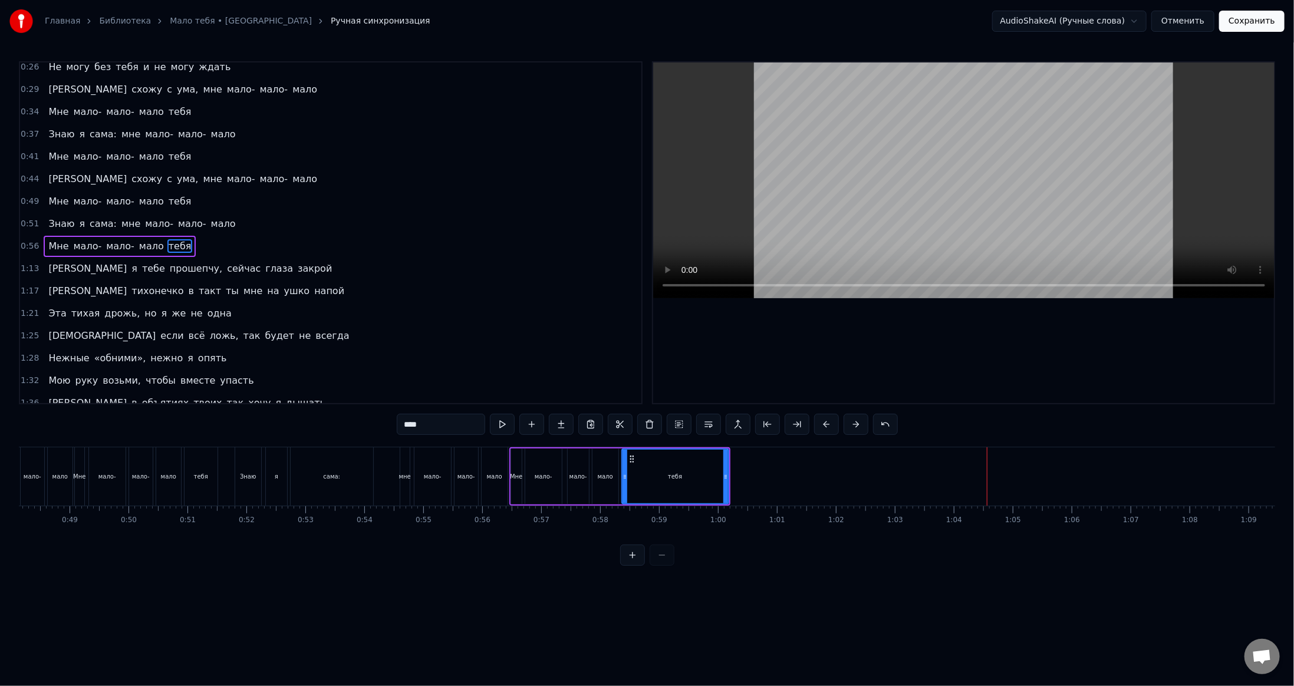
scroll to position [0, 2842]
drag, startPoint x: 721, startPoint y: 482, endPoint x: 652, endPoint y: 494, distance: 69.5
click at [652, 494] on div at bounding box center [654, 477] width 5 height 54
click at [498, 484] on div "мало" at bounding box center [491, 477] width 26 height 58
type input "****"
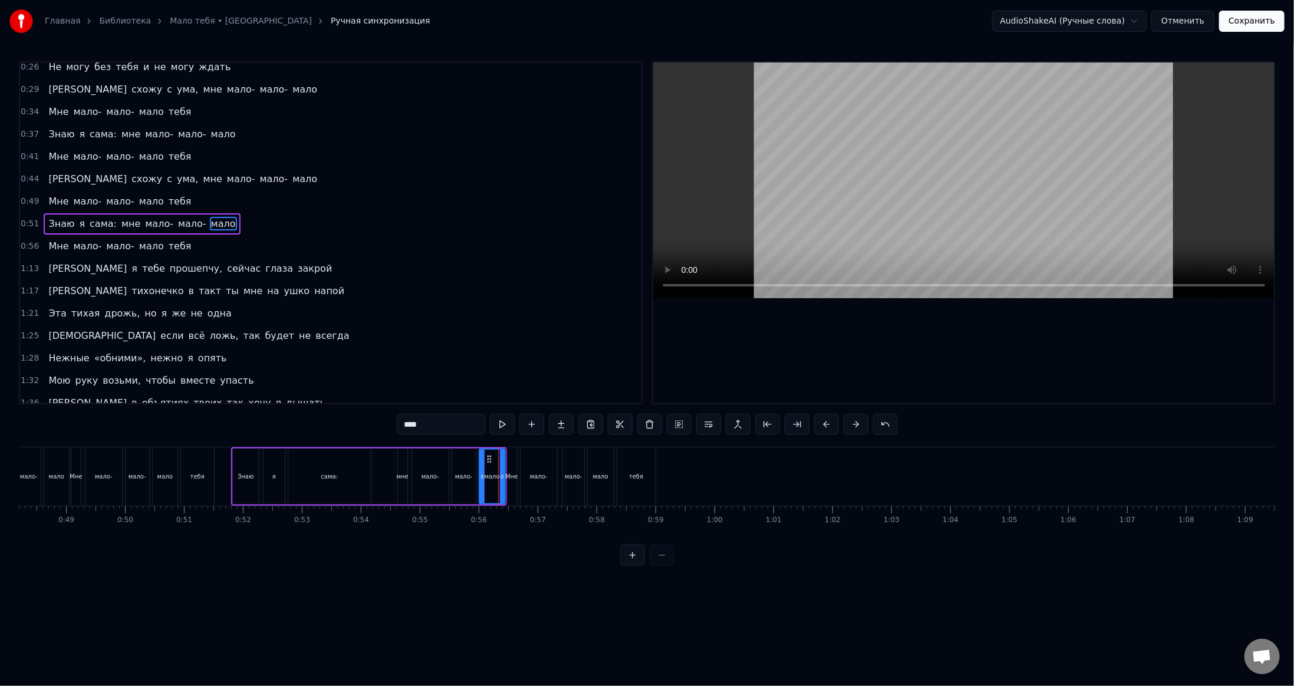
scroll to position [142, 0]
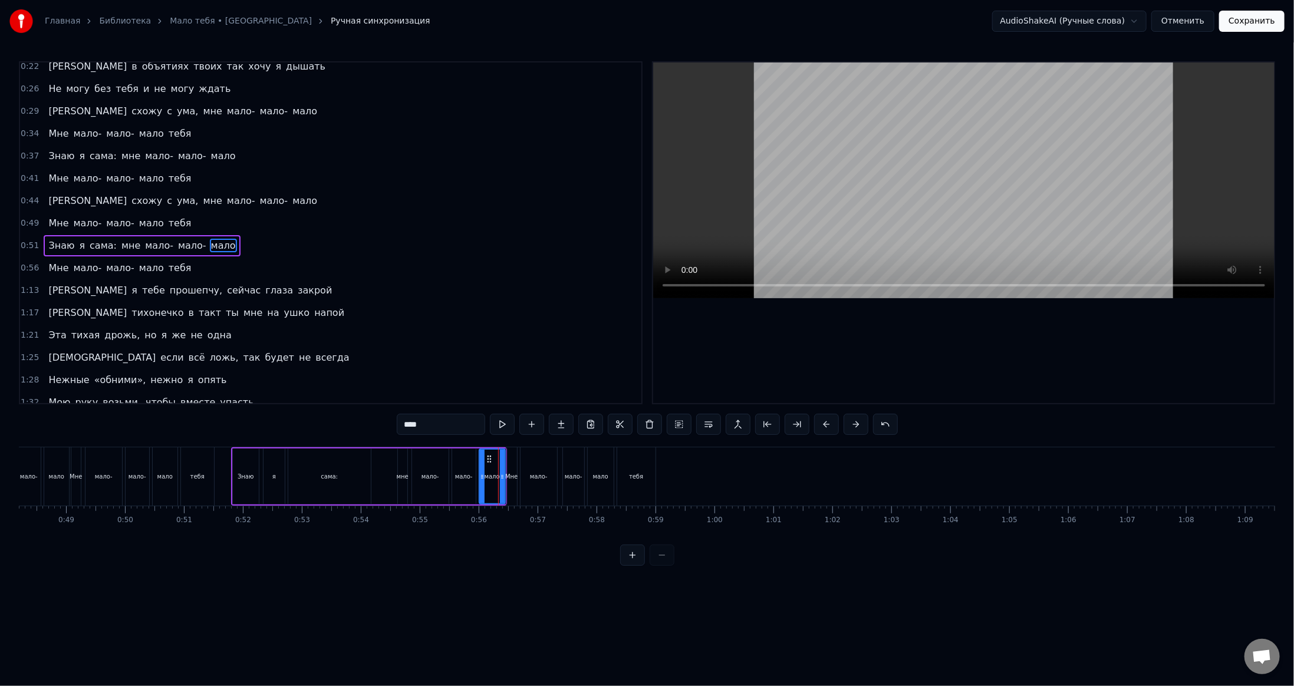
click at [990, 172] on video at bounding box center [964, 181] width 622 height 236
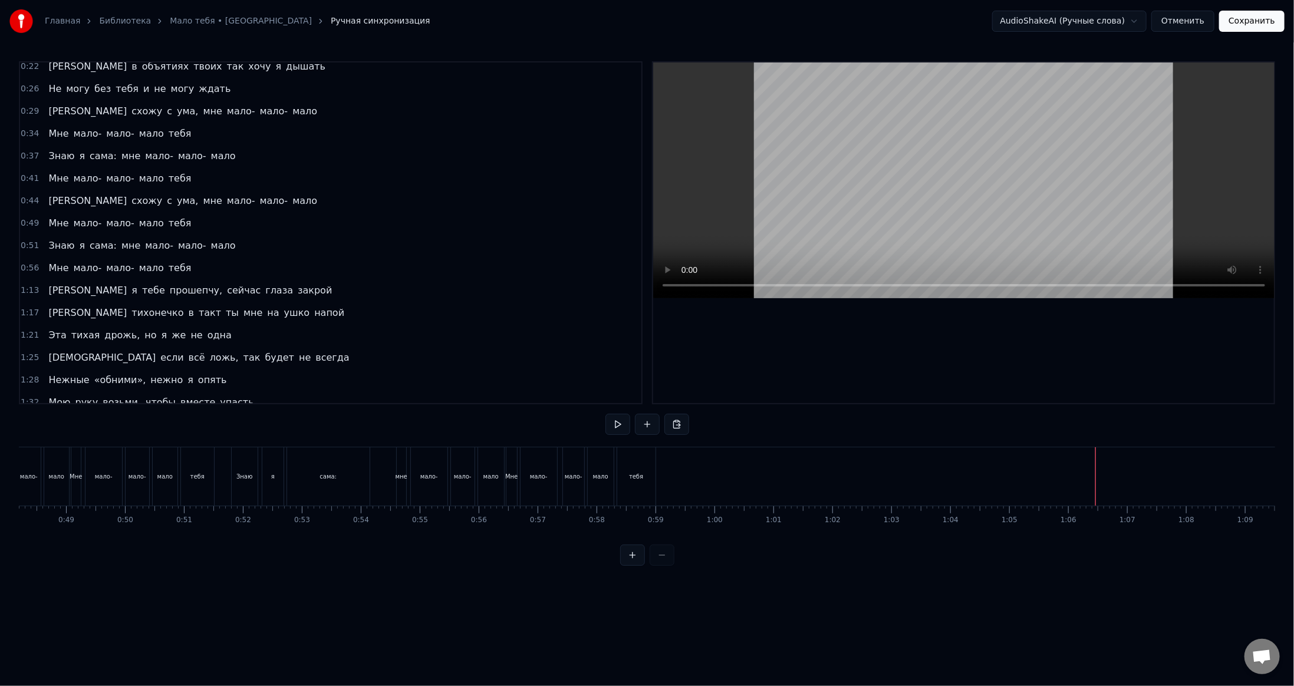
drag, startPoint x: 417, startPoint y: 545, endPoint x: 434, endPoint y: 545, distance: 17.1
click at [434, 545] on div "0:00 Не открывая замки, я буду вспоминать 0:03 Как горели огни, и от любви умир…" at bounding box center [647, 313] width 1257 height 505
click at [409, 545] on div "0:00 Не открывая замки, я буду вспоминать 0:03 Как горели огни, и от любви умир…" at bounding box center [647, 313] width 1257 height 505
click at [1042, 80] on video at bounding box center [964, 181] width 622 height 236
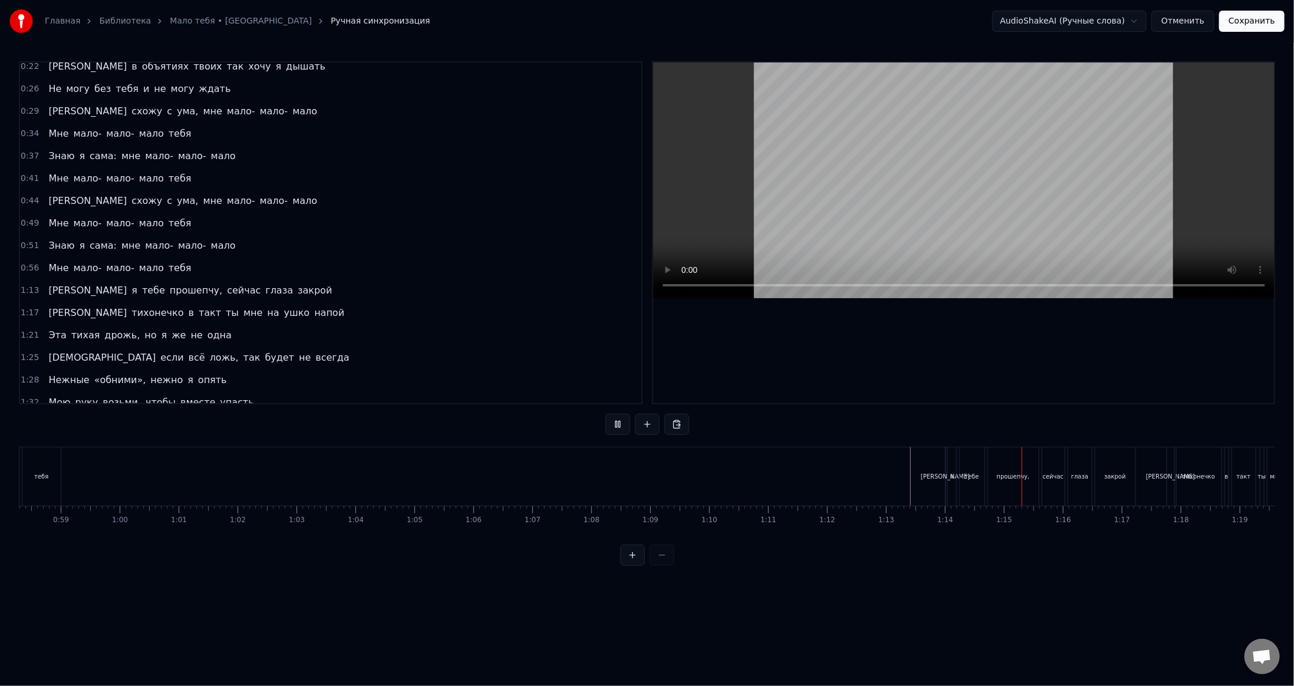
click at [1026, 193] on video at bounding box center [964, 181] width 622 height 236
click at [944, 477] on div "[PERSON_NAME]" at bounding box center [945, 476] width 49 height 9
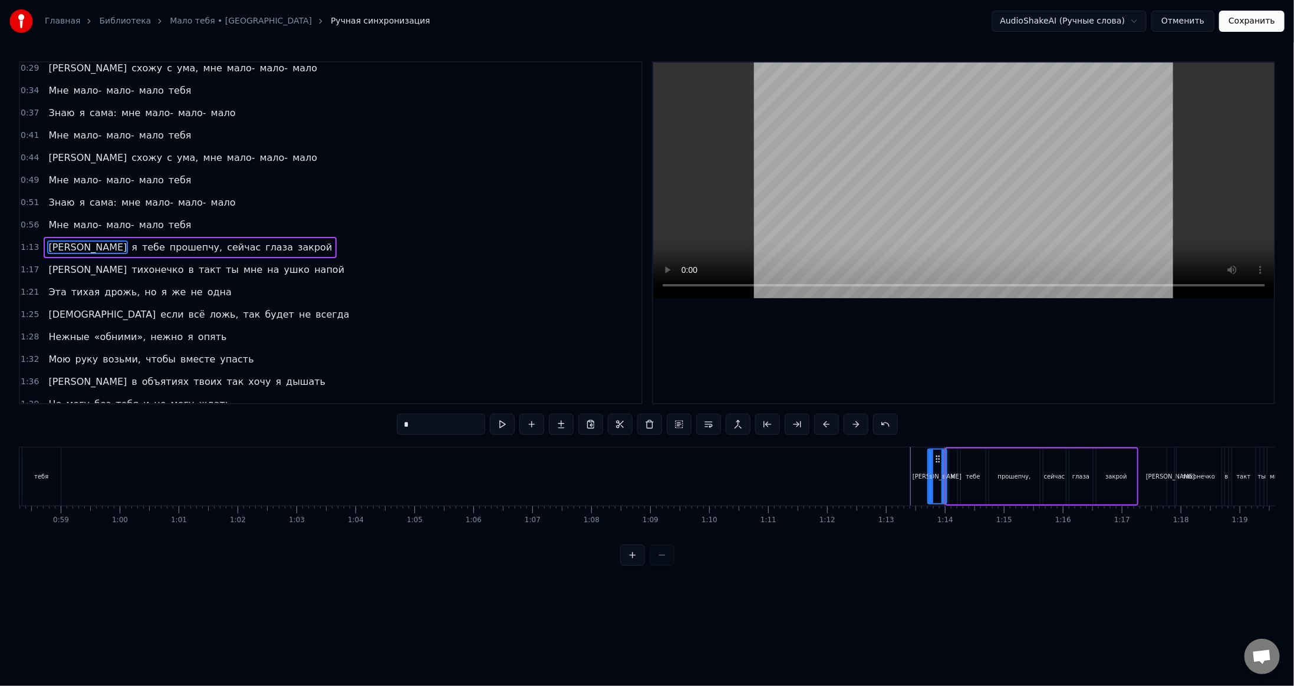
drag, startPoint x: 948, startPoint y: 477, endPoint x: 929, endPoint y: 479, distance: 19.0
click at [929, 479] on icon at bounding box center [931, 476] width 5 height 9
drag, startPoint x: 929, startPoint y: 475, endPoint x: 920, endPoint y: 476, distance: 9.5
click at [925, 475] on circle at bounding box center [925, 475] width 1 height 1
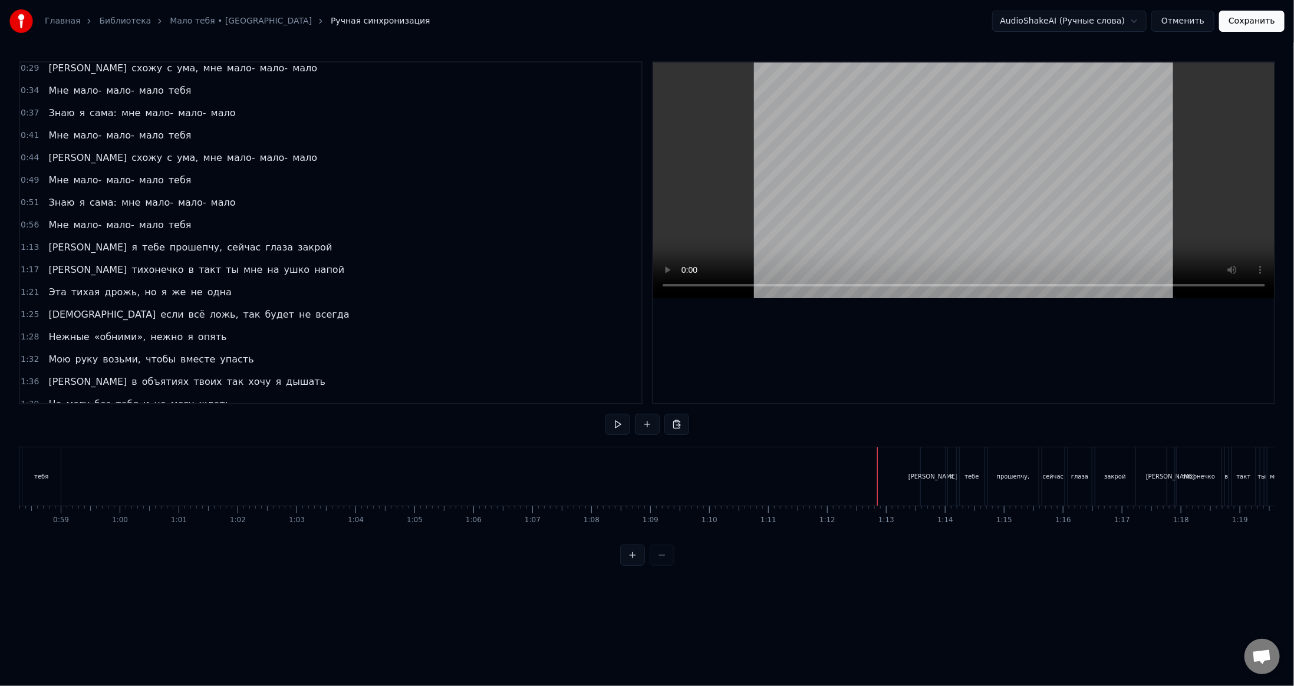
click at [1018, 229] on video at bounding box center [964, 181] width 622 height 236
click at [953, 221] on video at bounding box center [964, 181] width 622 height 236
click at [926, 487] on div "[PERSON_NAME]" at bounding box center [933, 477] width 25 height 58
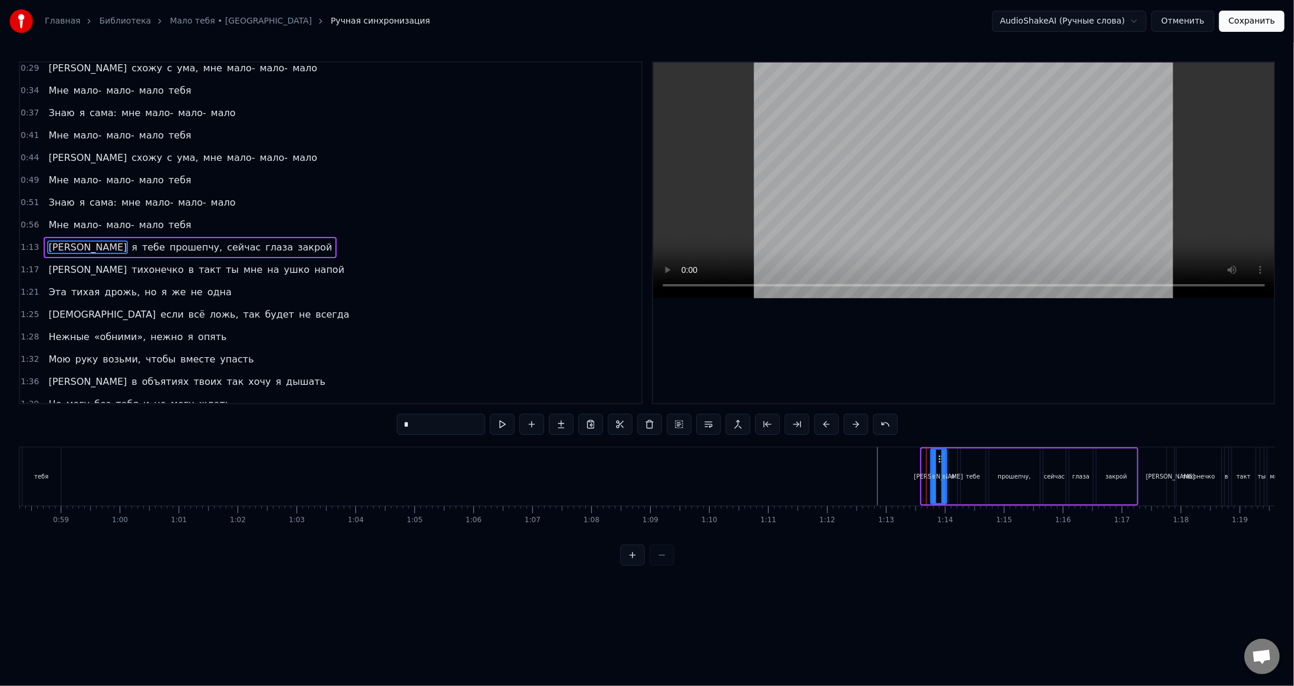
drag, startPoint x: 923, startPoint y: 482, endPoint x: 932, endPoint y: 482, distance: 8.8
click at [932, 482] on div at bounding box center [934, 477] width 5 height 54
click at [946, 484] on div at bounding box center [945, 477] width 5 height 54
click at [935, 481] on div at bounding box center [937, 477] width 5 height 54
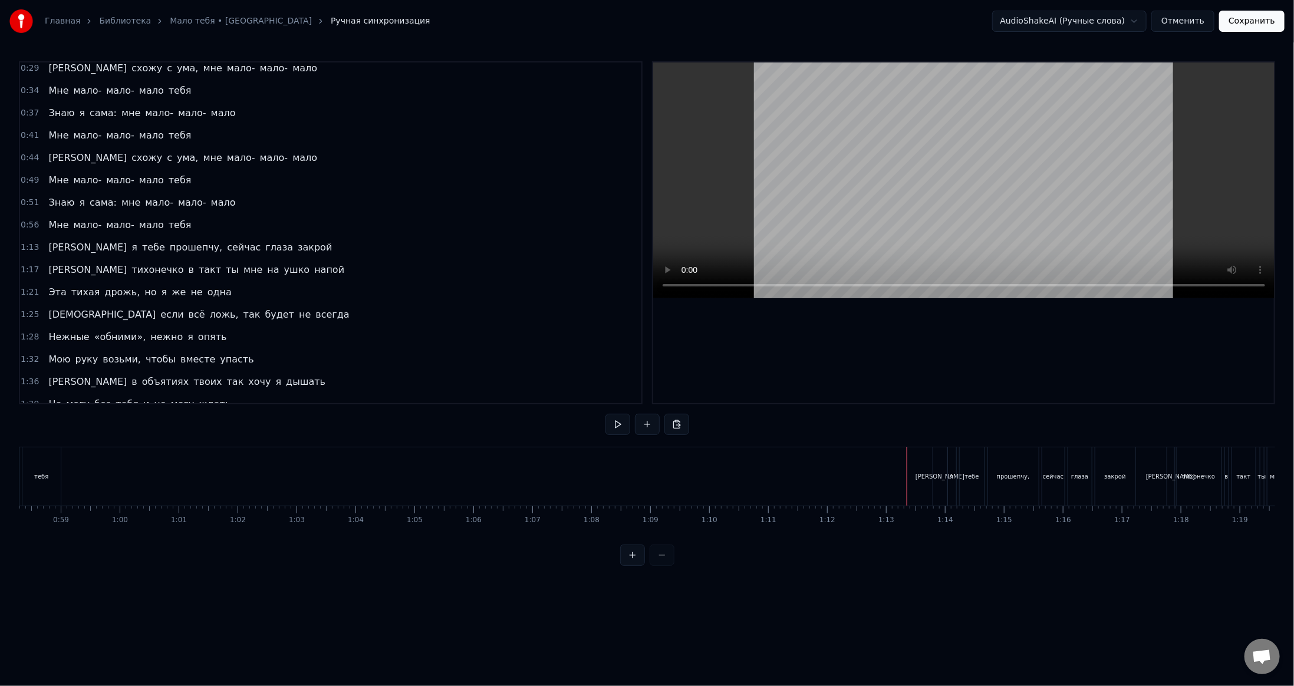
click at [984, 229] on video at bounding box center [964, 181] width 622 height 236
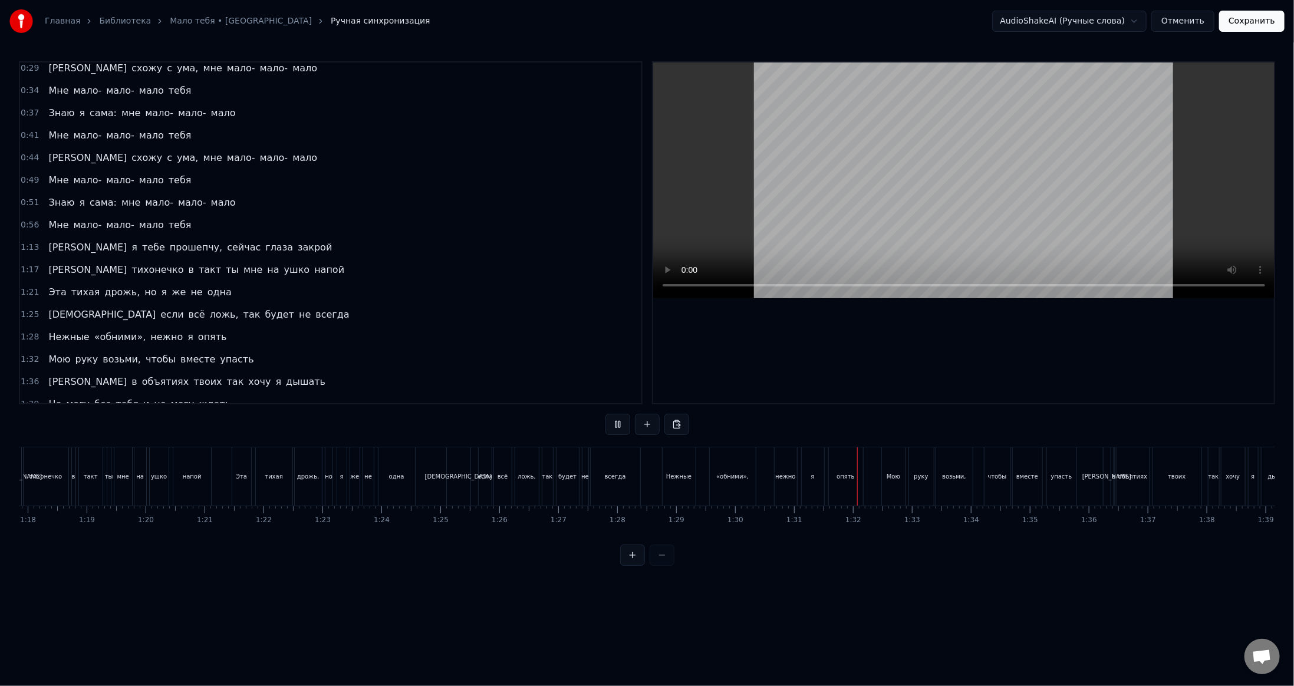
click at [977, 176] on video at bounding box center [964, 181] width 622 height 236
click at [681, 479] on div "Нежные" at bounding box center [678, 476] width 25 height 9
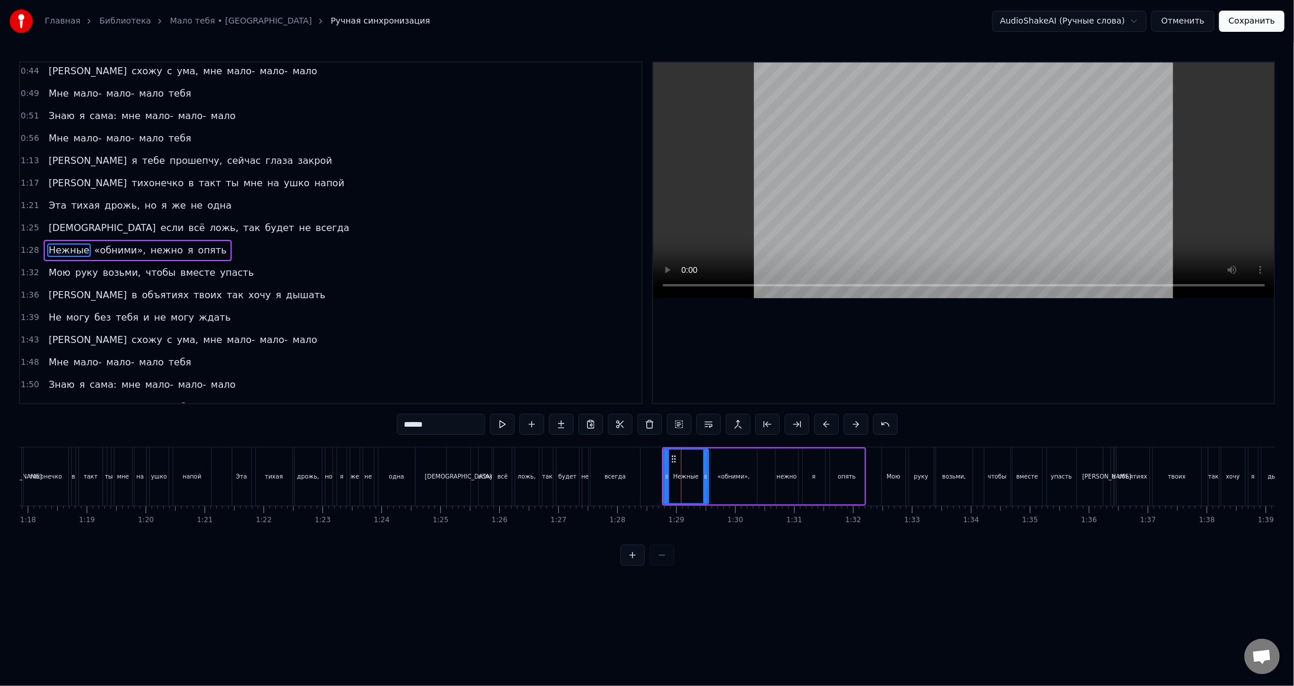
drag, startPoint x: 694, startPoint y: 478, endPoint x: 705, endPoint y: 482, distance: 12.7
click at [705, 482] on div at bounding box center [706, 477] width 5 height 54
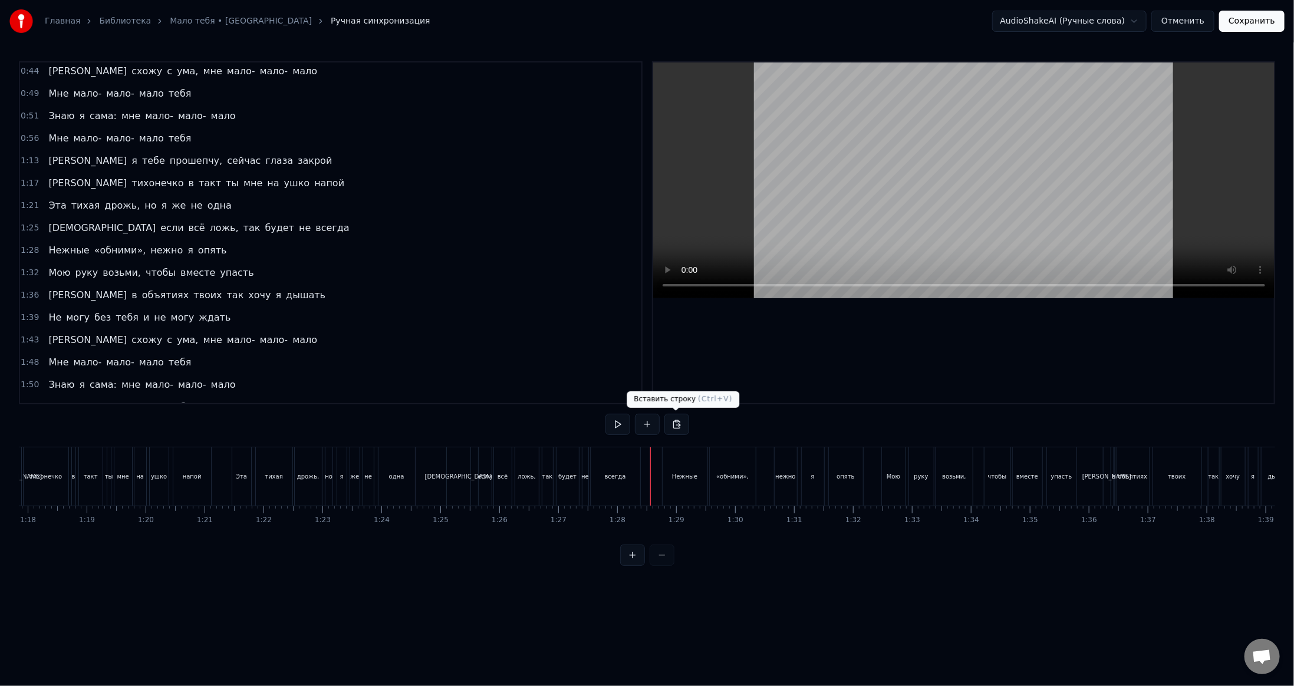
click at [875, 187] on video at bounding box center [964, 181] width 622 height 236
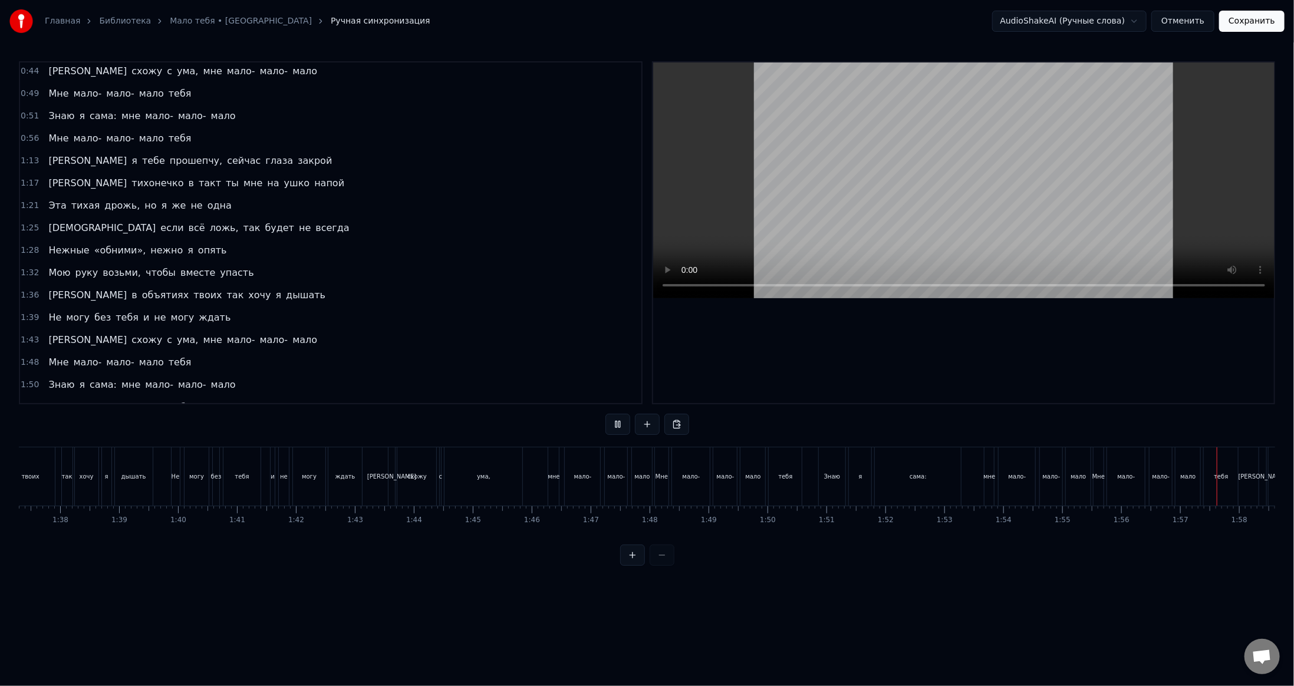
scroll to position [0, 6881]
click at [1119, 479] on div "тебя" at bounding box center [1148, 477] width 433 height 58
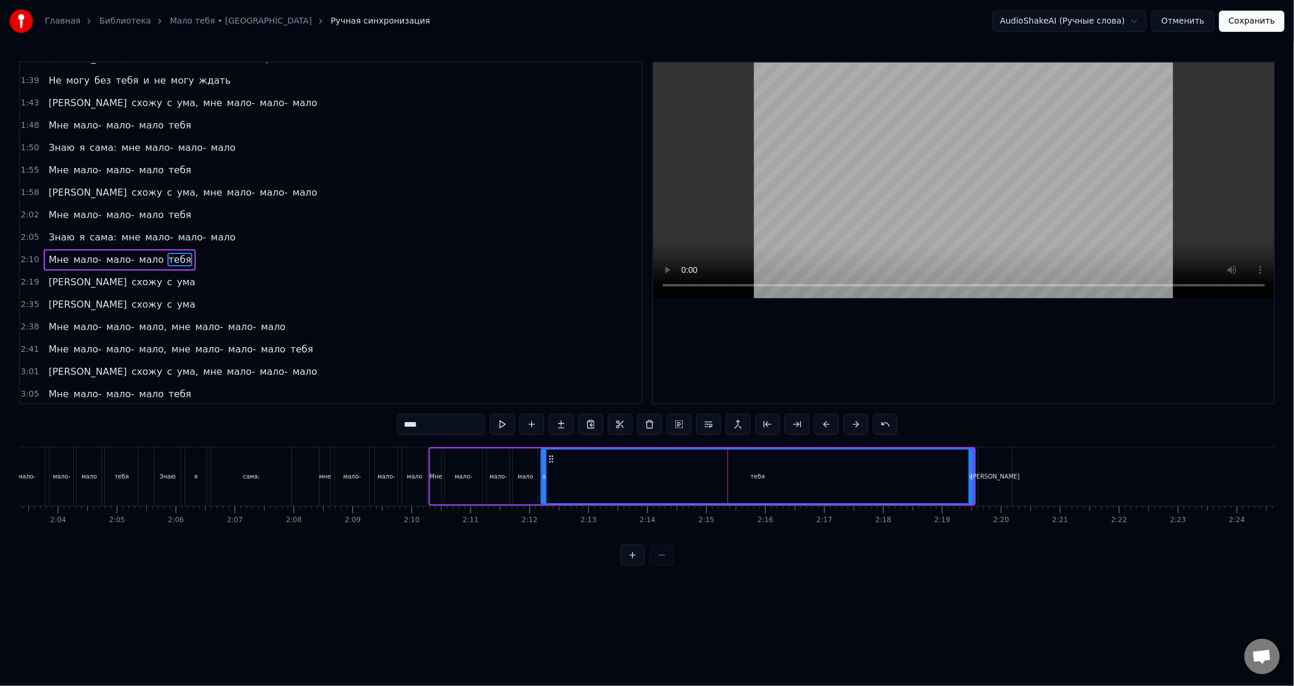
scroll to position [0, 7381]
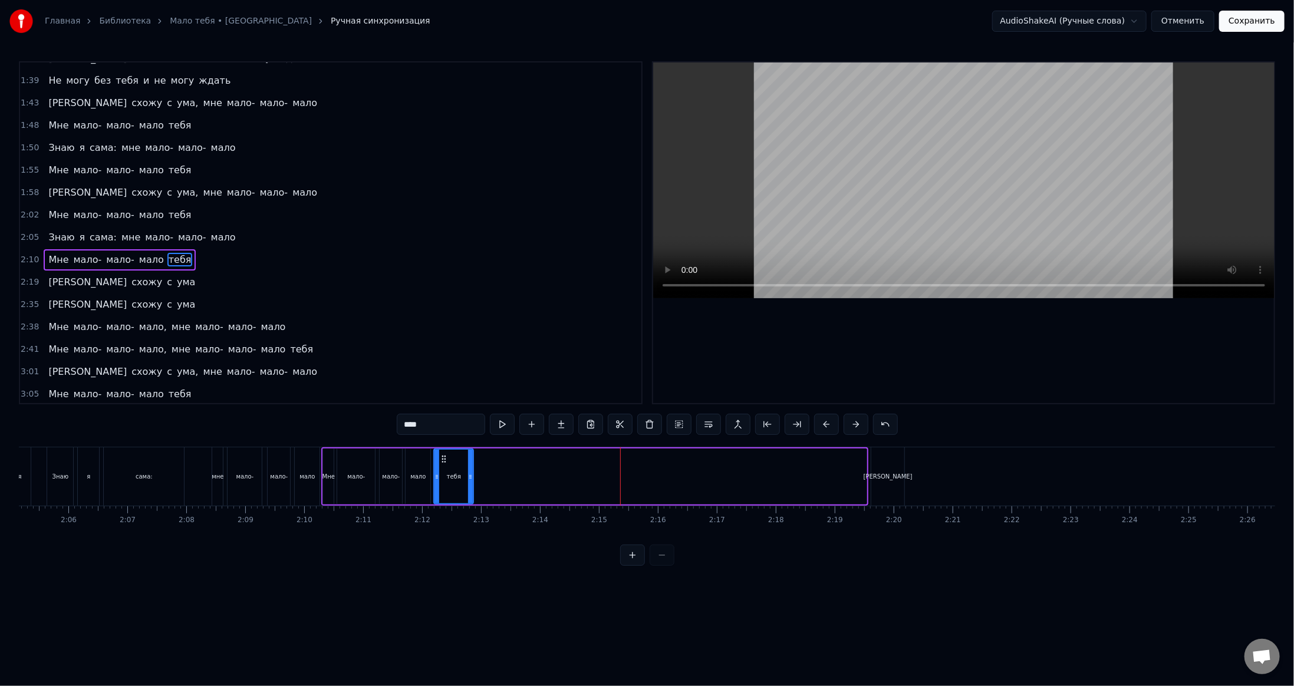
drag, startPoint x: 863, startPoint y: 479, endPoint x: 469, endPoint y: 515, distance: 395.0
click at [469, 515] on div "Не открывая замки, я буду вспоминать Как горели огни, и от любви умирать Может,…" at bounding box center [647, 491] width 1257 height 88
click at [425, 489] on div "мало" at bounding box center [418, 477] width 25 height 56
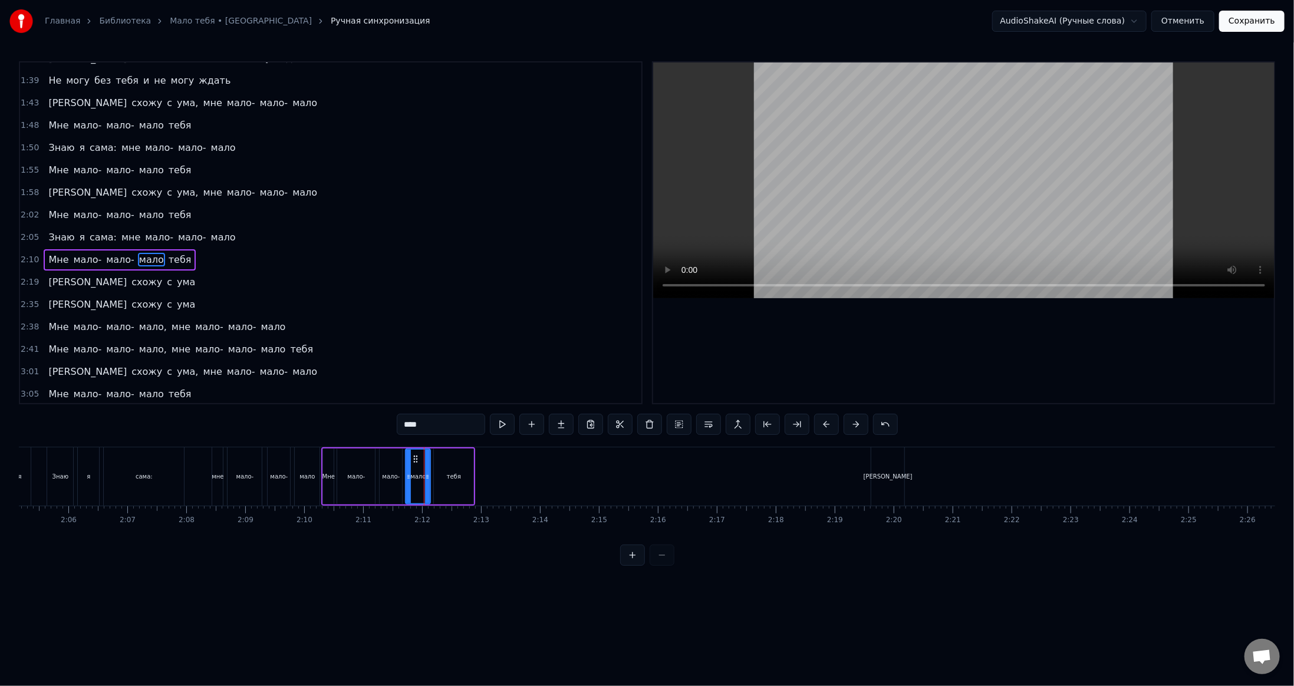
click at [844, 205] on video at bounding box center [964, 181] width 622 height 236
click at [889, 481] on div "[PERSON_NAME]" at bounding box center [888, 477] width 33 height 58
type input "*"
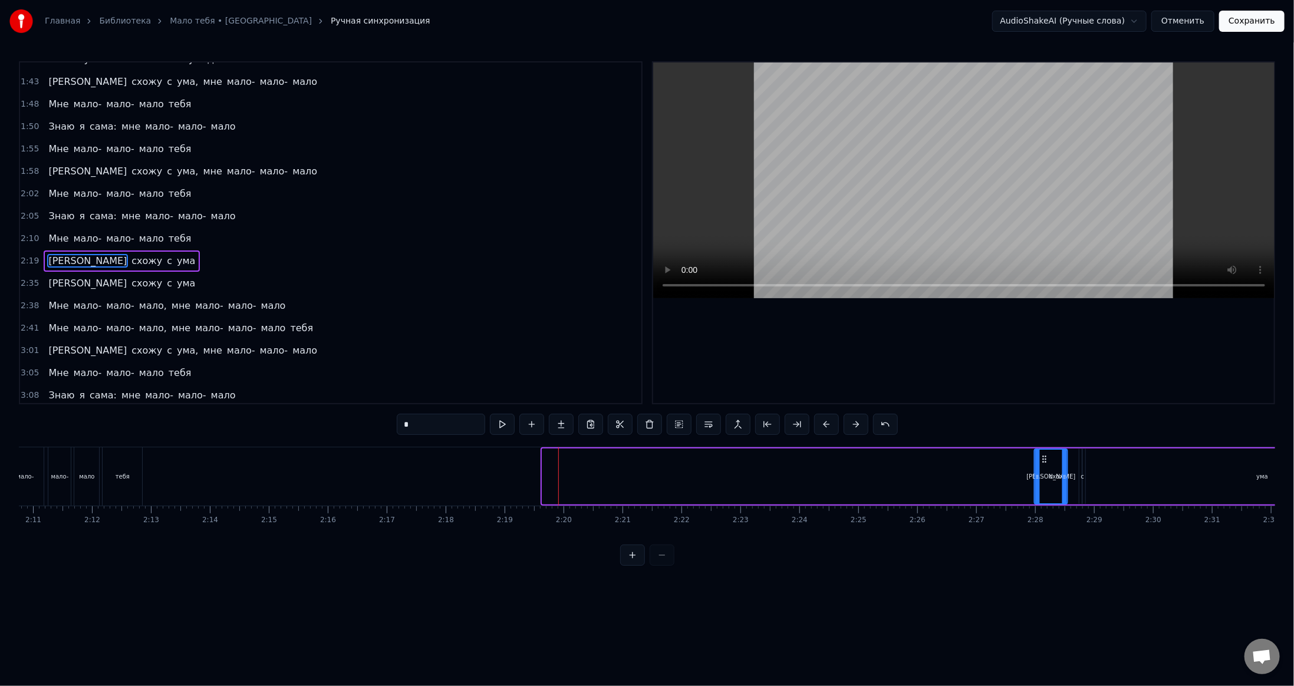
scroll to position [0, 7714]
drag, startPoint x: 881, startPoint y: 459, endPoint x: 1010, endPoint y: 496, distance: 134.4
click at [1010, 496] on div "[PERSON_NAME]" at bounding box center [1019, 477] width 32 height 54
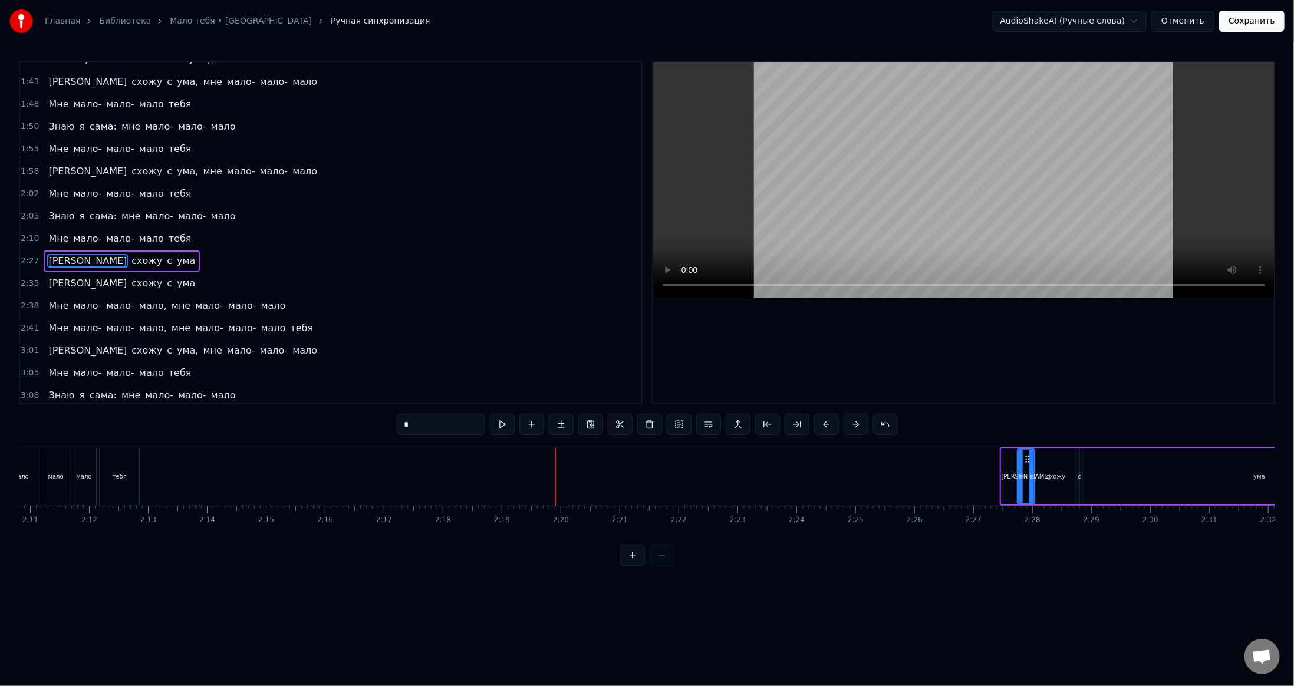
drag, startPoint x: 1005, startPoint y: 481, endPoint x: 1021, endPoint y: 481, distance: 15.9
click at [1021, 481] on icon at bounding box center [1020, 476] width 5 height 9
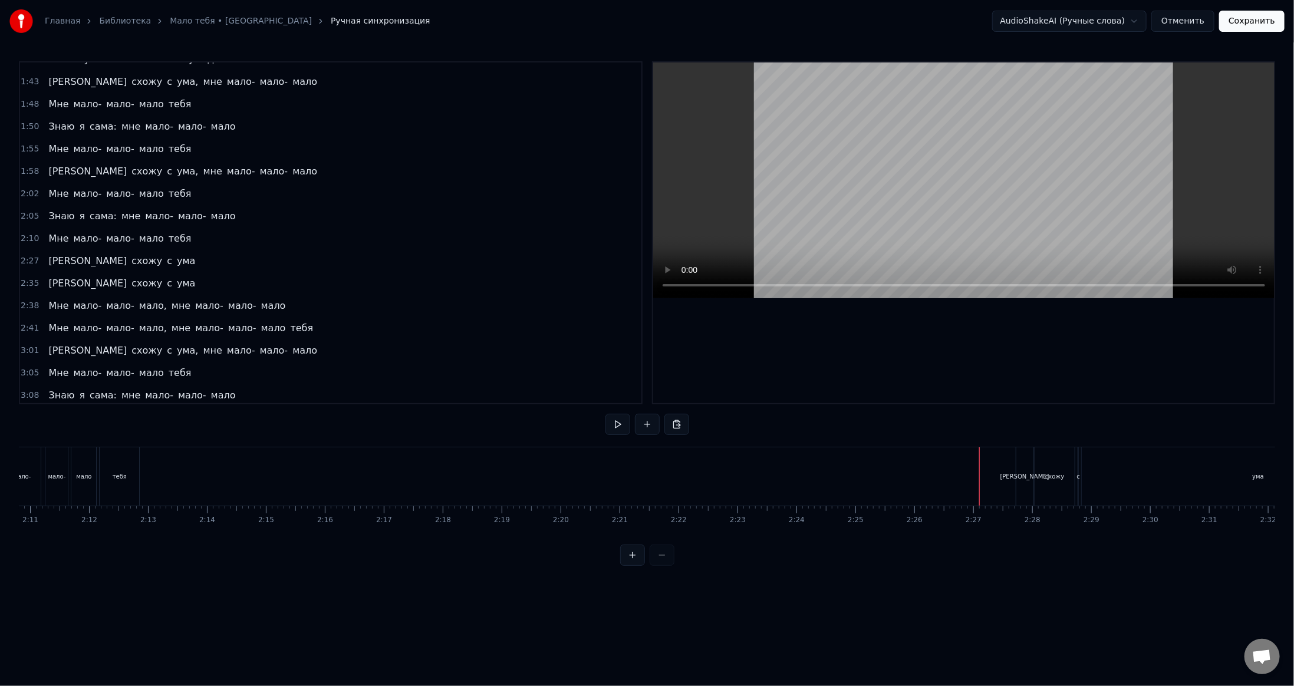
click at [1026, 468] on div "[PERSON_NAME]" at bounding box center [1025, 477] width 17 height 58
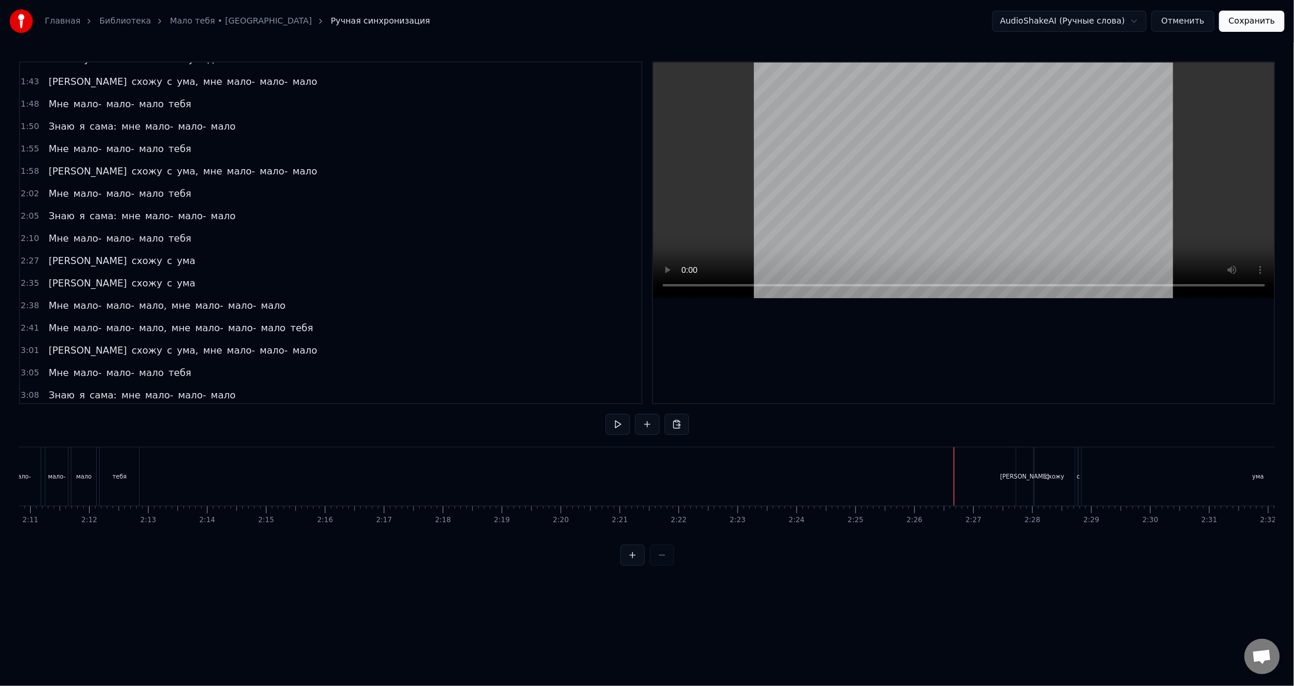
click at [1024, 189] on video at bounding box center [964, 181] width 622 height 236
click at [900, 489] on div "ума" at bounding box center [839, 477] width 353 height 58
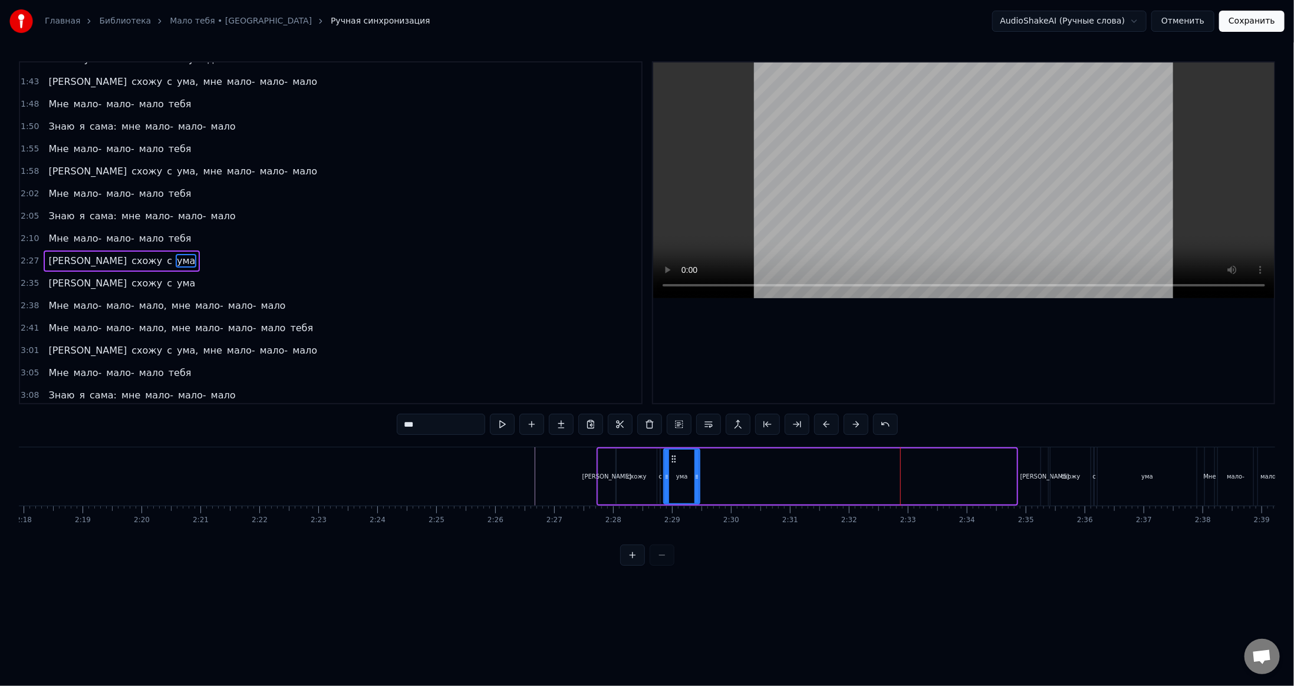
drag, startPoint x: 1013, startPoint y: 475, endPoint x: 696, endPoint y: 508, distance: 318.3
click at [696, 508] on div "Не открывая замки, я буду вспоминать Как горели огни, и от любви умирать Может,…" at bounding box center [647, 491] width 1257 height 88
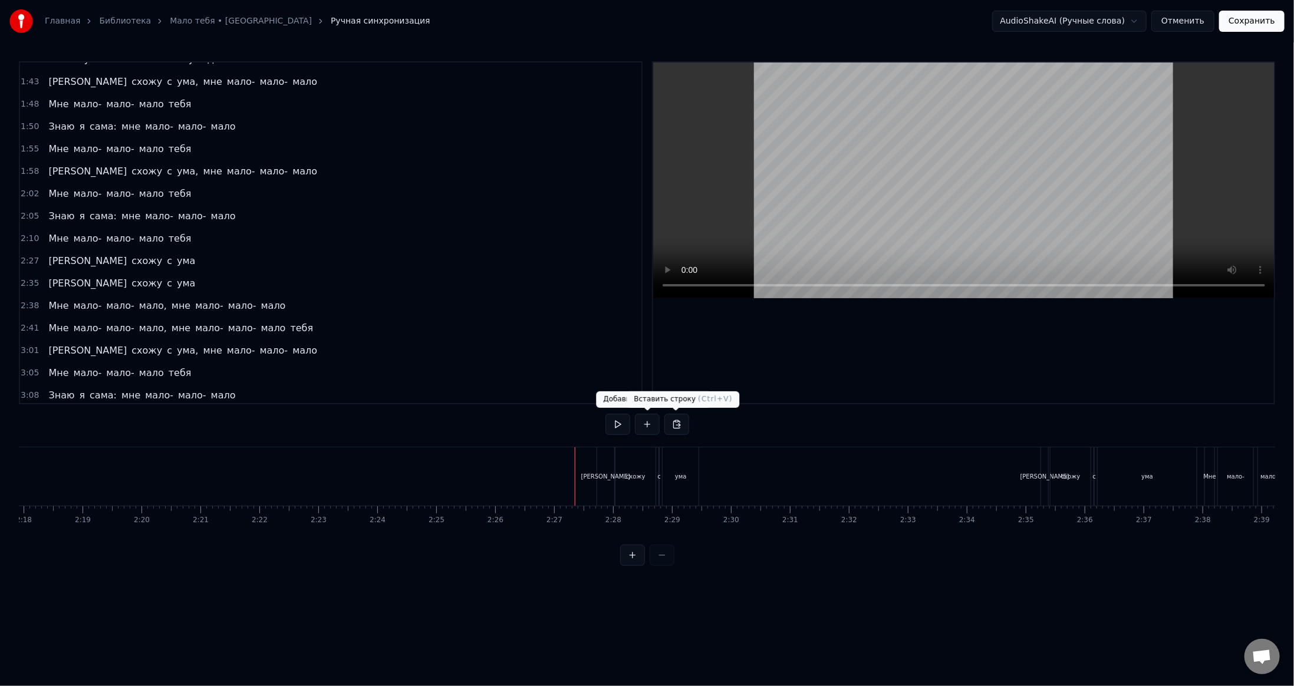
click at [1063, 203] on video at bounding box center [964, 181] width 622 height 236
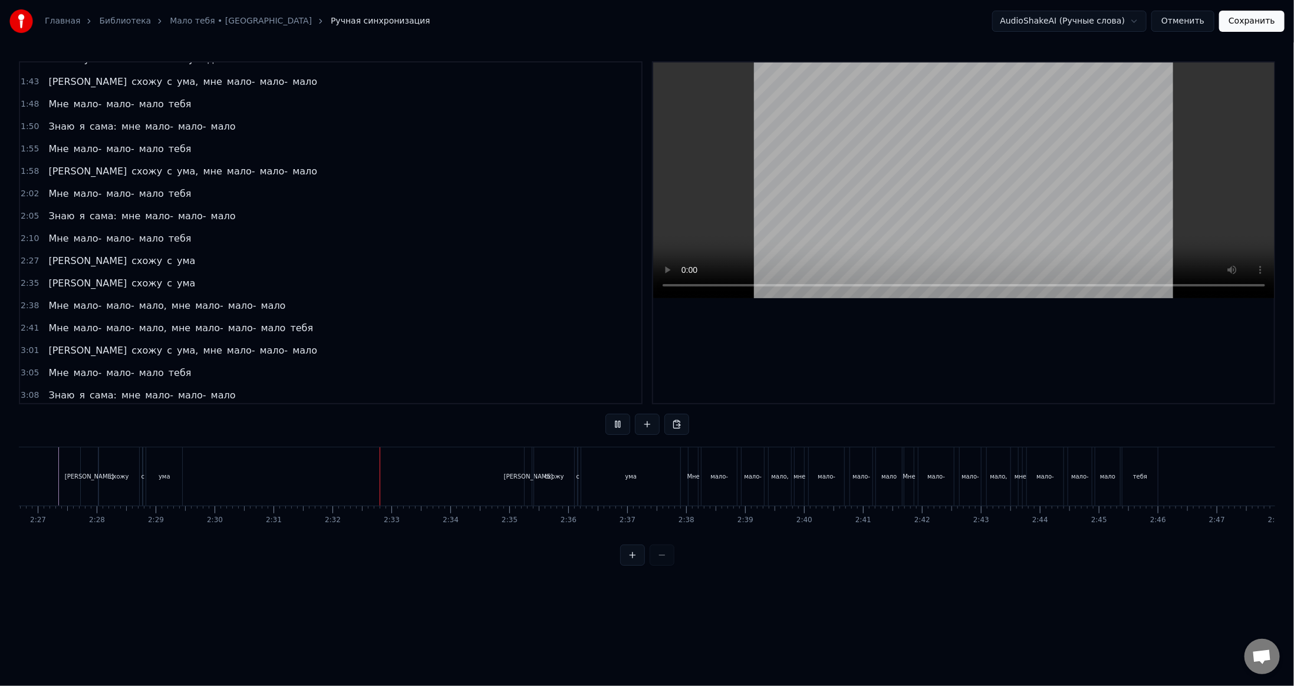
scroll to position [0, 8656]
click at [1001, 224] on video at bounding box center [964, 181] width 622 height 236
click at [626, 487] on div "ума" at bounding box center [624, 477] width 99 height 58
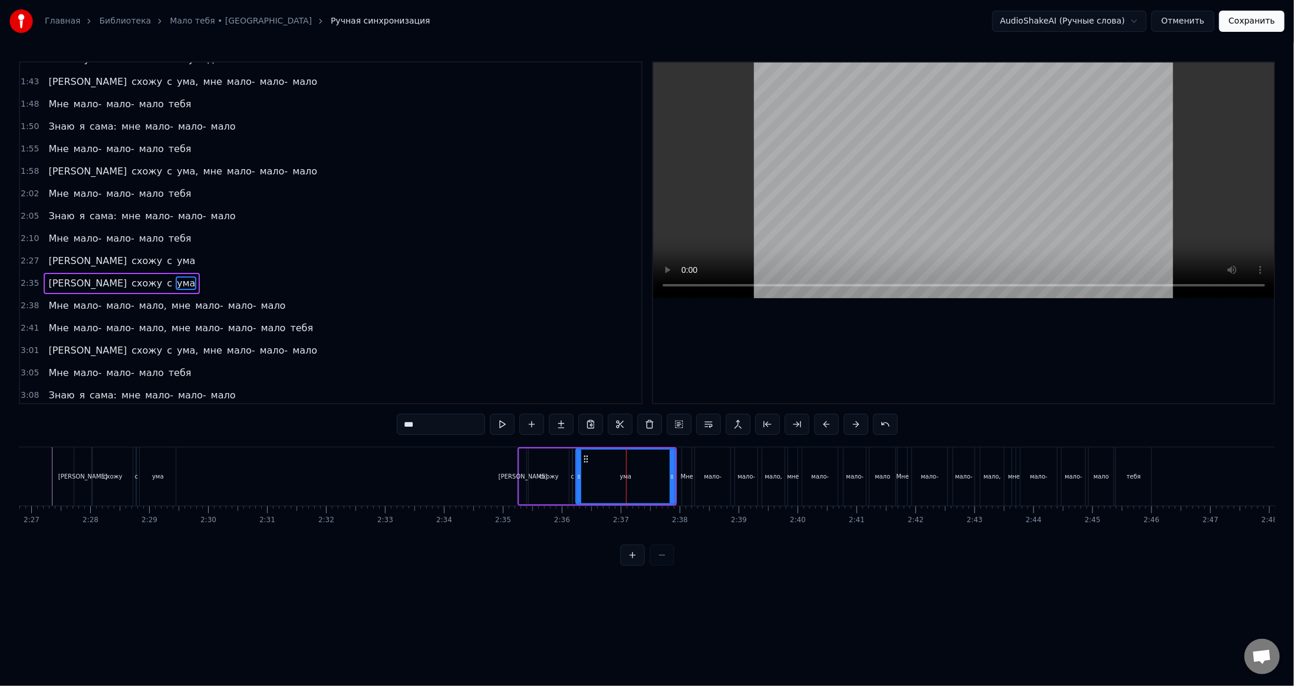
scroll to position [551, 0]
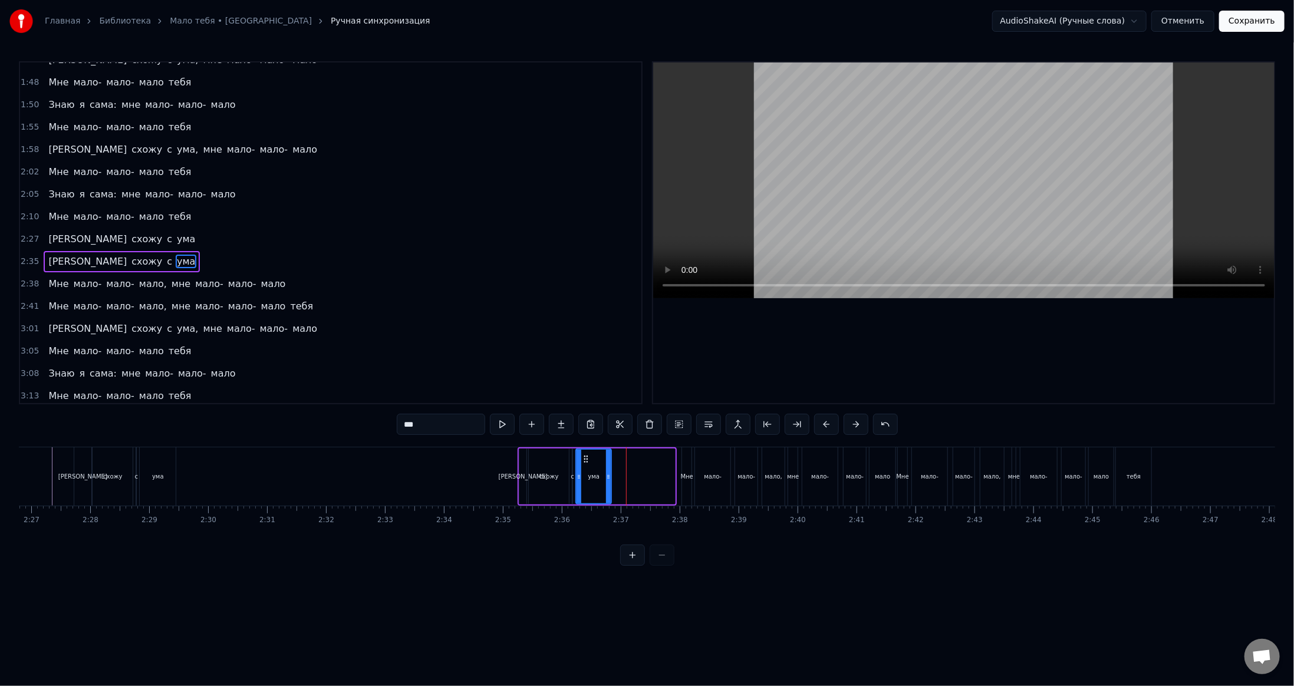
drag, startPoint x: 671, startPoint y: 478, endPoint x: 607, endPoint y: 489, distance: 64.7
click at [607, 489] on div at bounding box center [608, 477] width 5 height 54
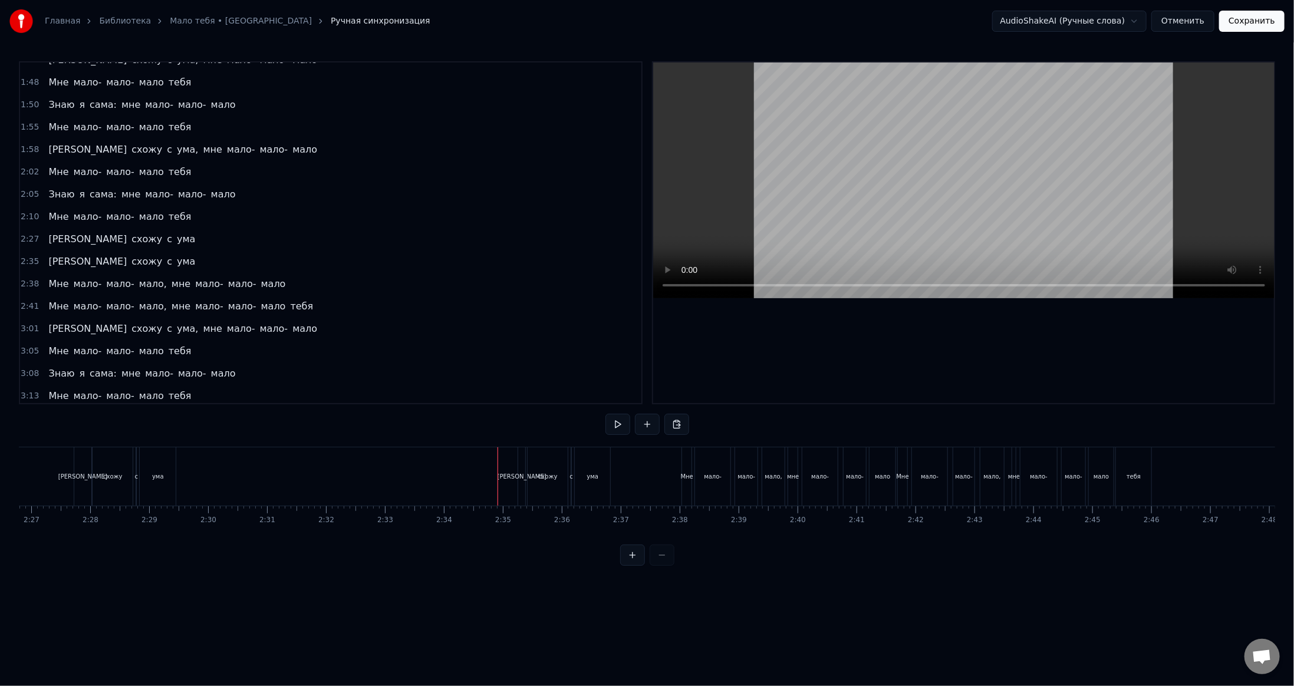
click at [899, 219] on video at bounding box center [964, 181] width 622 height 236
click at [982, 170] on video at bounding box center [964, 181] width 622 height 236
click at [1019, 132] on video at bounding box center [964, 181] width 622 height 236
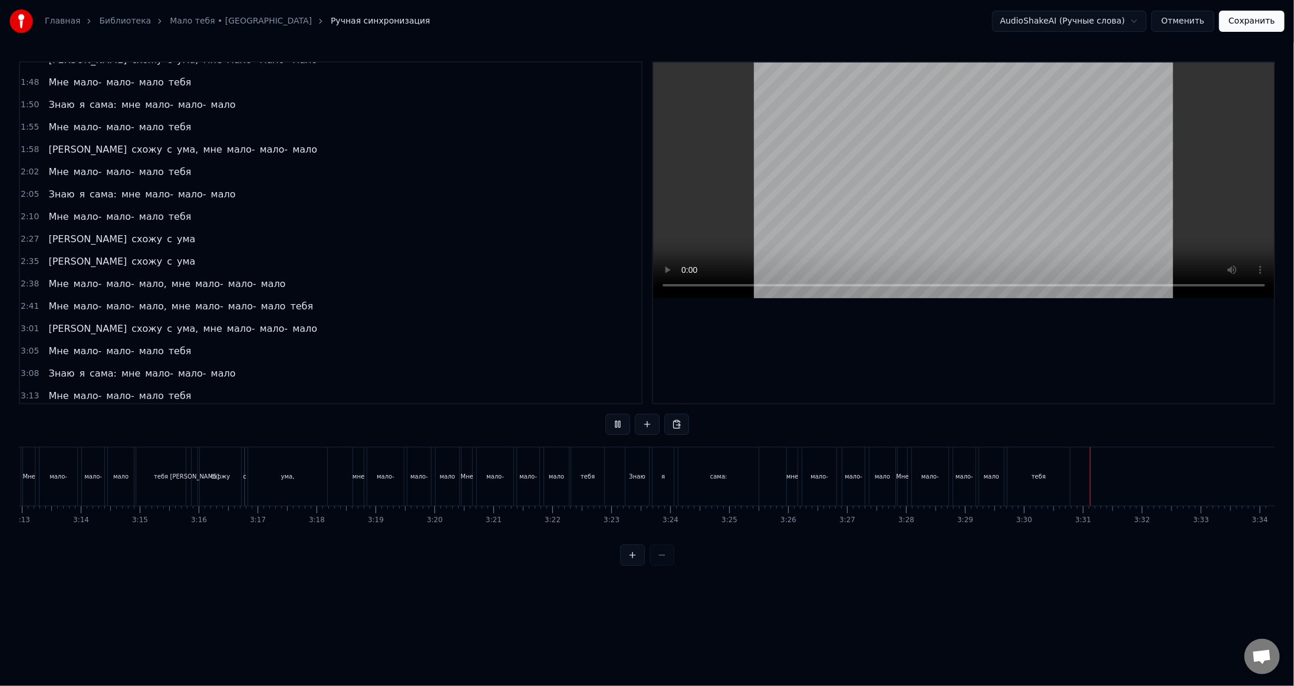
click at [1036, 482] on div "тебя" at bounding box center [1039, 477] width 63 height 58
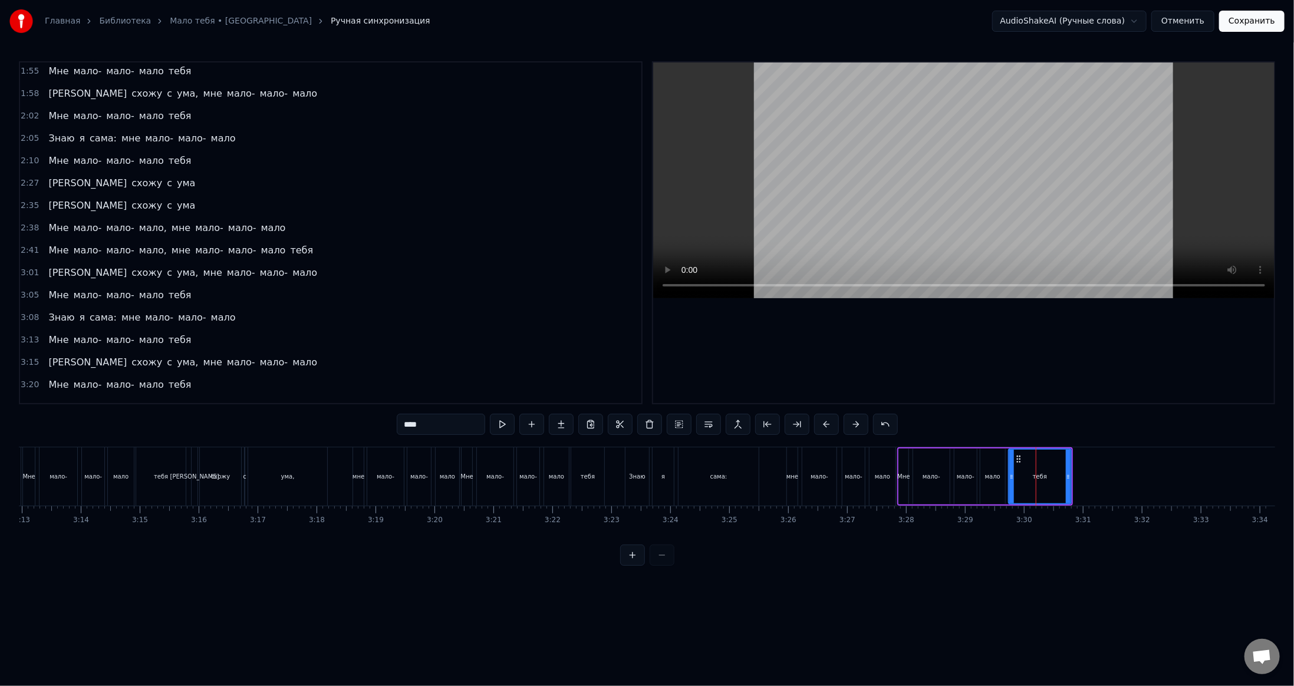
click at [50, 199] on span "[PERSON_NAME]" at bounding box center [87, 206] width 81 height 14
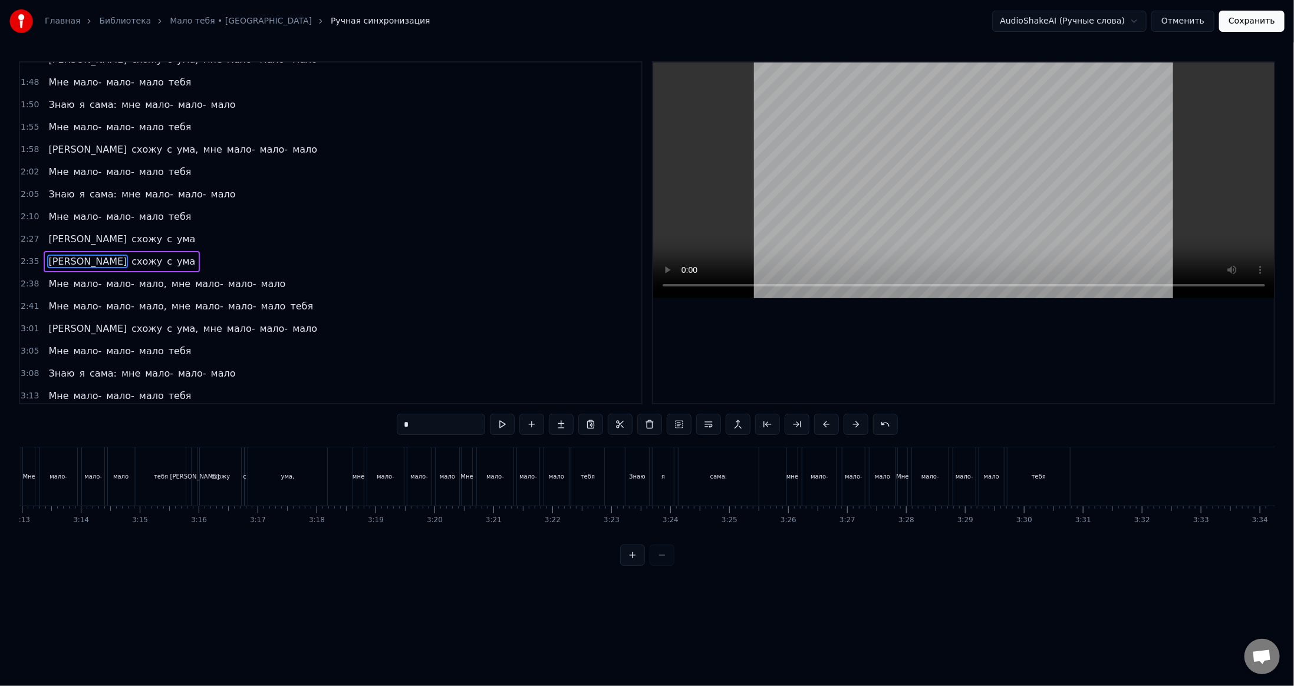
scroll to position [0, 9096]
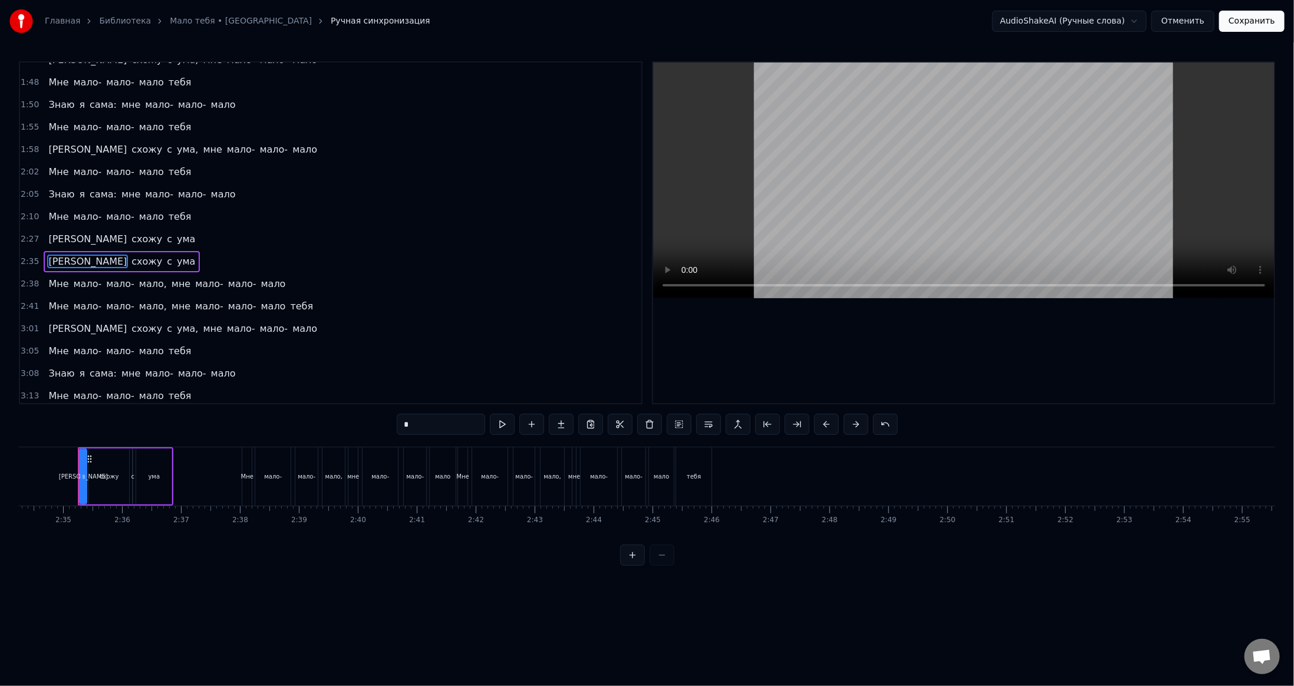
click at [47, 277] on span "Мне" at bounding box center [58, 284] width 22 height 14
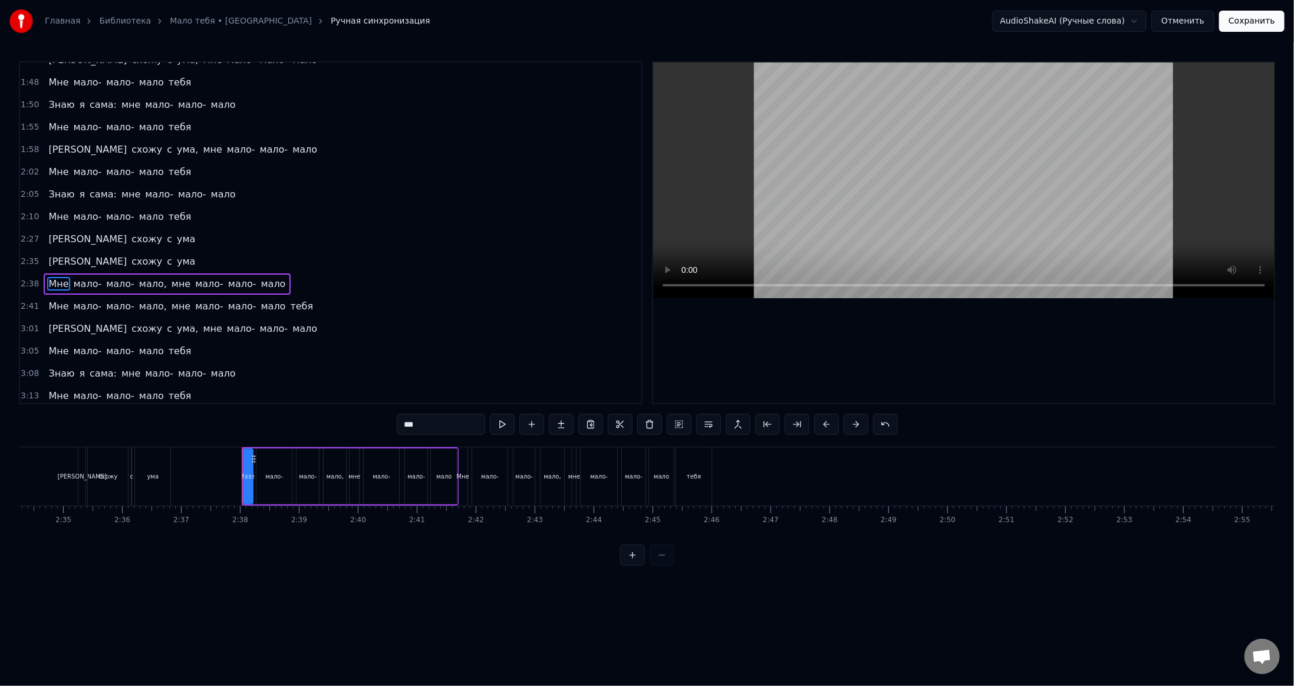
scroll to position [573, 0]
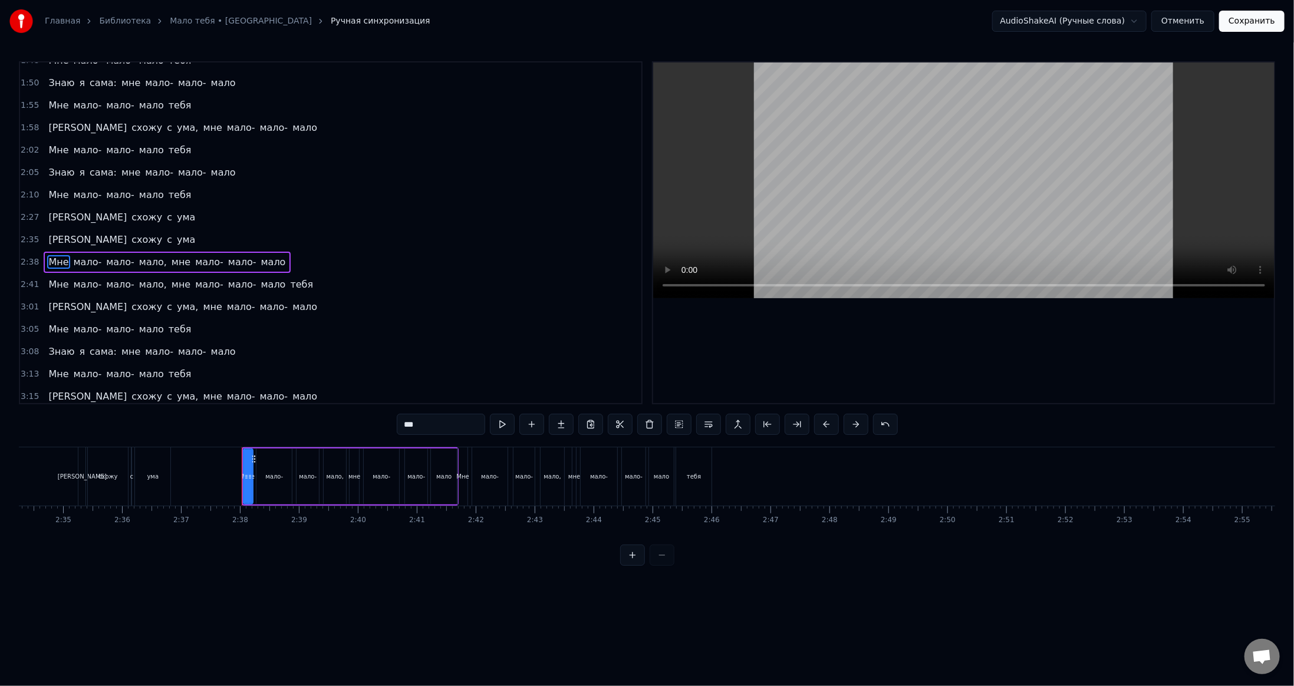
click at [47, 278] on span "Мне" at bounding box center [58, 285] width 22 height 14
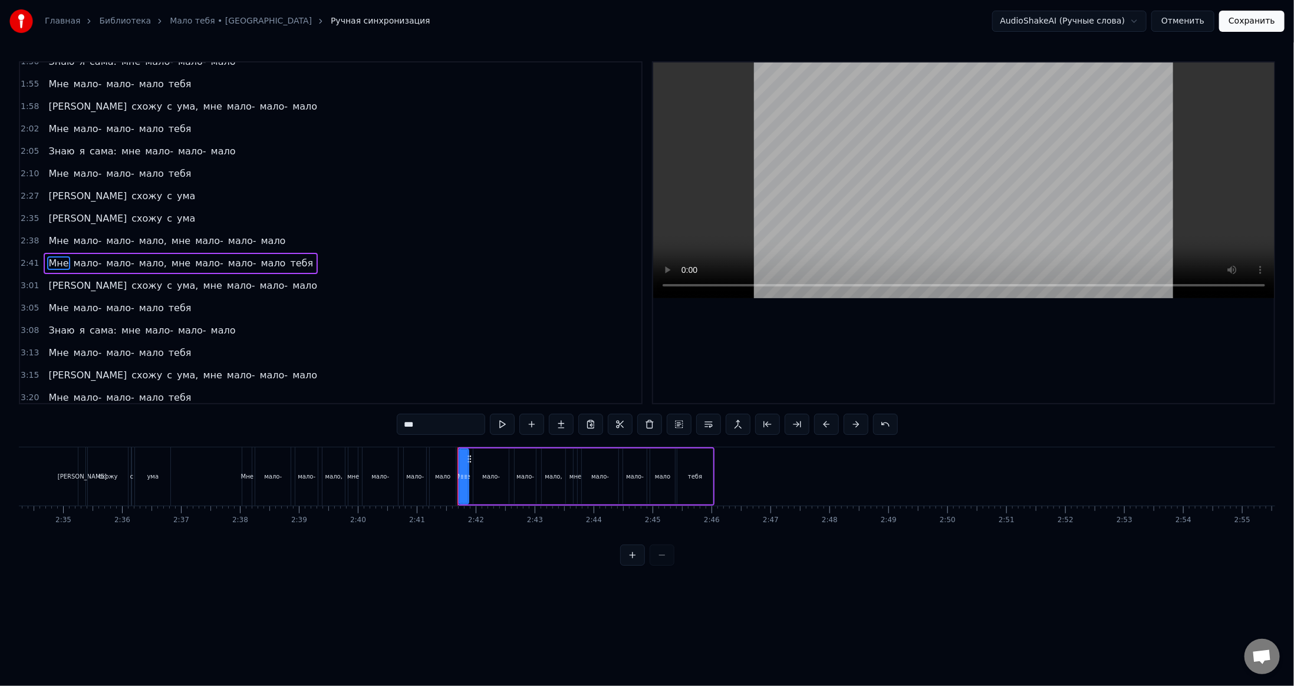
click at [52, 234] on span "Мне" at bounding box center [58, 241] width 22 height 14
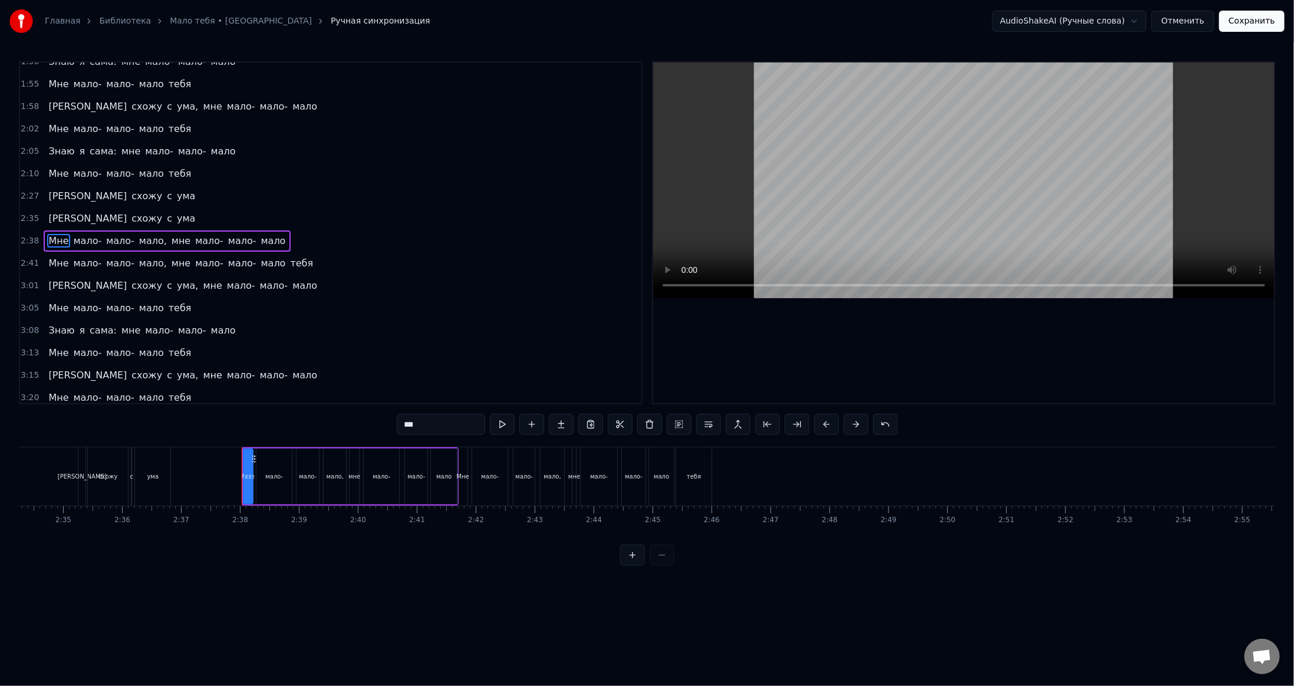
scroll to position [573, 0]
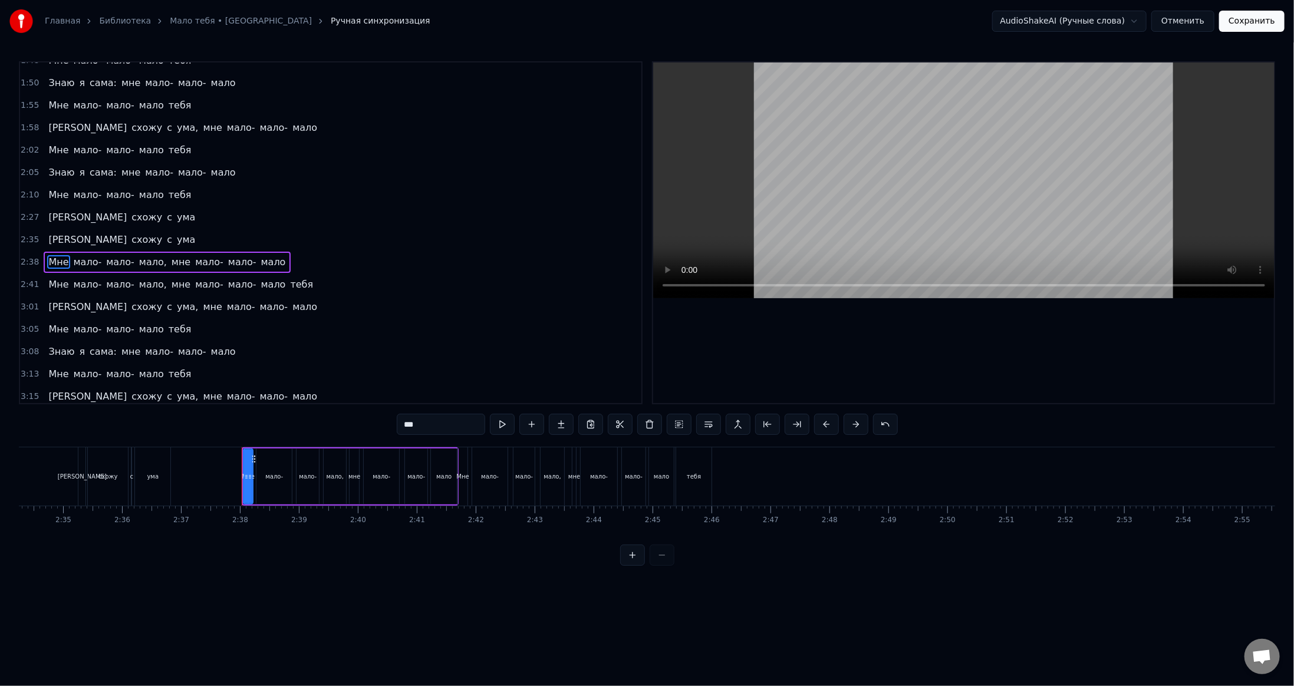
click at [170, 255] on span "мне" at bounding box center [180, 262] width 21 height 14
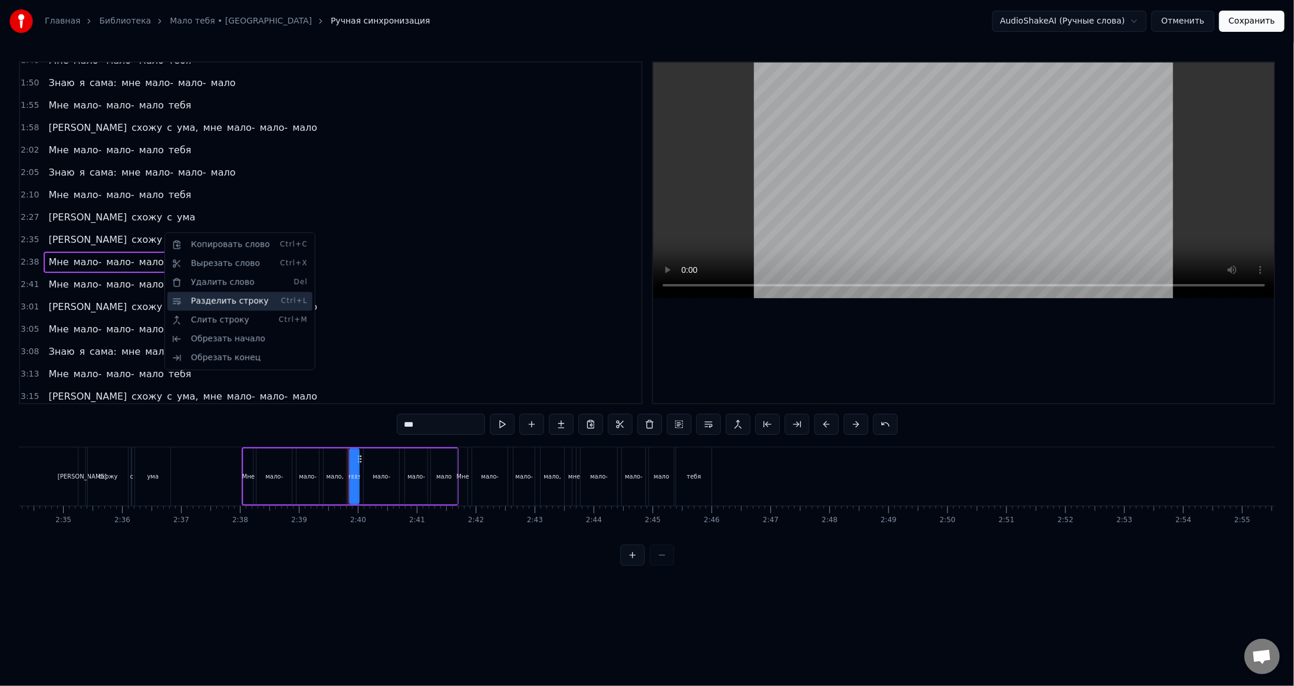
click at [201, 297] on div "Разделить строку Ctrl+L" at bounding box center [239, 301] width 145 height 19
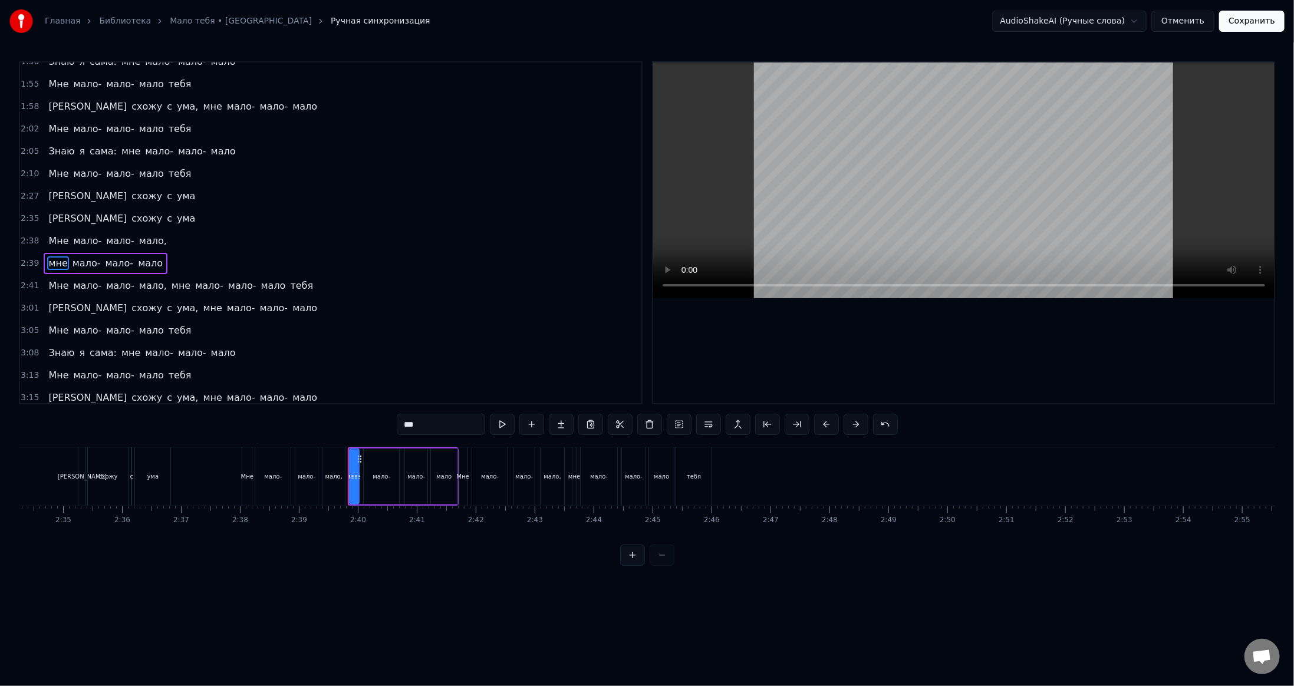
click at [170, 279] on span "мне" at bounding box center [180, 286] width 21 height 14
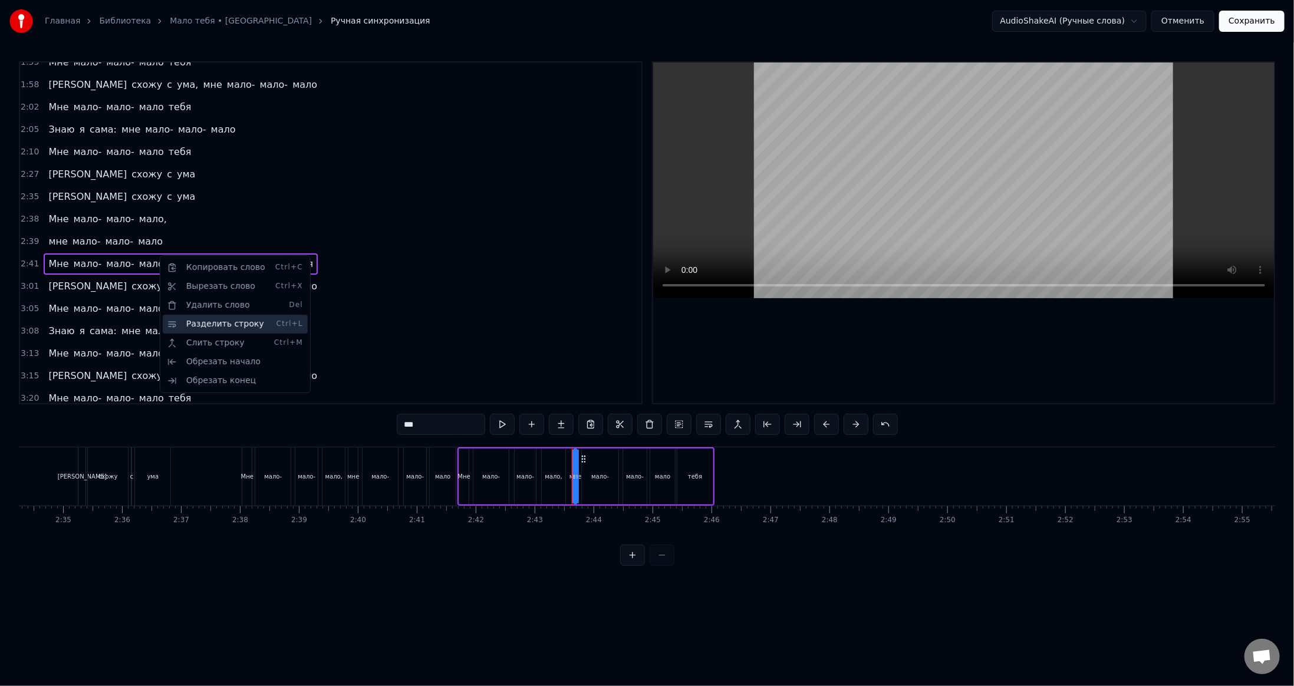
click at [197, 320] on div "Разделить строку Ctrl+L" at bounding box center [235, 324] width 145 height 19
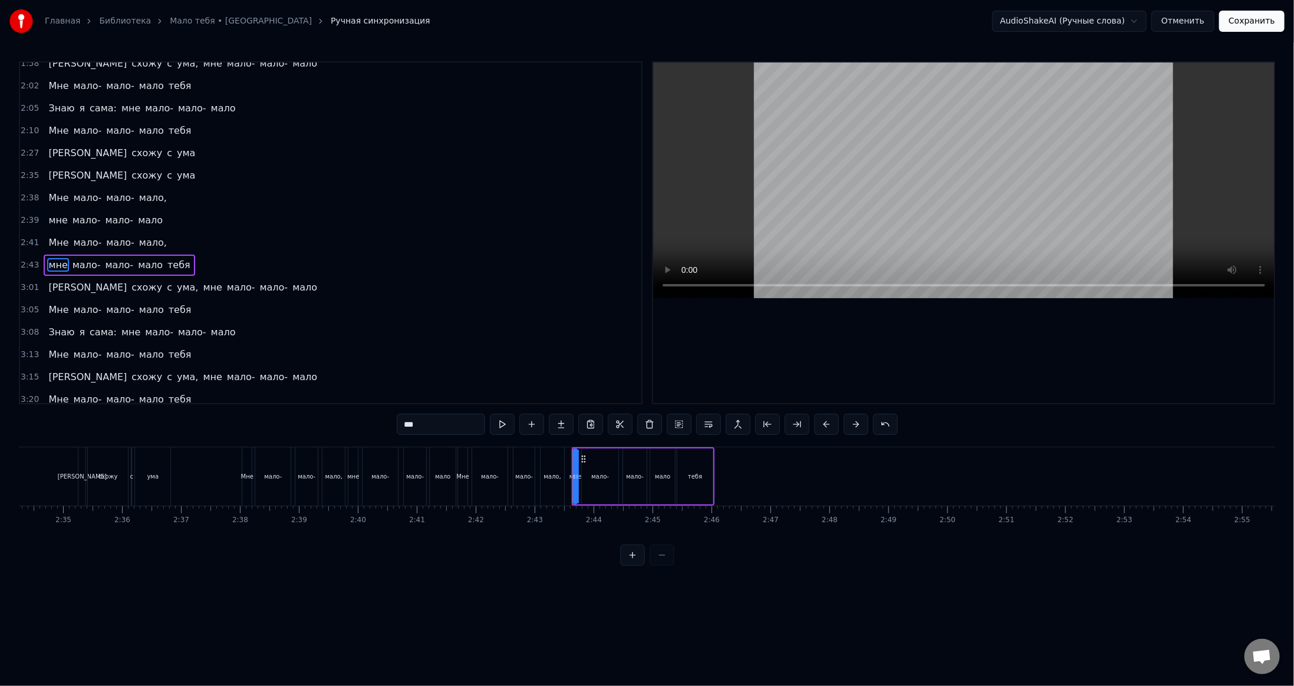
scroll to position [579, 0]
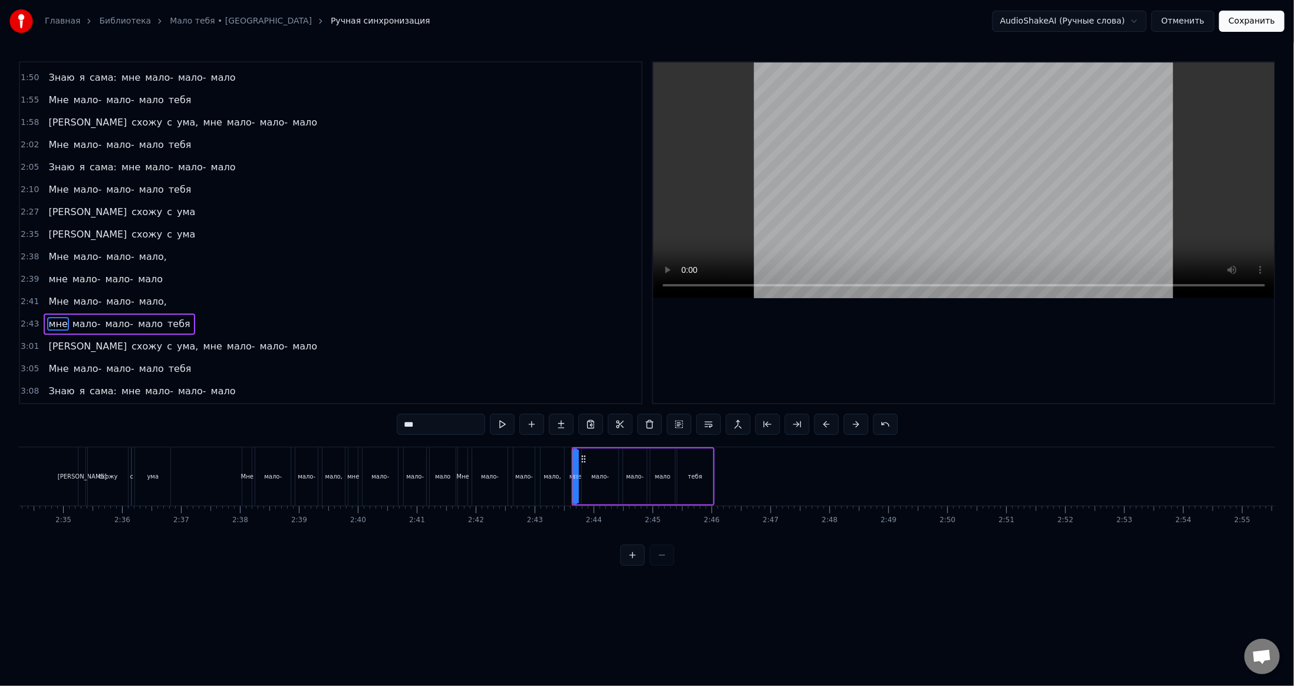
click at [54, 250] on span "Мне" at bounding box center [58, 257] width 22 height 14
type input "***"
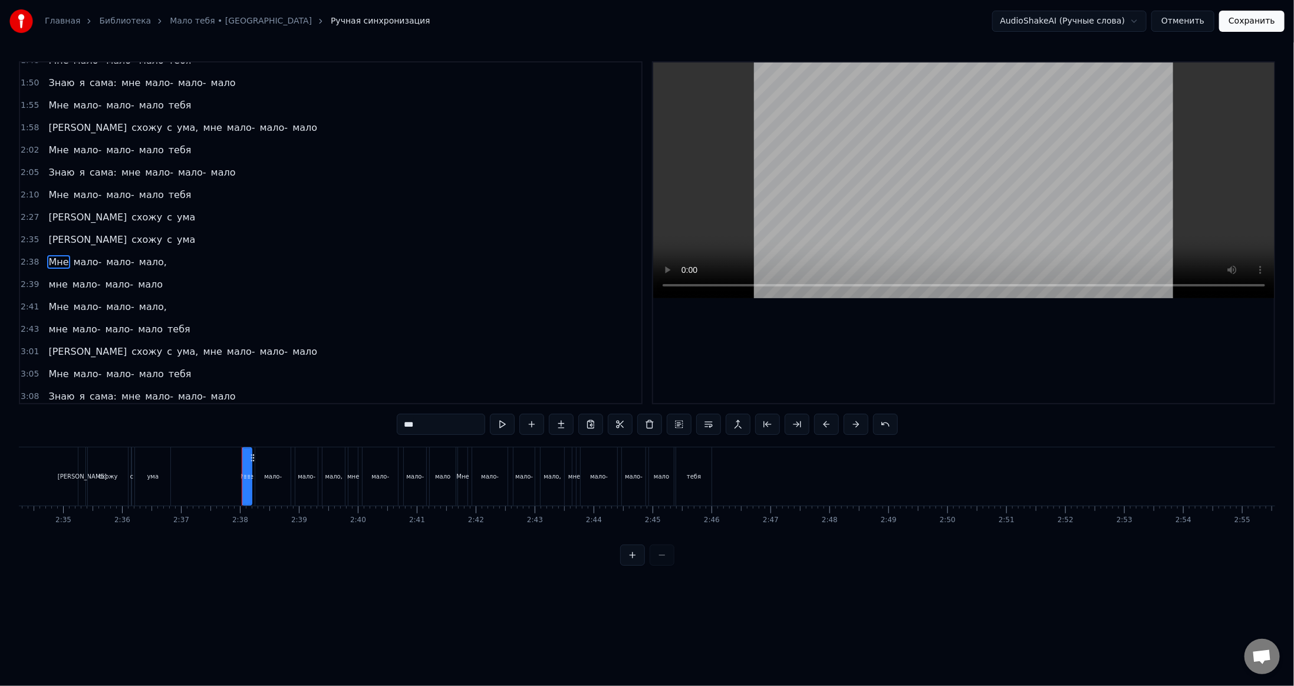
click at [868, 163] on video at bounding box center [964, 181] width 622 height 236
click at [1041, 329] on div at bounding box center [964, 233] width 622 height 341
click at [1260, 22] on button "Сохранить" at bounding box center [1252, 21] width 65 height 21
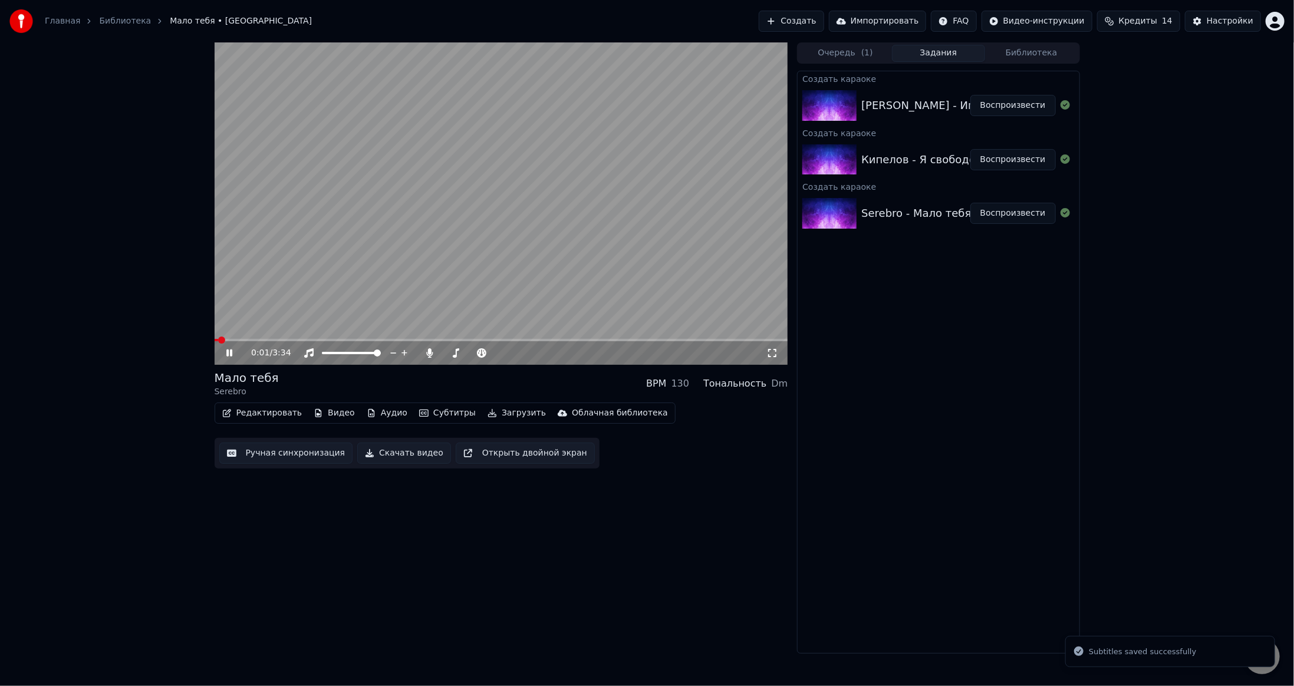
click at [525, 235] on video at bounding box center [502, 203] width 574 height 323
click at [498, 418] on button "Загрузить" at bounding box center [517, 413] width 68 height 17
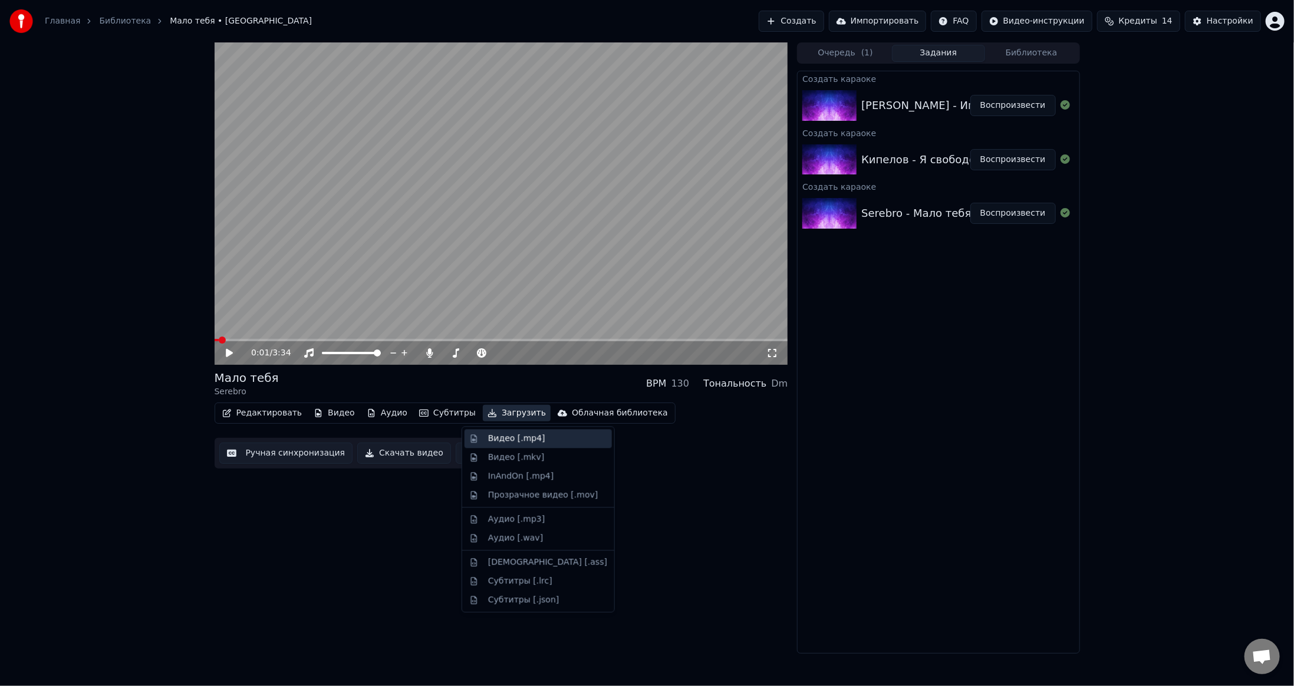
click at [489, 438] on div "Видео [.mp4]" at bounding box center [516, 439] width 57 height 12
